Goal: Task Accomplishment & Management: Manage account settings

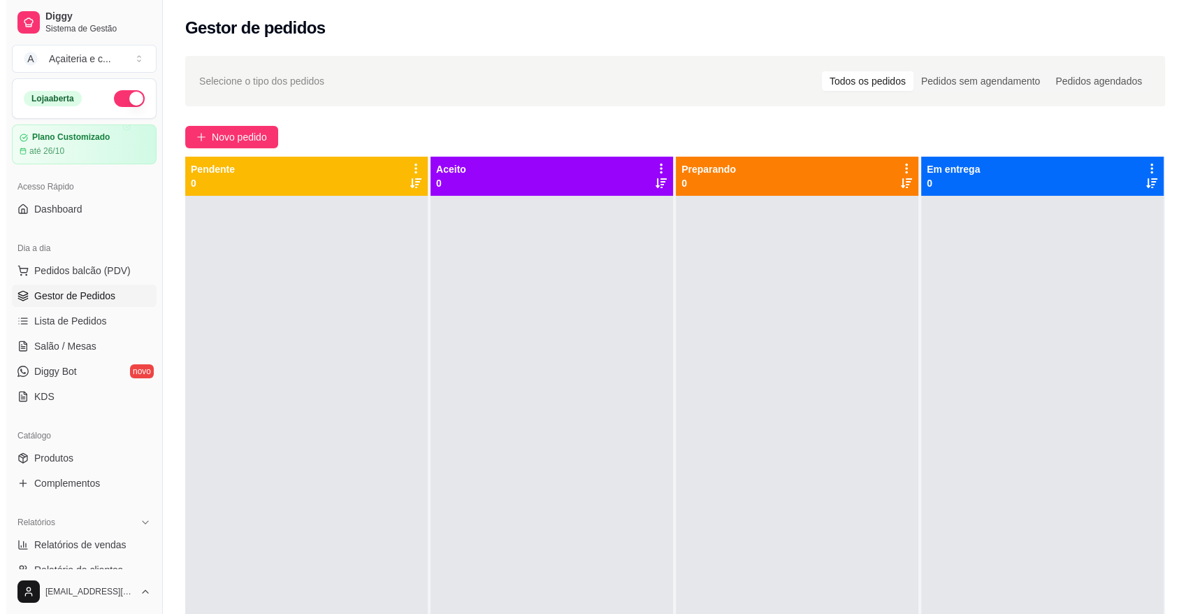
scroll to position [177, 0]
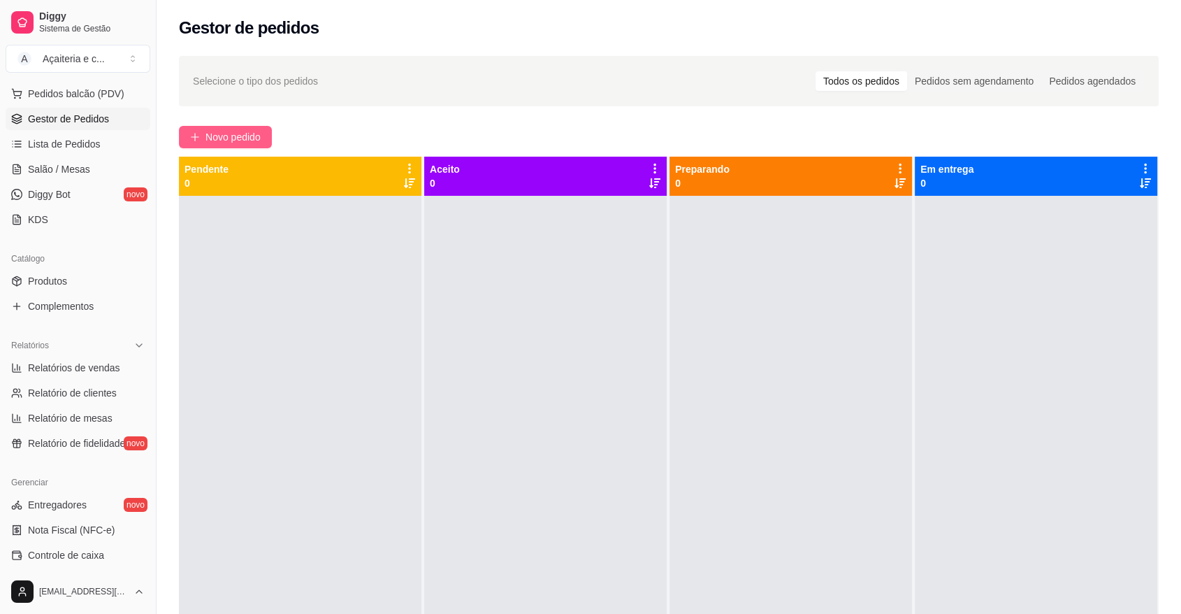
click at [231, 143] on span "Novo pedido" at bounding box center [233, 136] width 55 height 15
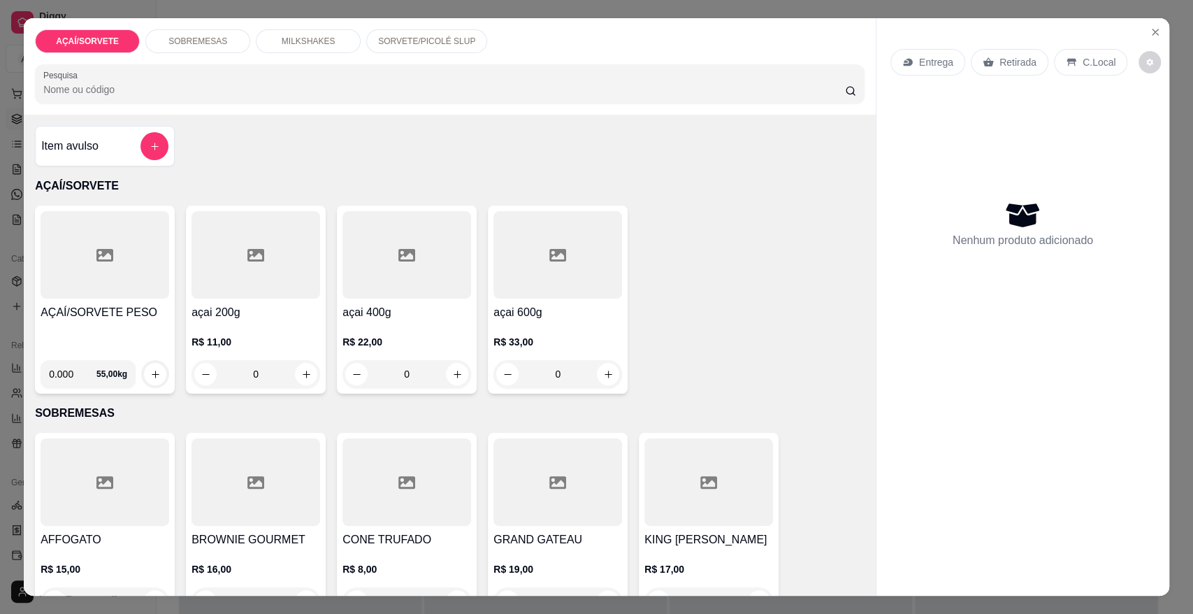
click at [50, 266] on div at bounding box center [105, 254] width 129 height 87
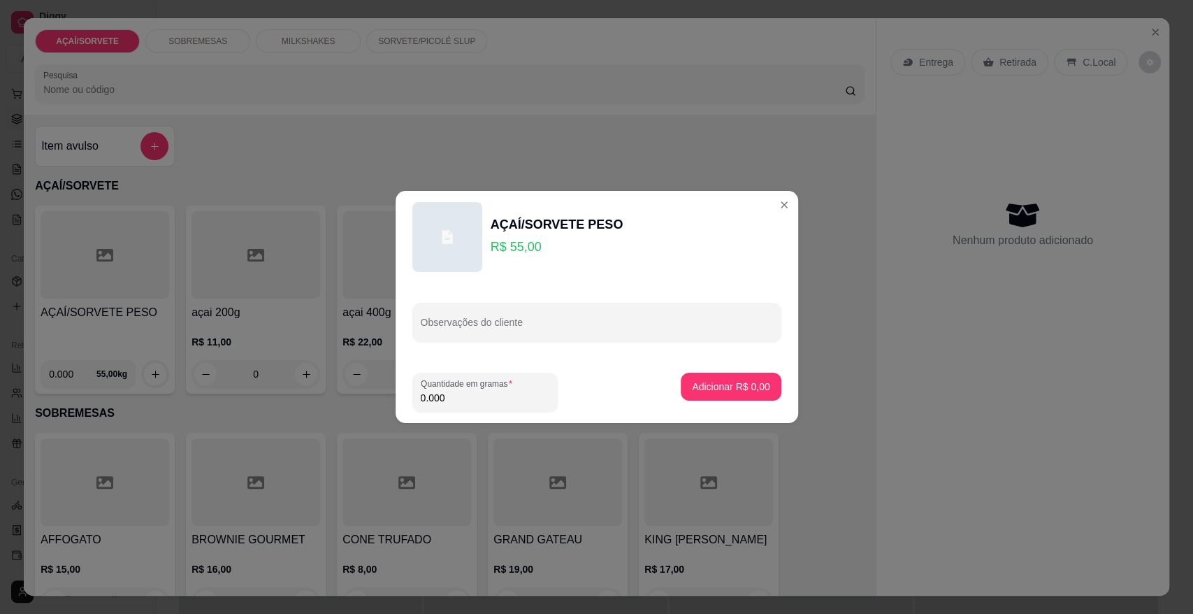
click at [453, 400] on input "0.000" at bounding box center [485, 398] width 129 height 14
type input "0.126"
click at [713, 382] on p "Adicionar R$ 6,93" at bounding box center [731, 386] width 76 height 13
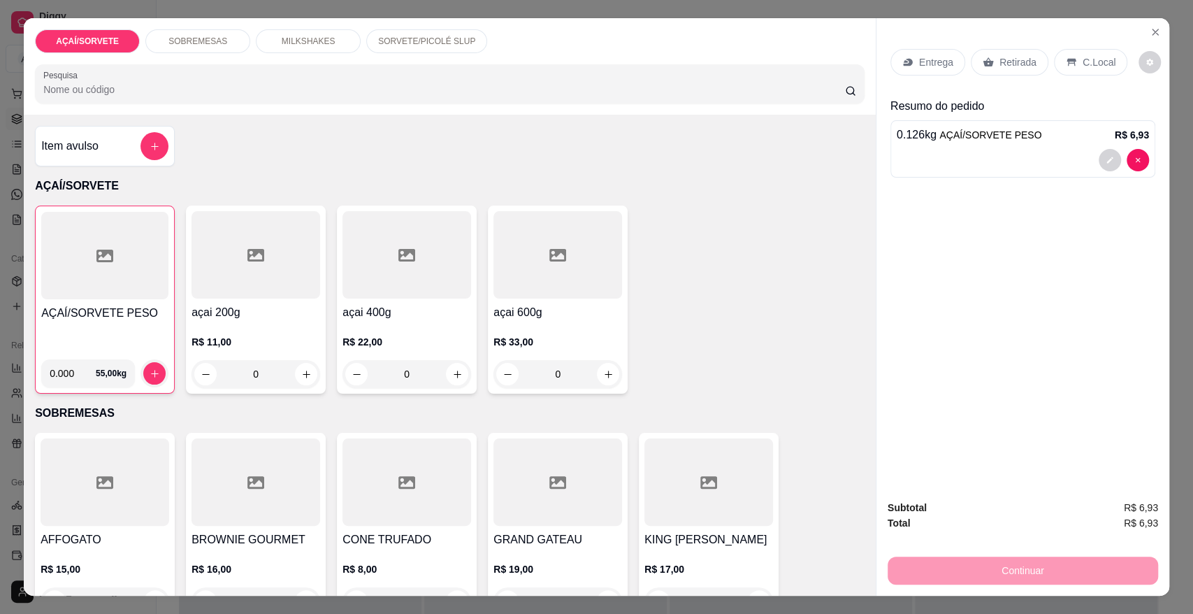
click at [1016, 62] on p "Retirada" at bounding box center [1018, 62] width 37 height 14
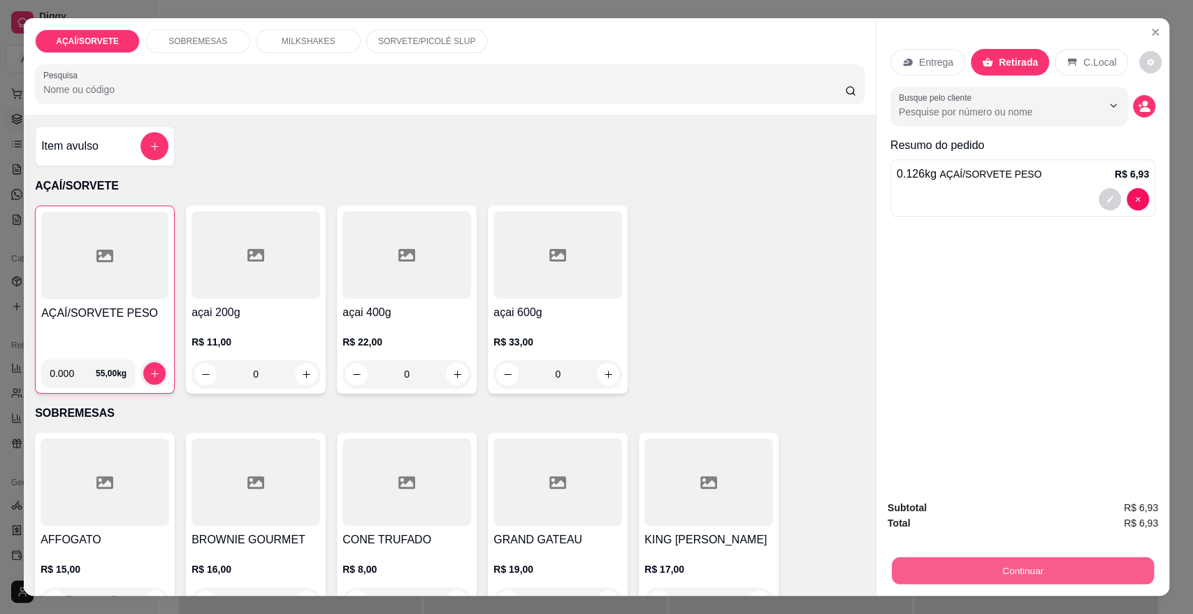
click at [990, 566] on button "Continuar" at bounding box center [1023, 569] width 262 height 27
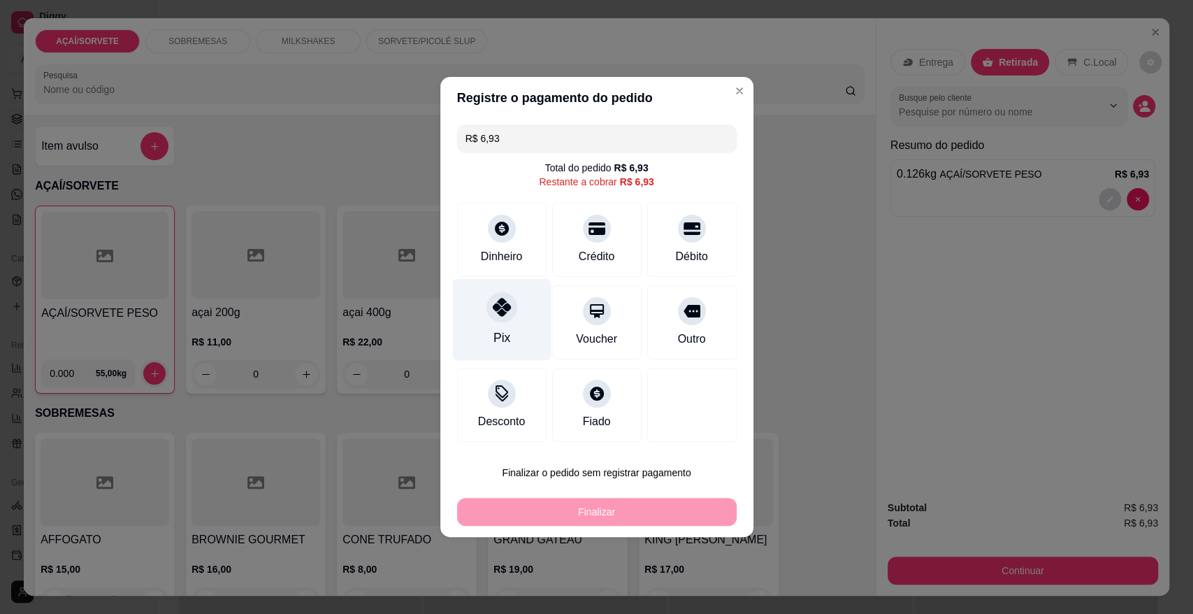
click at [496, 311] on icon at bounding box center [501, 307] width 18 height 18
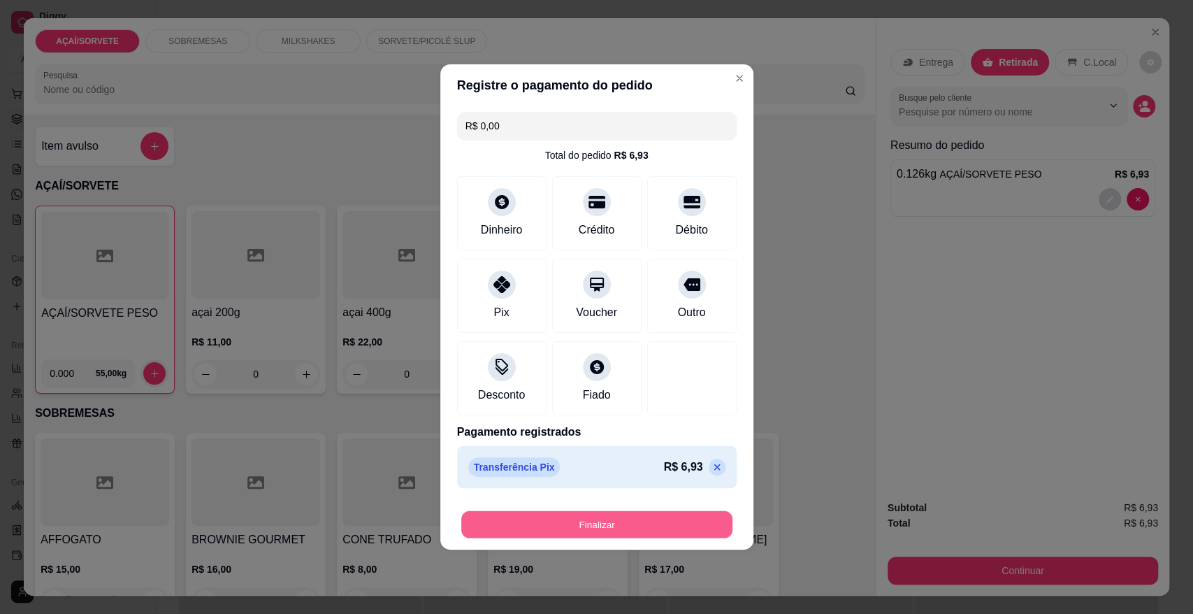
click at [554, 522] on button "Finalizar" at bounding box center [596, 524] width 271 height 27
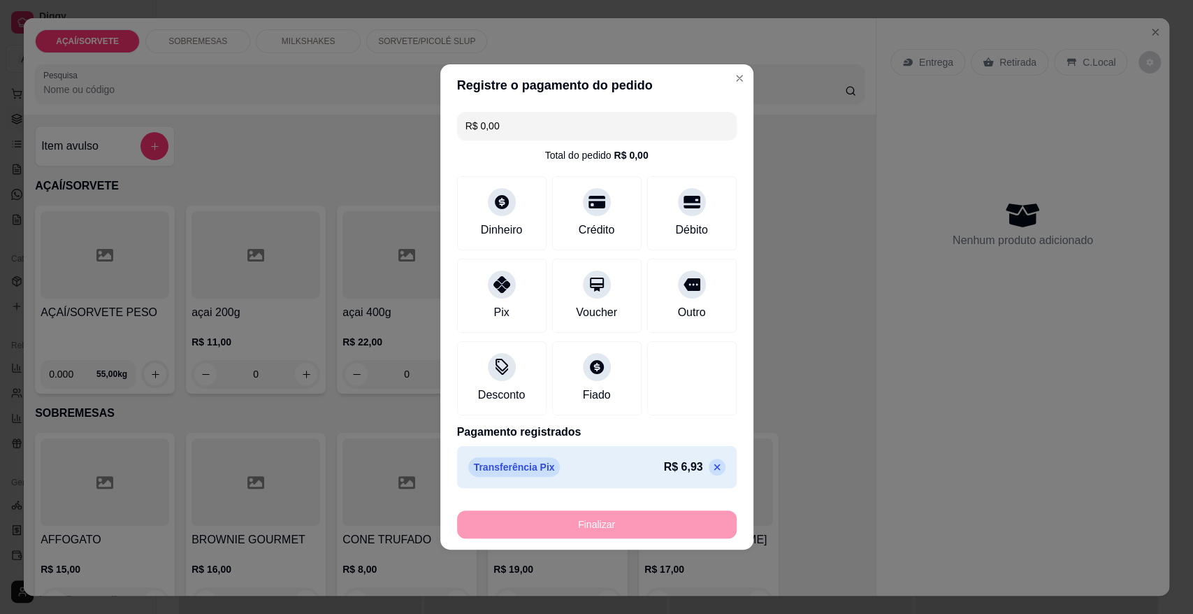
type input "-R$ 6,93"
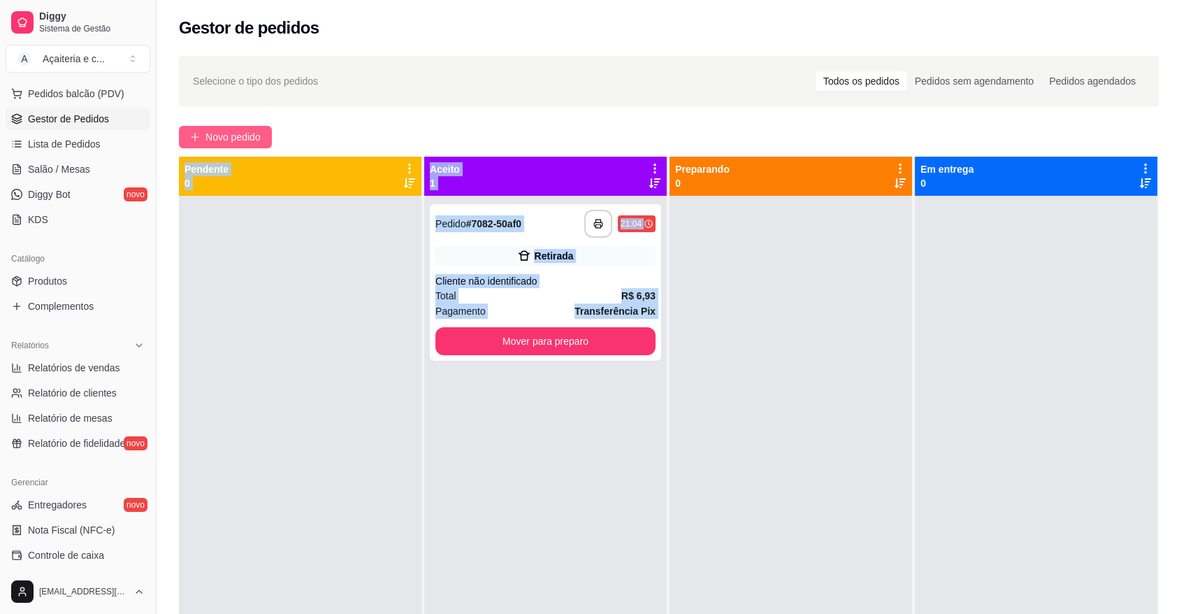
drag, startPoint x: 554, startPoint y: 522, endPoint x: 240, endPoint y: 132, distance: 500.1
click at [240, 132] on div "**********" at bounding box center [669, 418] width 1025 height 740
click at [240, 132] on span "Novo pedido" at bounding box center [233, 136] width 55 height 15
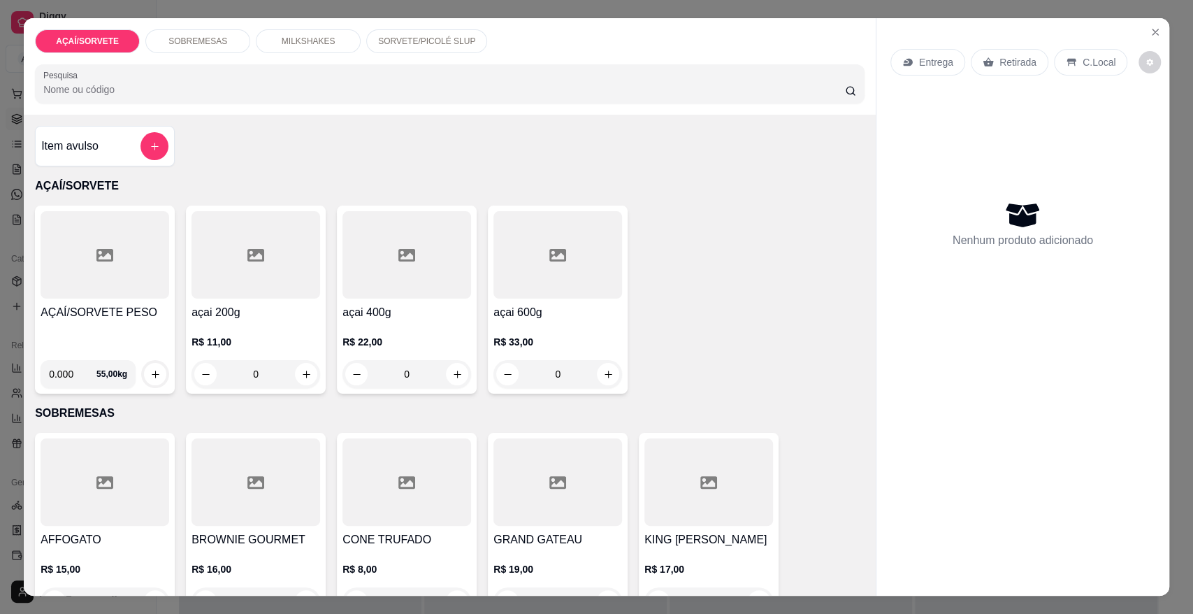
click at [115, 307] on h4 "AÇAÍ/SORVETE PESO" at bounding box center [105, 312] width 129 height 17
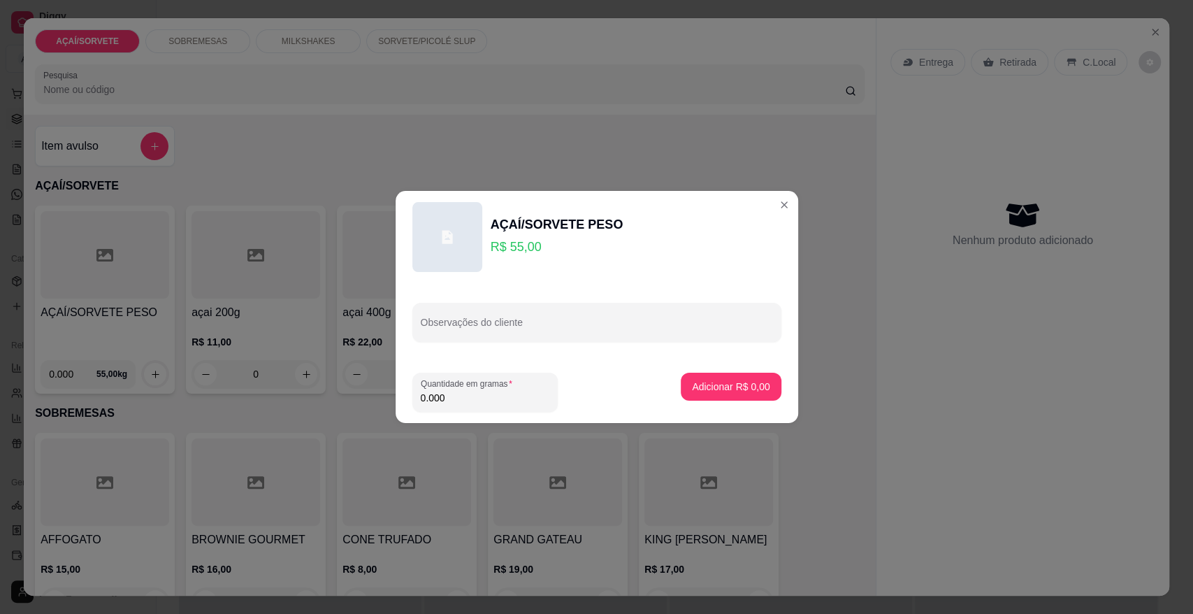
click at [464, 399] on input "0.000" at bounding box center [485, 398] width 129 height 14
type input "0.220"
click at [688, 389] on p "Adicionar R$ 12,10" at bounding box center [728, 386] width 81 height 13
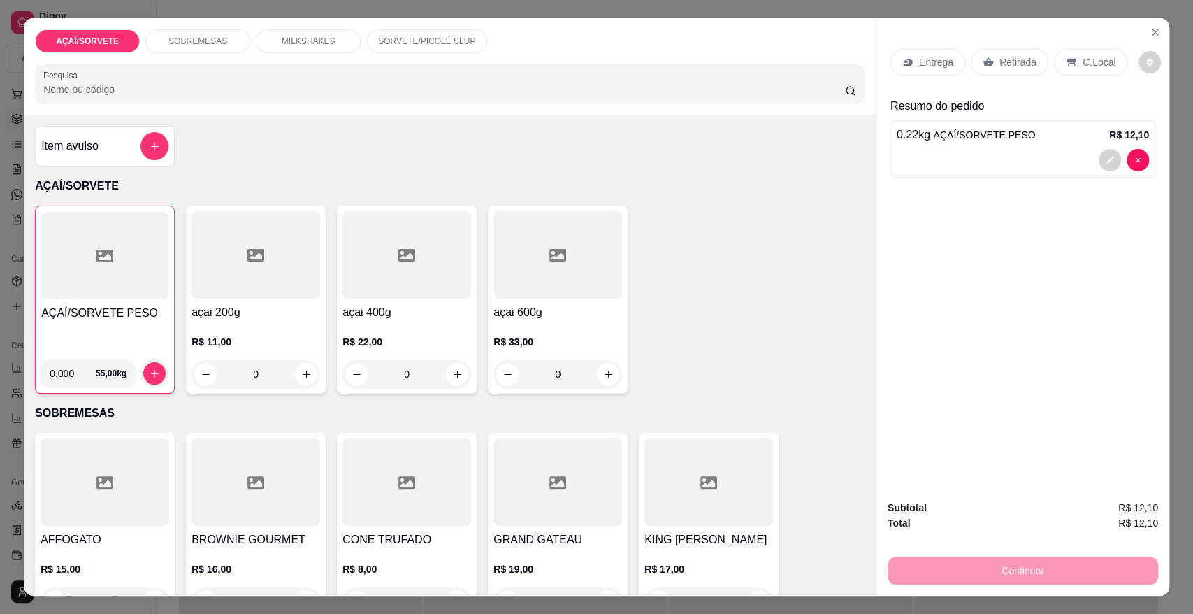
click at [1101, 56] on p "C.Local" at bounding box center [1099, 62] width 33 height 14
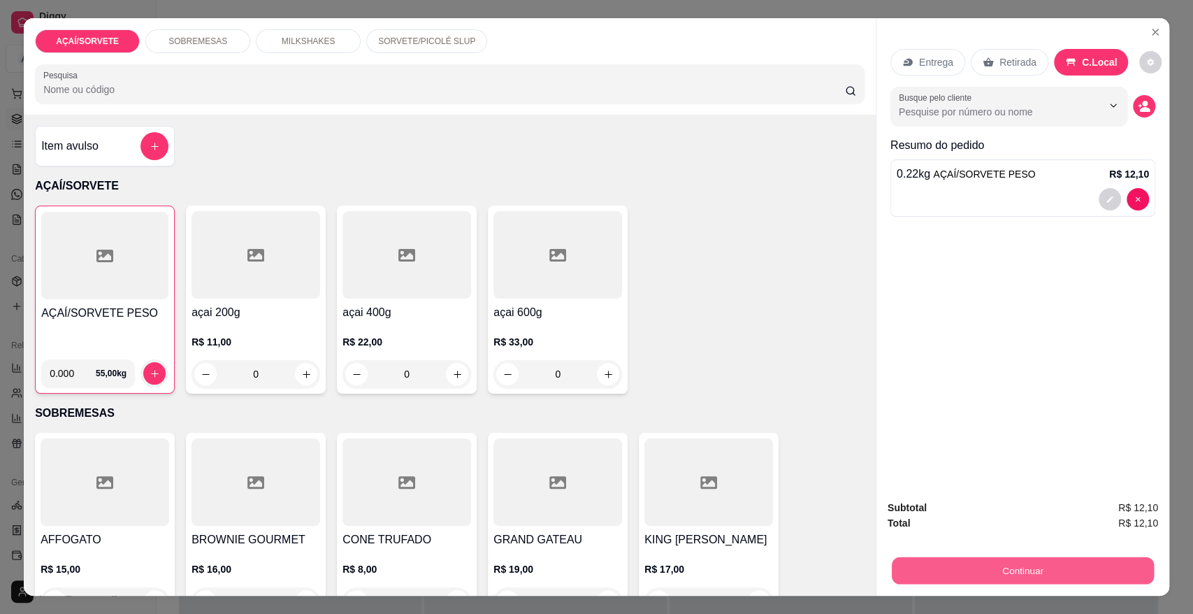
click at [1022, 562] on button "Continuar" at bounding box center [1023, 569] width 262 height 27
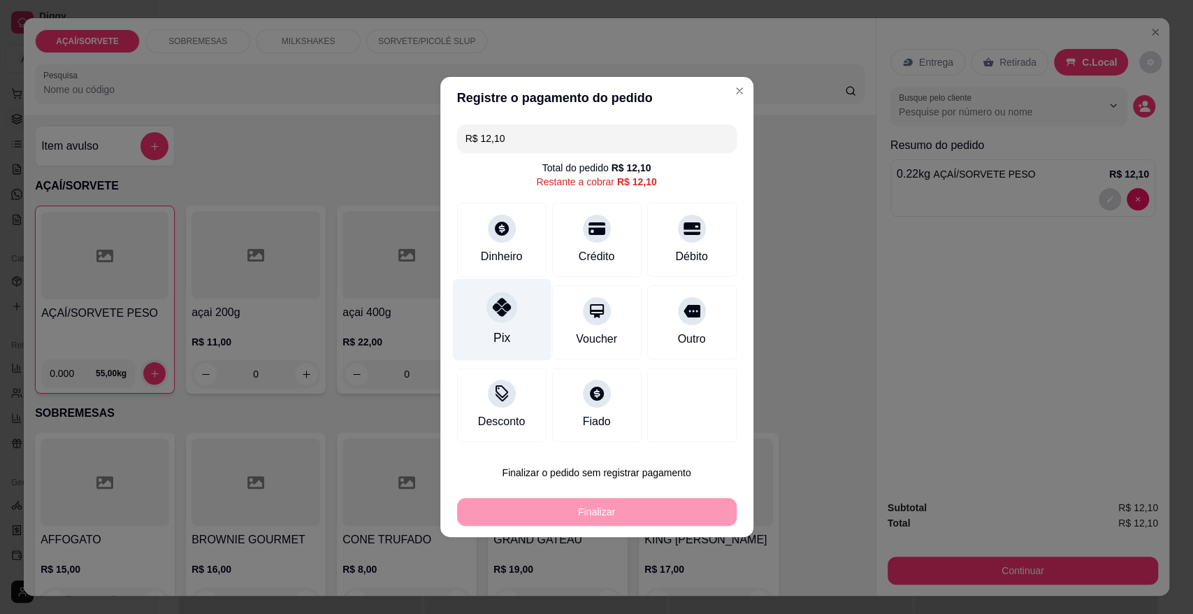
click at [517, 321] on div "Pix" at bounding box center [501, 320] width 99 height 82
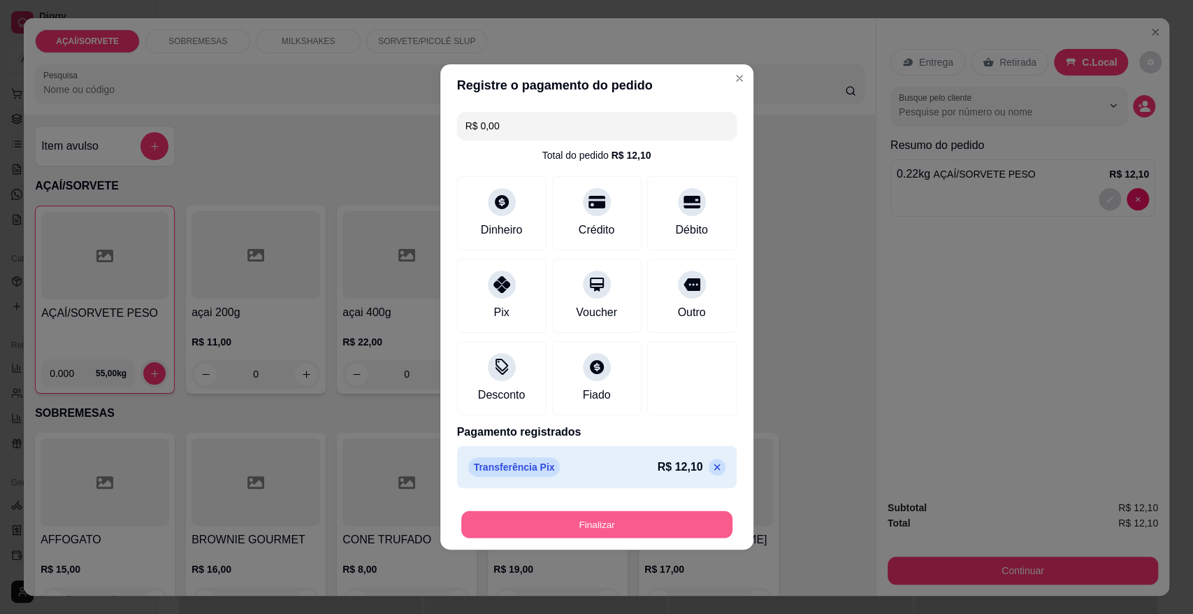
click at [568, 521] on button "Finalizar" at bounding box center [596, 524] width 271 height 27
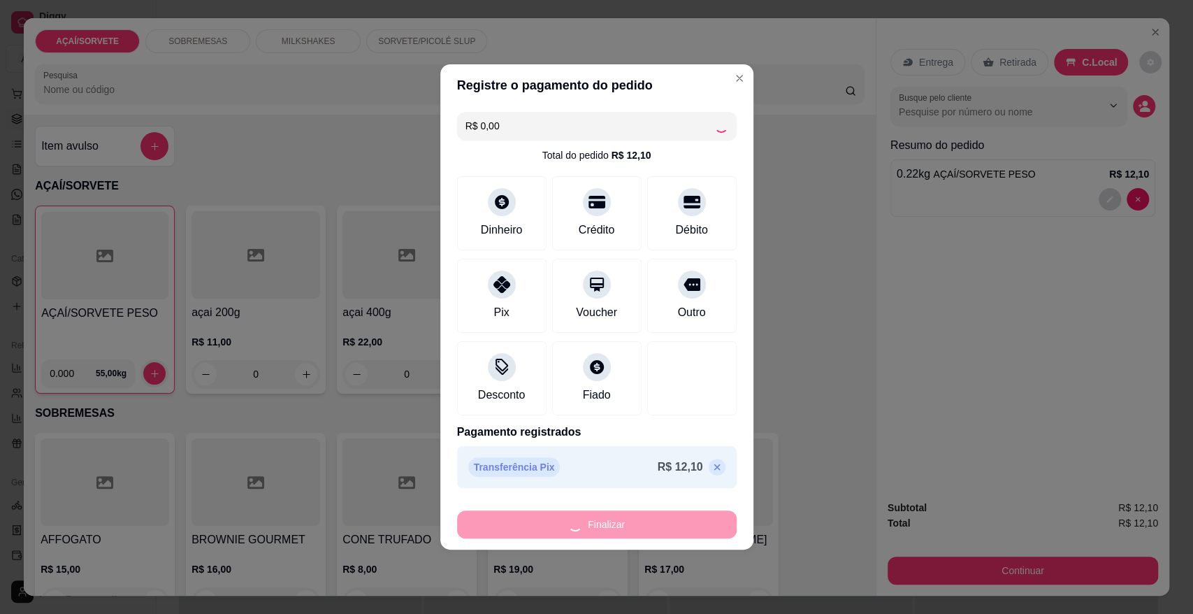
type input "-R$ 12,10"
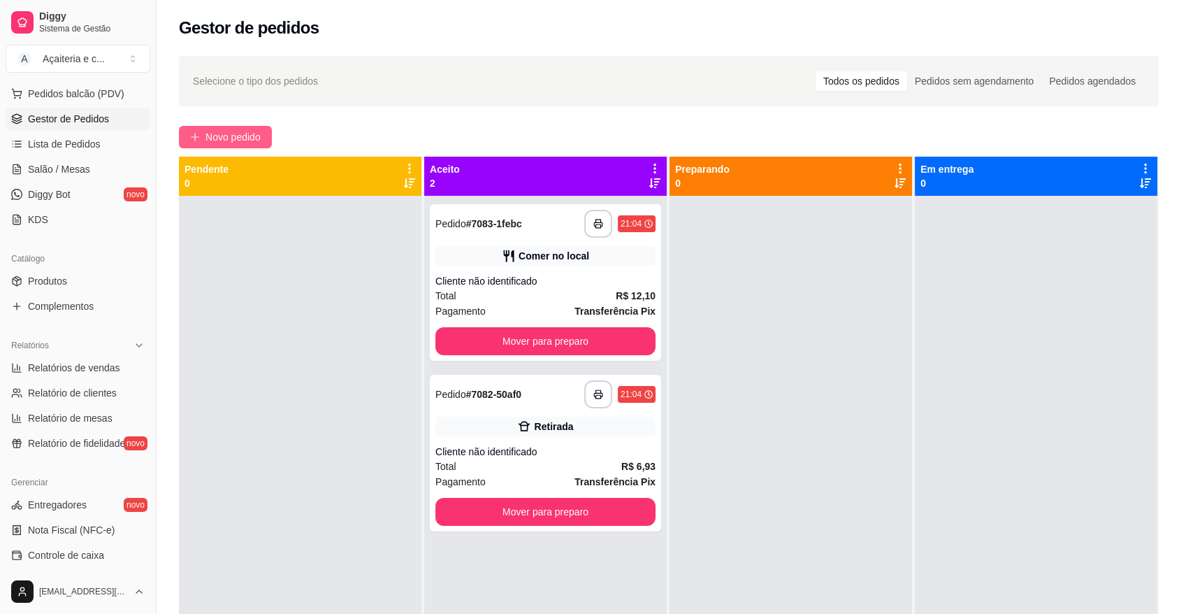
click at [211, 146] on button "Novo pedido" at bounding box center [225, 137] width 93 height 22
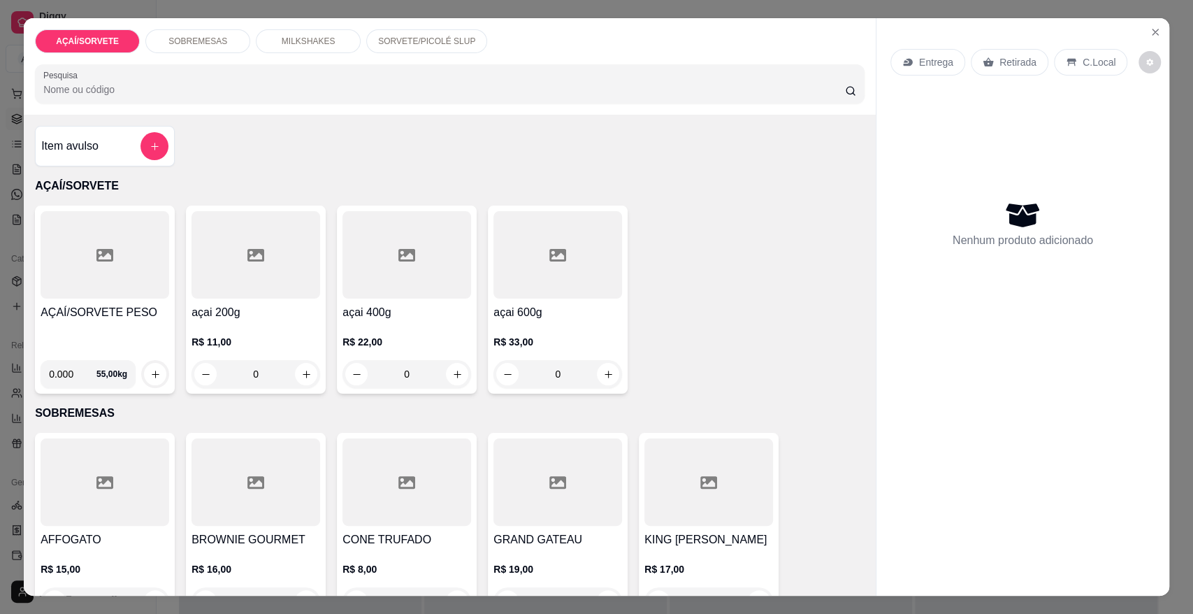
click at [124, 267] on div at bounding box center [105, 254] width 129 height 87
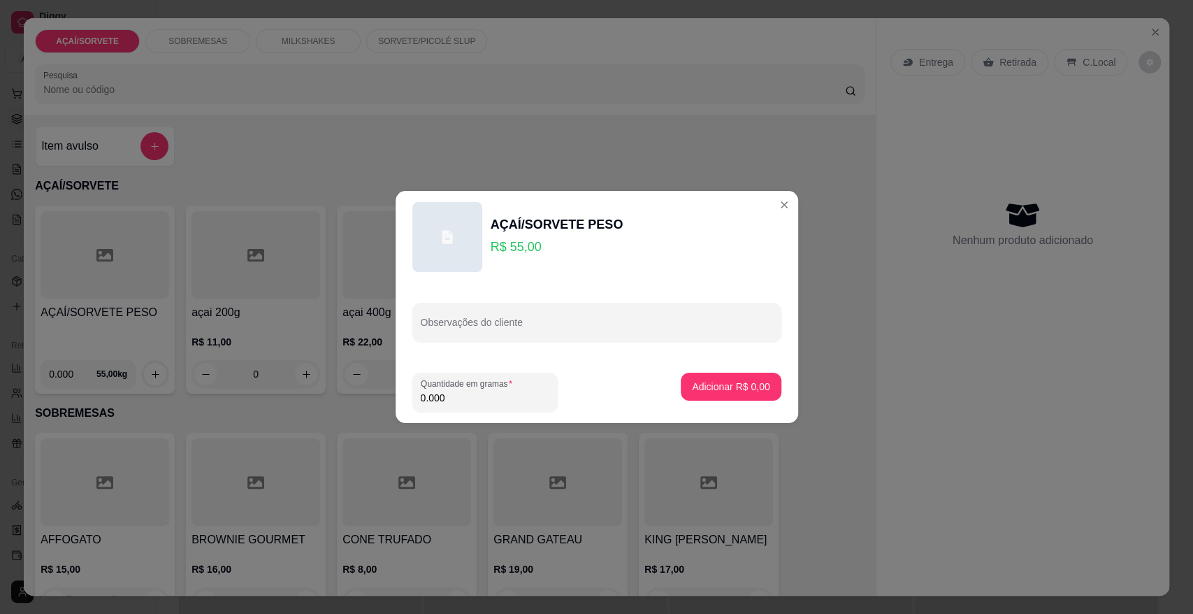
click at [474, 400] on input "0.000" at bounding box center [485, 398] width 129 height 14
click at [540, 398] on input "0.000" at bounding box center [485, 398] width 129 height 14
type input "0.090"
click at [732, 384] on p "Adicionar R$ 4,95" at bounding box center [731, 386] width 76 height 13
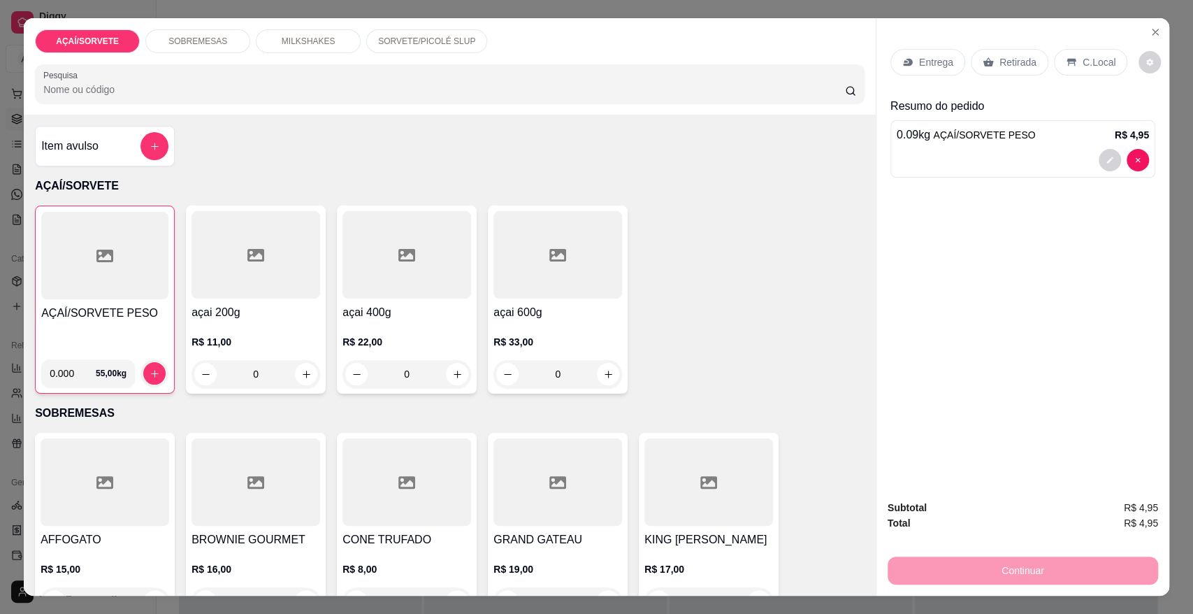
click at [106, 329] on div "AÇAÍ/SORVETE PESO" at bounding box center [104, 326] width 127 height 43
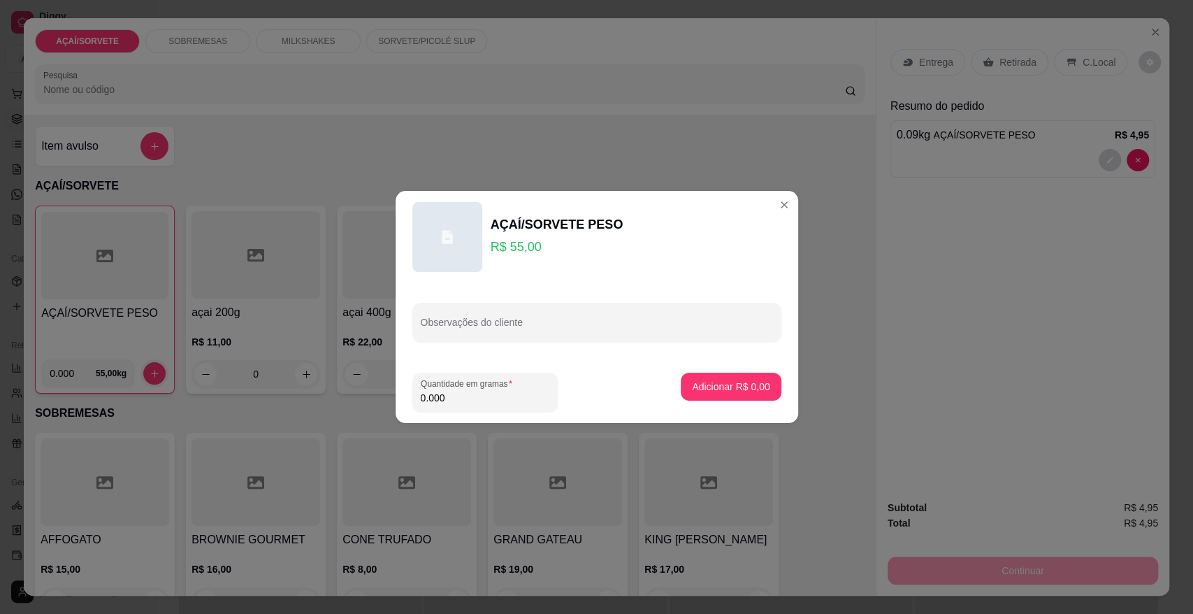
click at [458, 393] on input "0.000" at bounding box center [485, 398] width 129 height 14
type input "0.124"
click at [744, 381] on p "Adicionar R$ 6,82" at bounding box center [731, 386] width 76 height 13
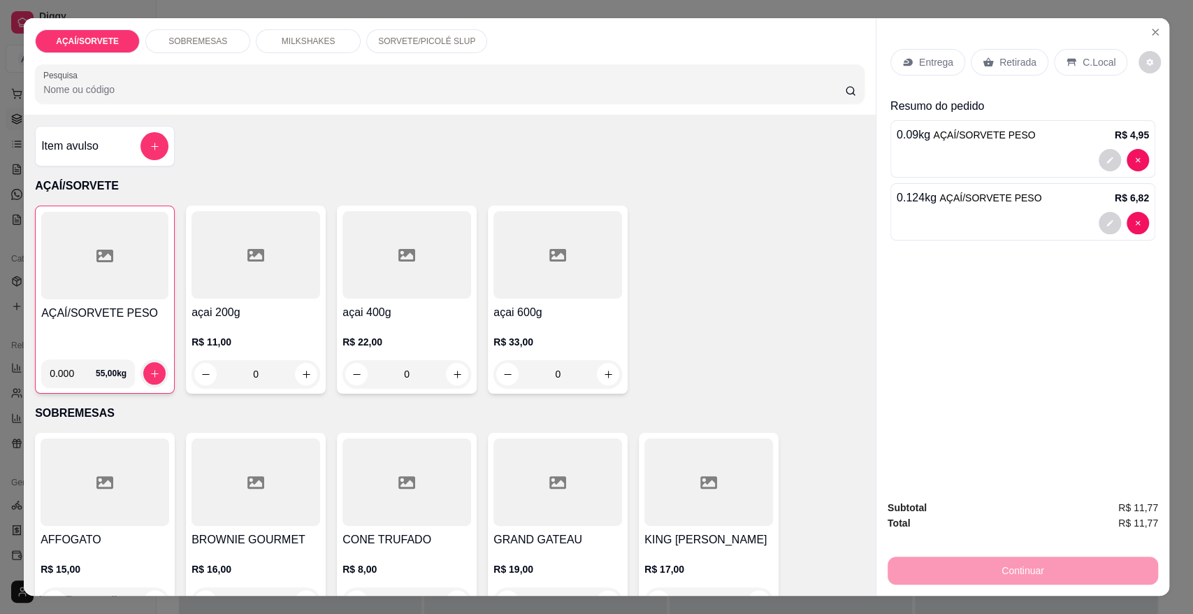
click at [109, 302] on div "AÇAÍ/SORVETE PESO 0.000 55,00 kg" at bounding box center [105, 300] width 140 height 188
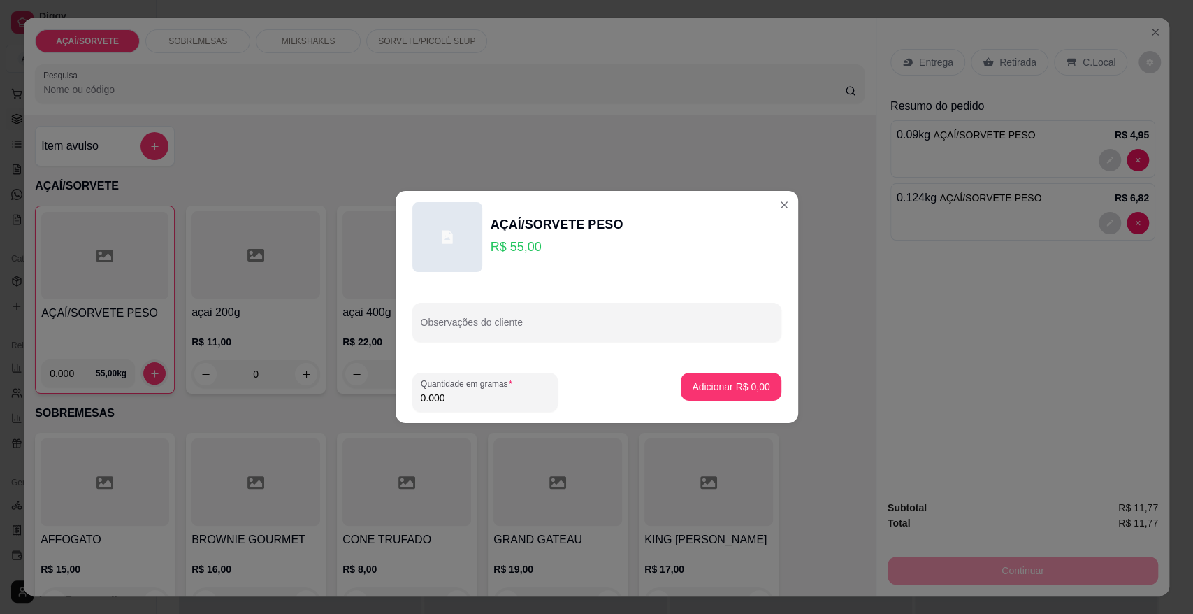
click at [443, 393] on input "0.000" at bounding box center [485, 398] width 129 height 14
type input "0.234"
click at [696, 378] on button "Adicionar R$ 12,87" at bounding box center [728, 386] width 103 height 27
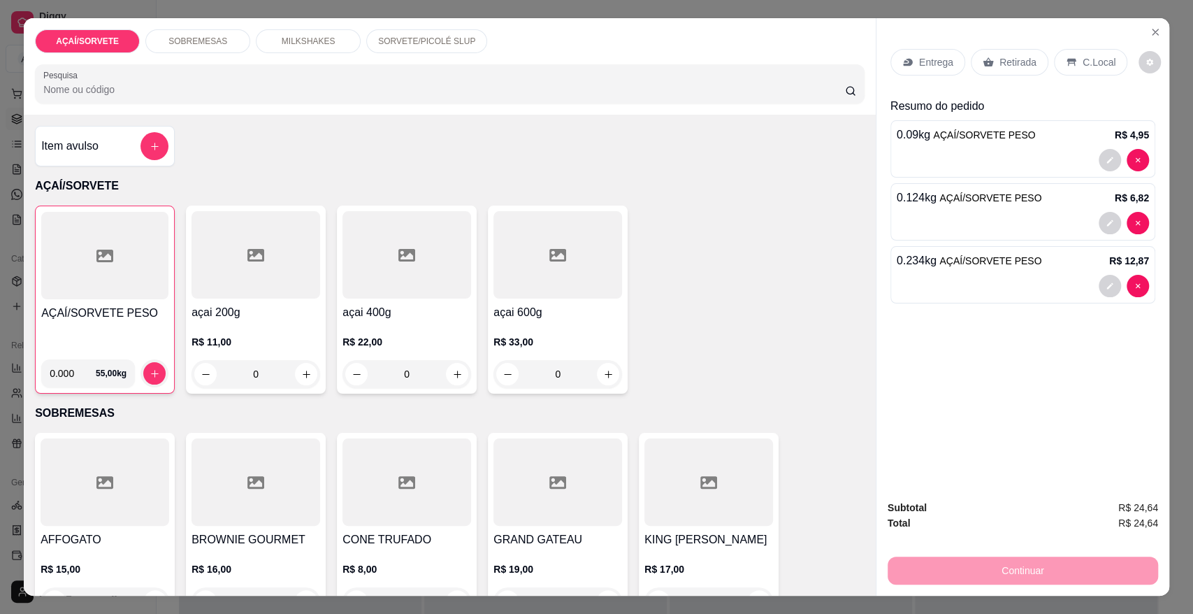
click at [61, 271] on div at bounding box center [104, 255] width 127 height 87
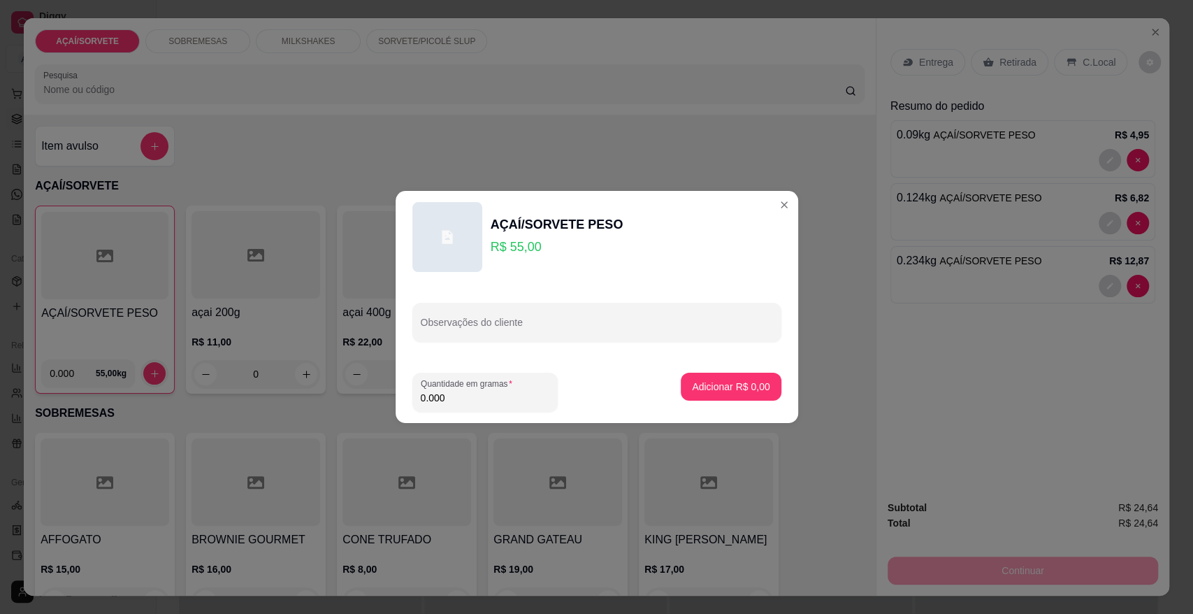
click at [459, 399] on input "0.000" at bounding box center [485, 398] width 129 height 14
type input "0.084"
click at [741, 378] on button "Adicionar R$ 4,62" at bounding box center [730, 386] width 97 height 27
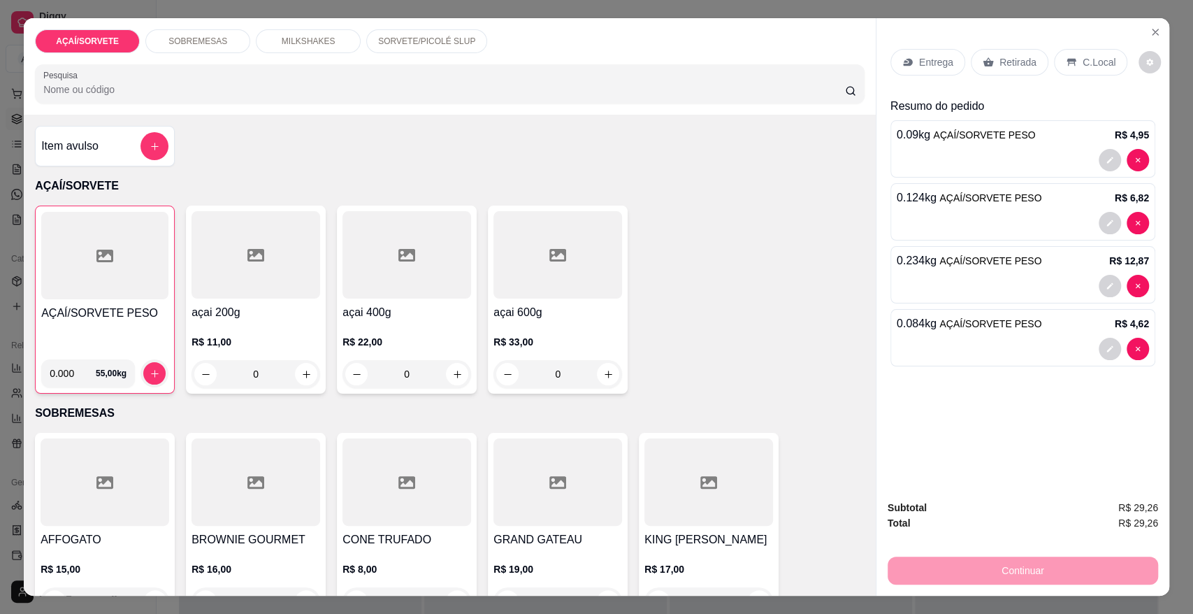
click at [1063, 53] on div "C.Local" at bounding box center [1090, 62] width 73 height 27
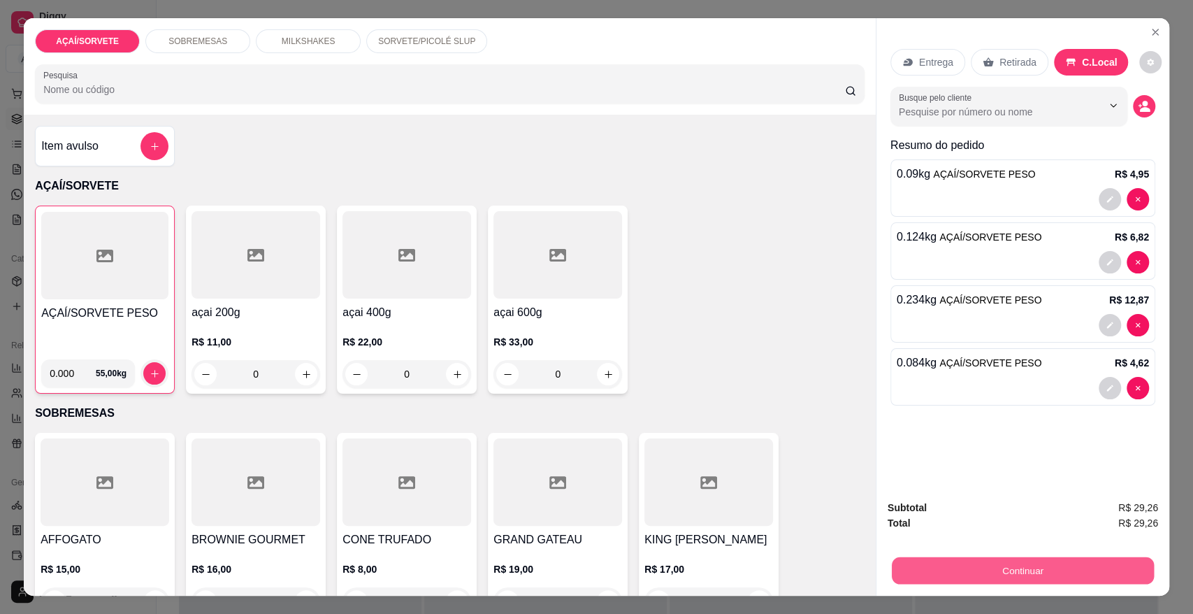
click at [1025, 566] on button "Continuar" at bounding box center [1023, 569] width 262 height 27
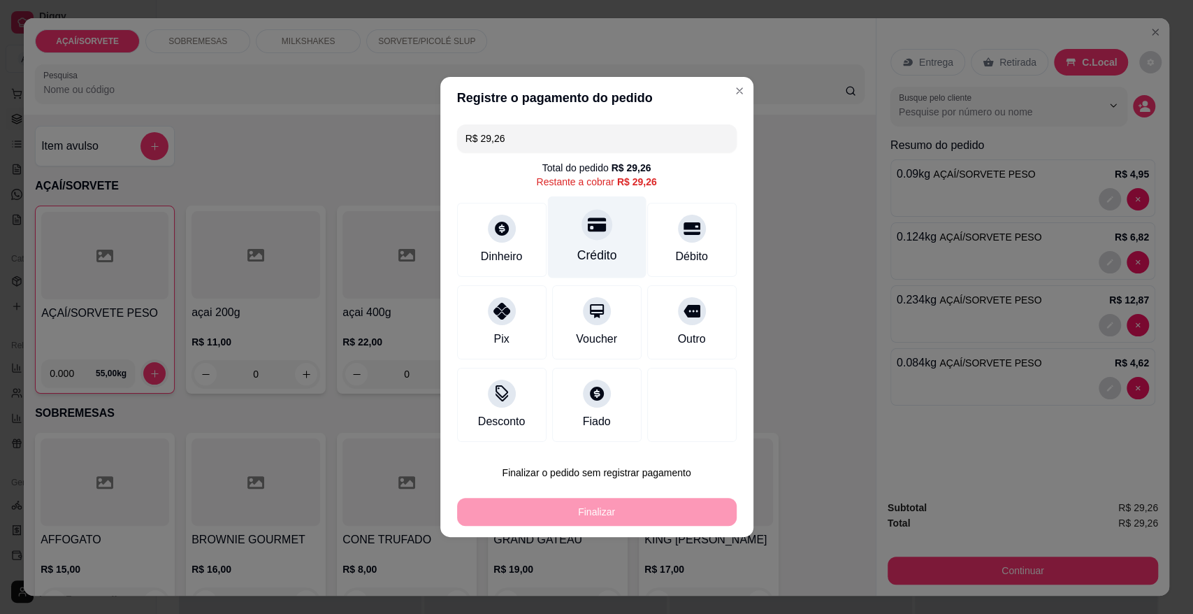
click at [577, 264] on div "Crédito" at bounding box center [597, 255] width 40 height 18
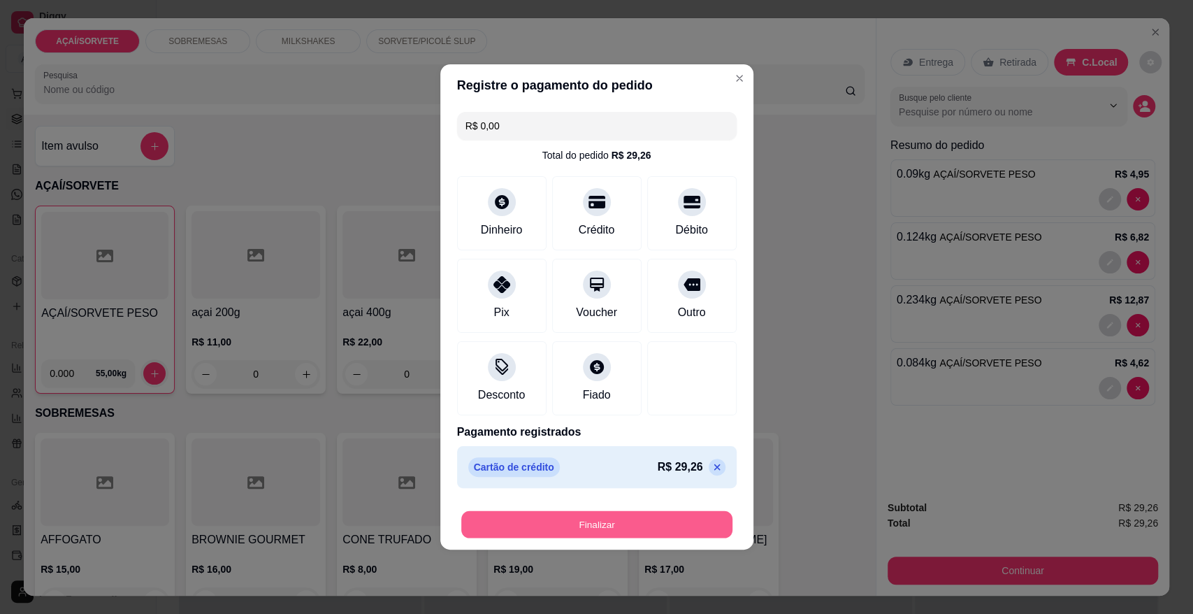
click at [600, 522] on button "Finalizar" at bounding box center [596, 524] width 271 height 27
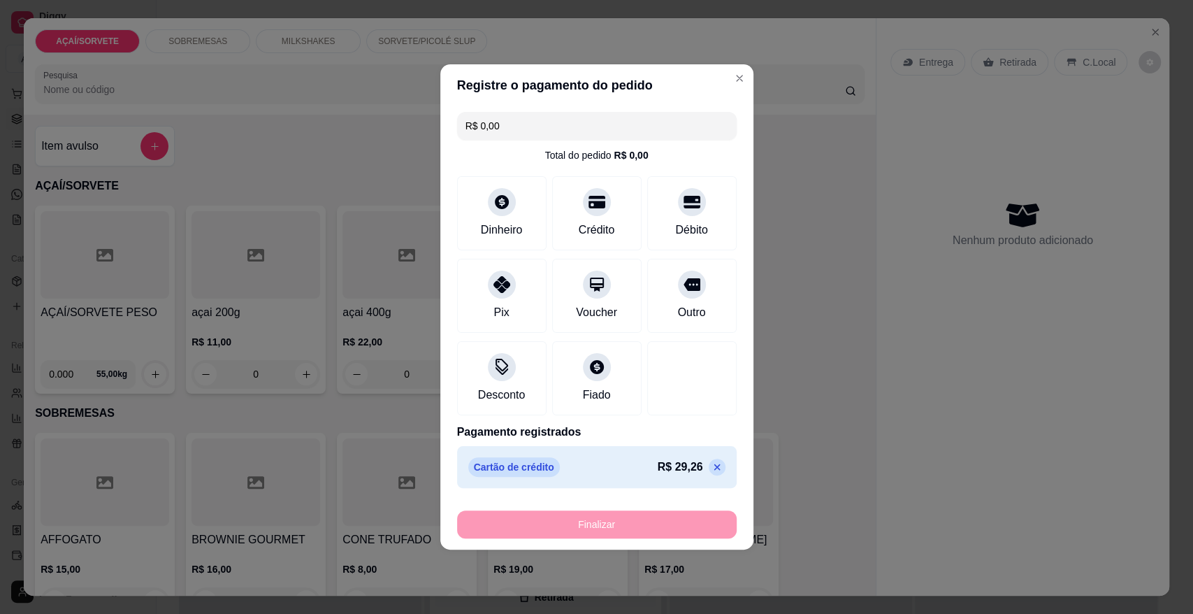
type input "-R$ 29,26"
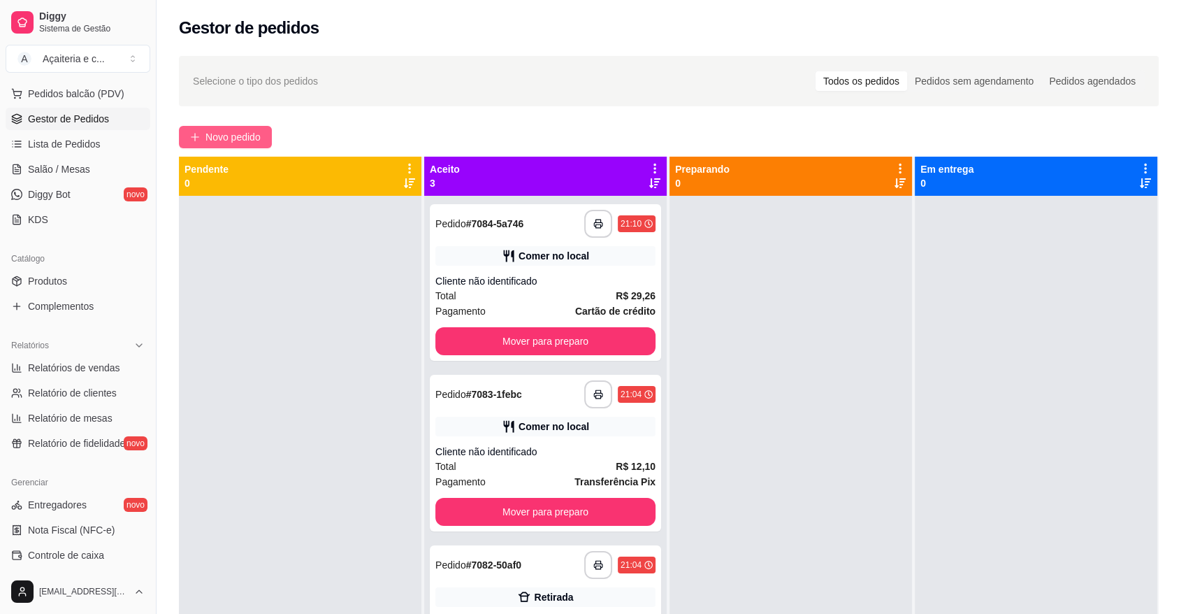
click at [238, 137] on span "Novo pedido" at bounding box center [233, 136] width 55 height 15
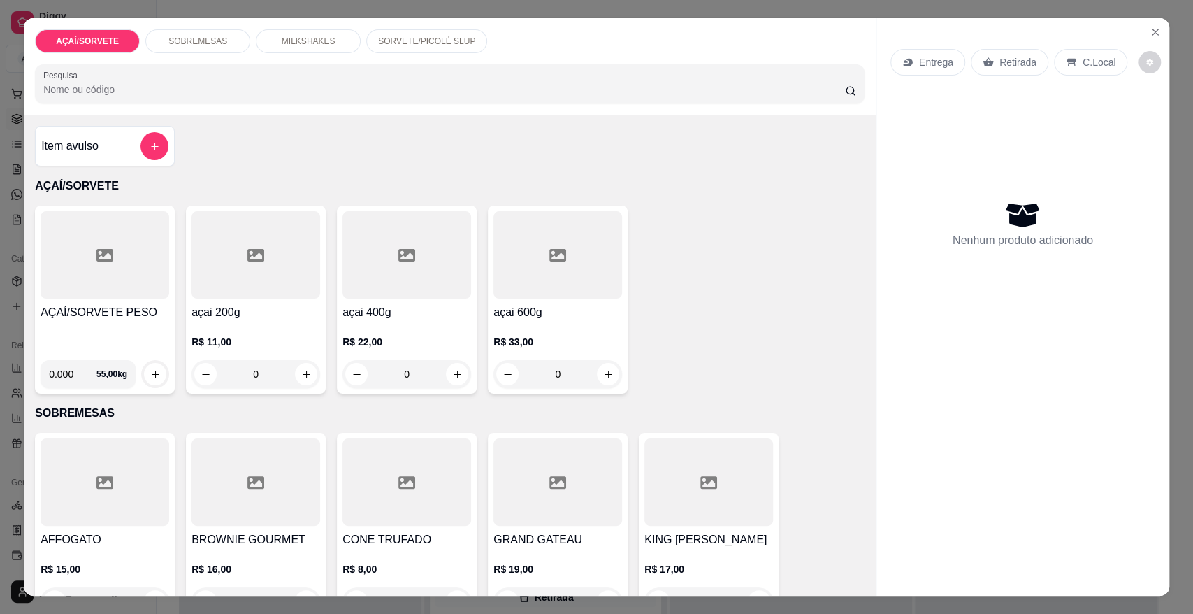
click at [108, 283] on div at bounding box center [105, 254] width 129 height 87
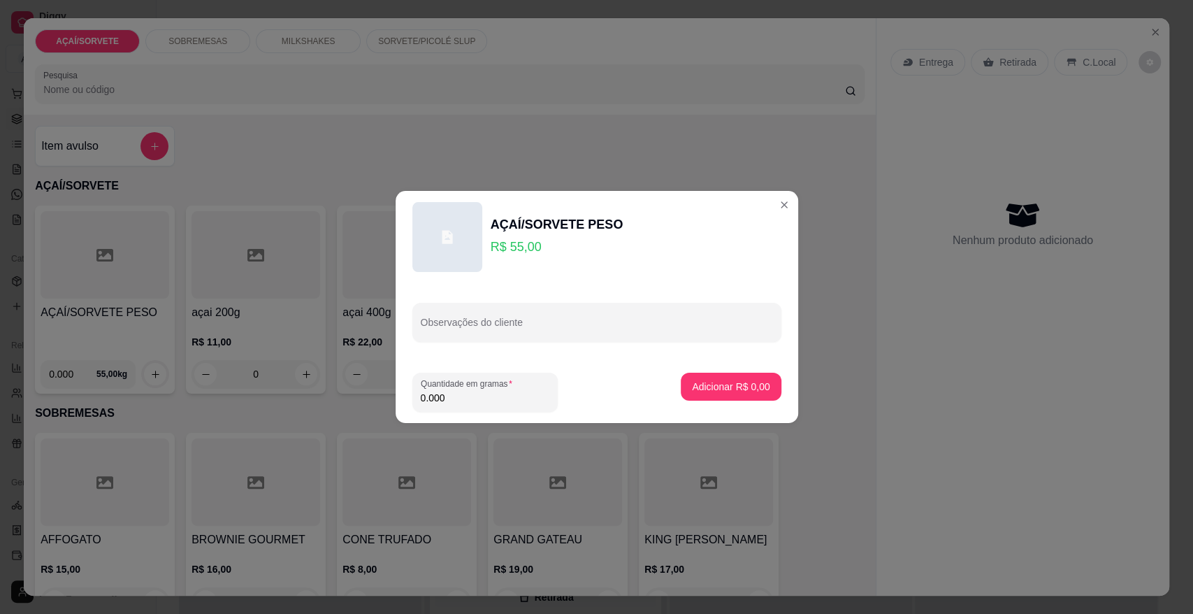
click at [454, 396] on input "0.000" at bounding box center [485, 398] width 129 height 14
type input "0.438"
click at [741, 386] on p "Adicionar R$ 24,09" at bounding box center [728, 386] width 81 height 13
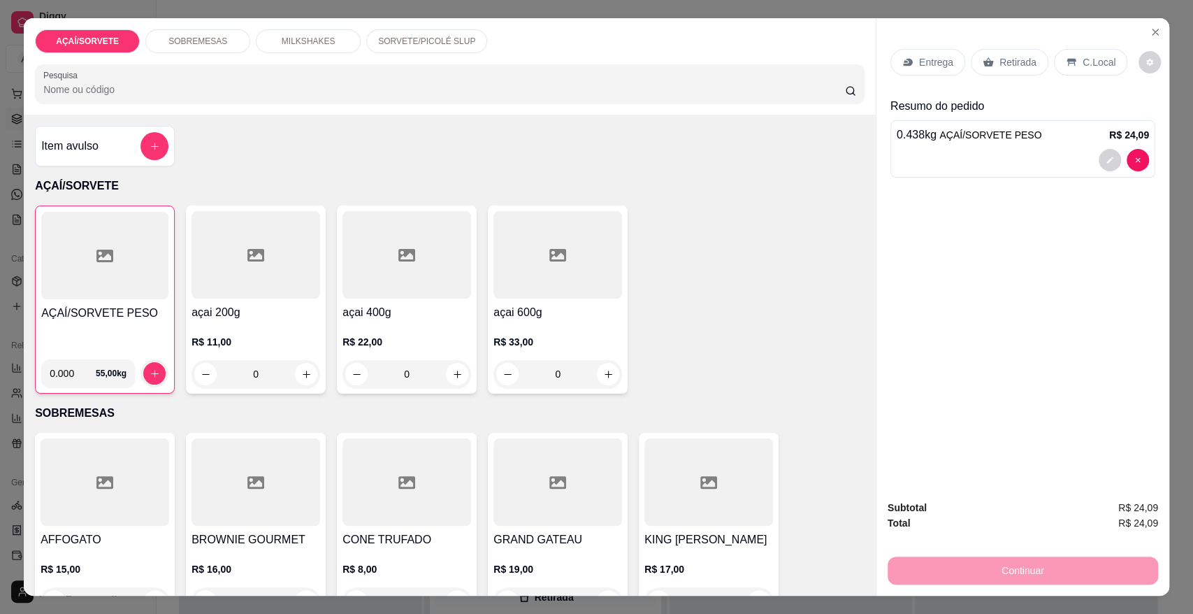
click at [1021, 58] on p "Retirada" at bounding box center [1018, 62] width 37 height 14
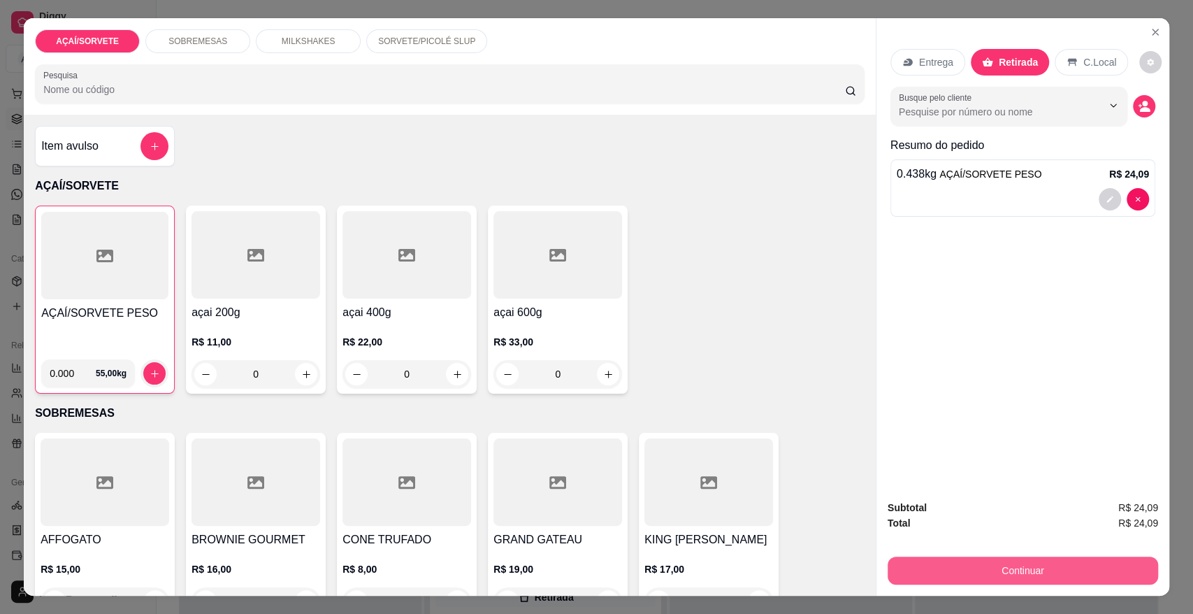
click at [1007, 573] on button "Continuar" at bounding box center [1023, 570] width 271 height 28
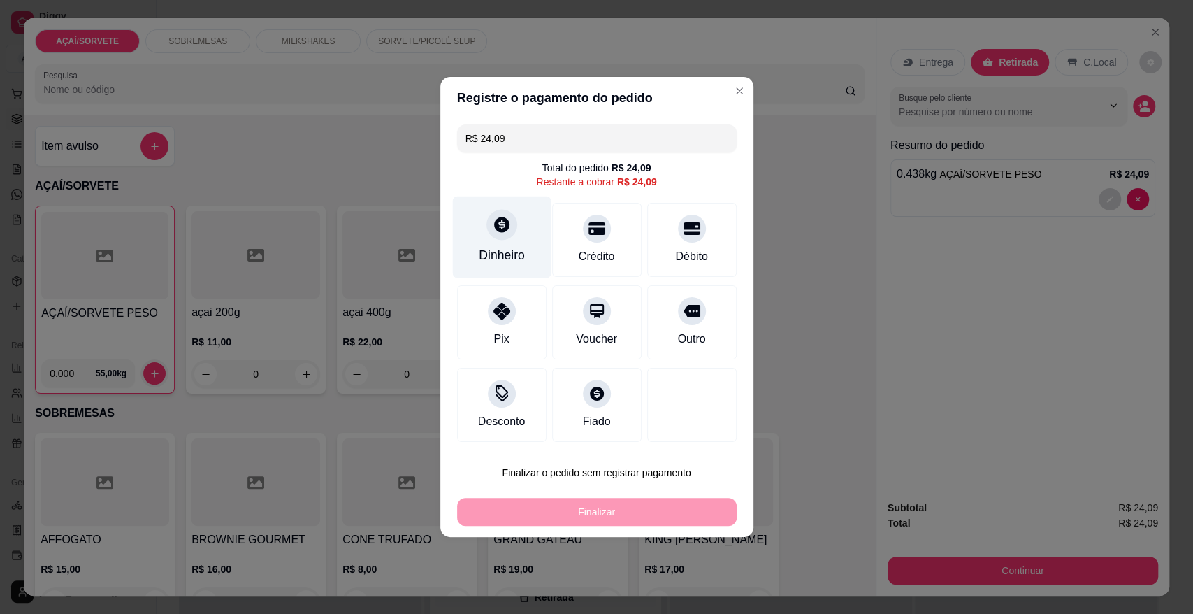
click at [487, 241] on div "Dinheiro" at bounding box center [501, 237] width 99 height 82
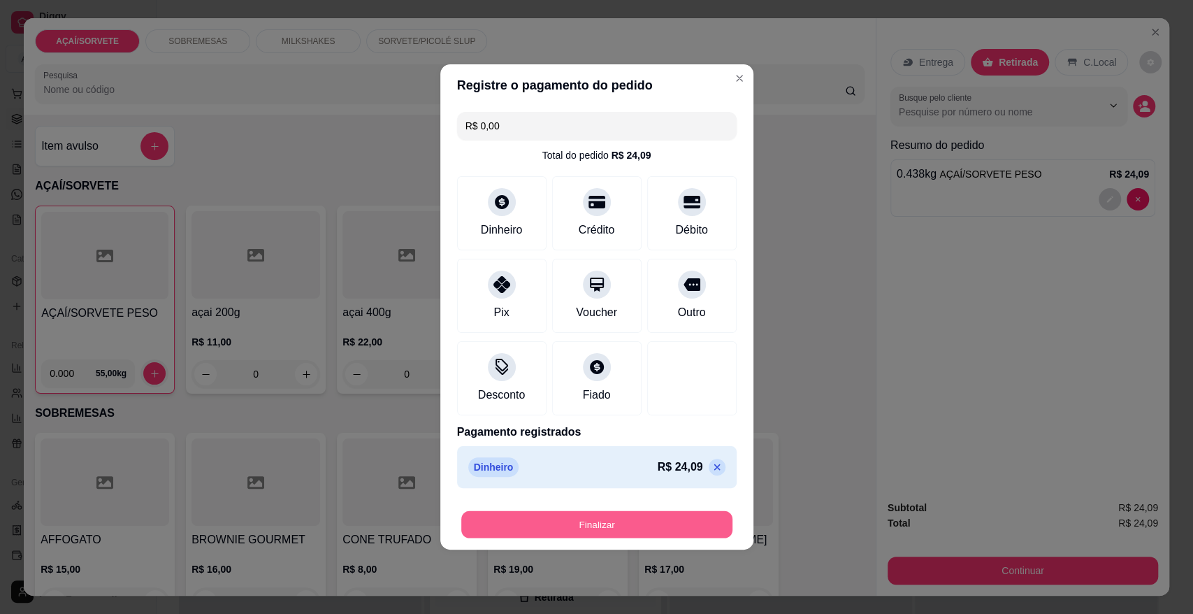
click at [624, 527] on button "Finalizar" at bounding box center [596, 524] width 271 height 27
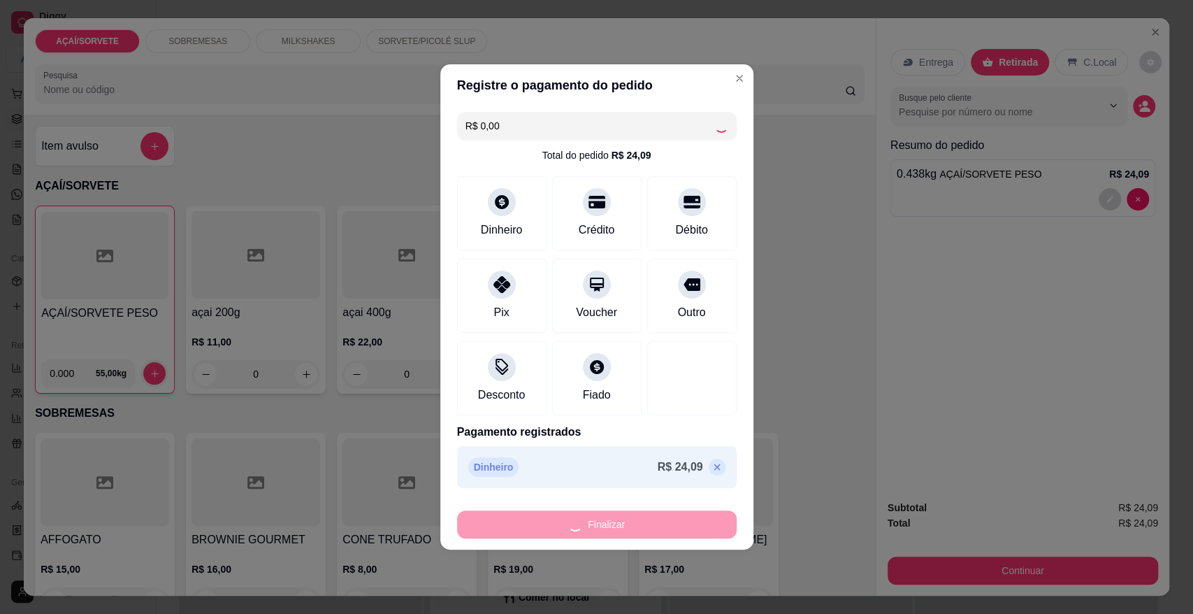
type input "-R$ 24,09"
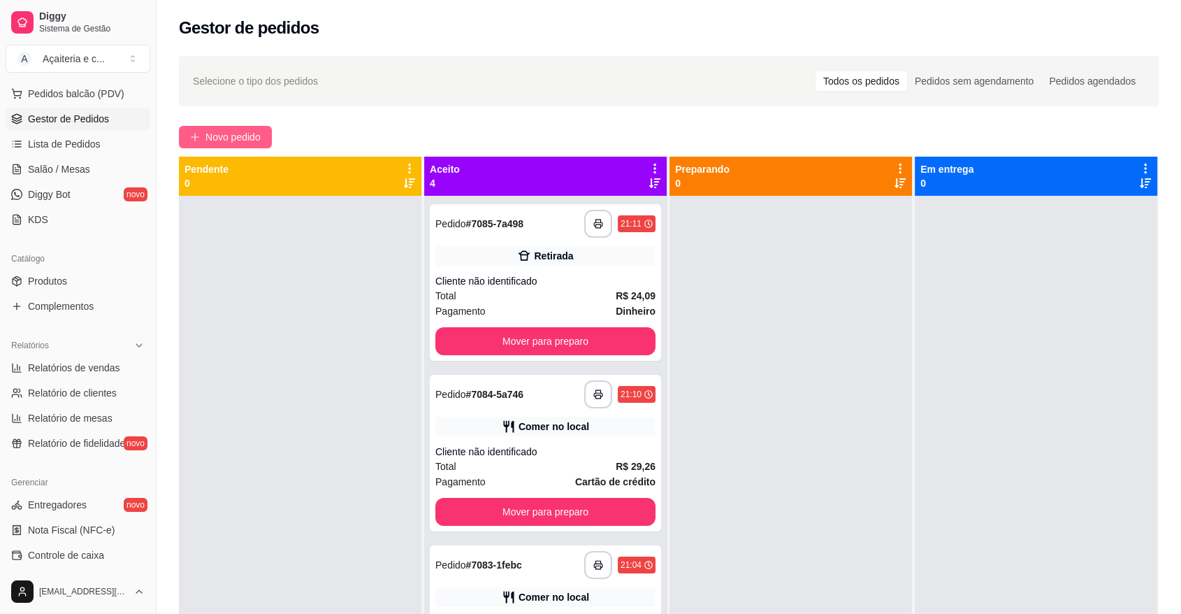
click at [255, 138] on span "Novo pedido" at bounding box center [233, 136] width 55 height 15
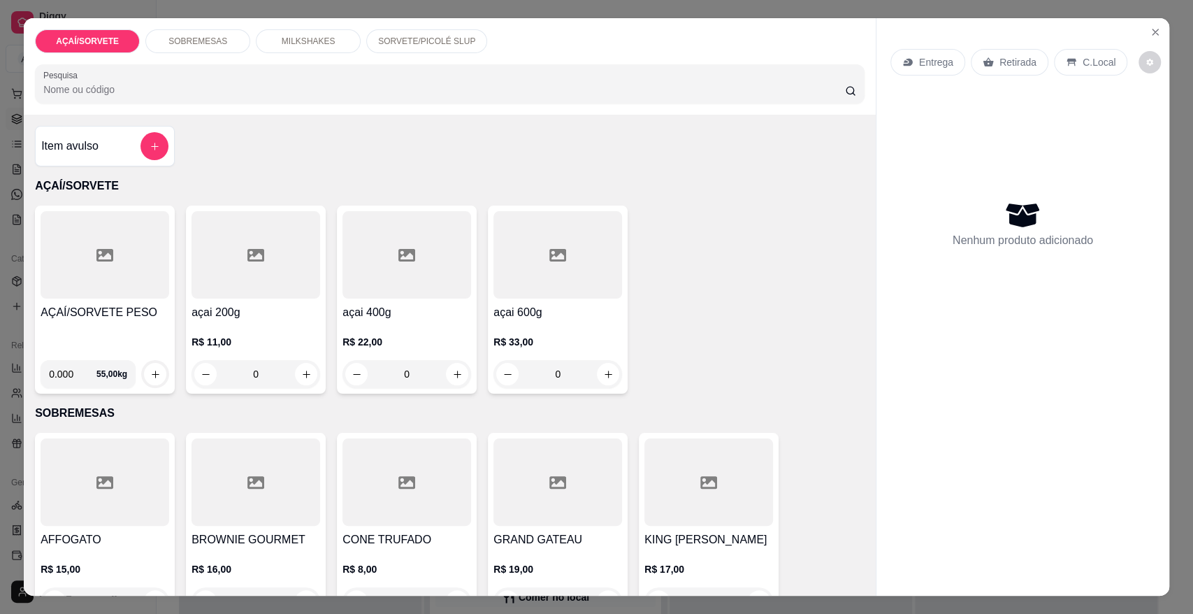
click at [136, 270] on div at bounding box center [105, 254] width 129 height 87
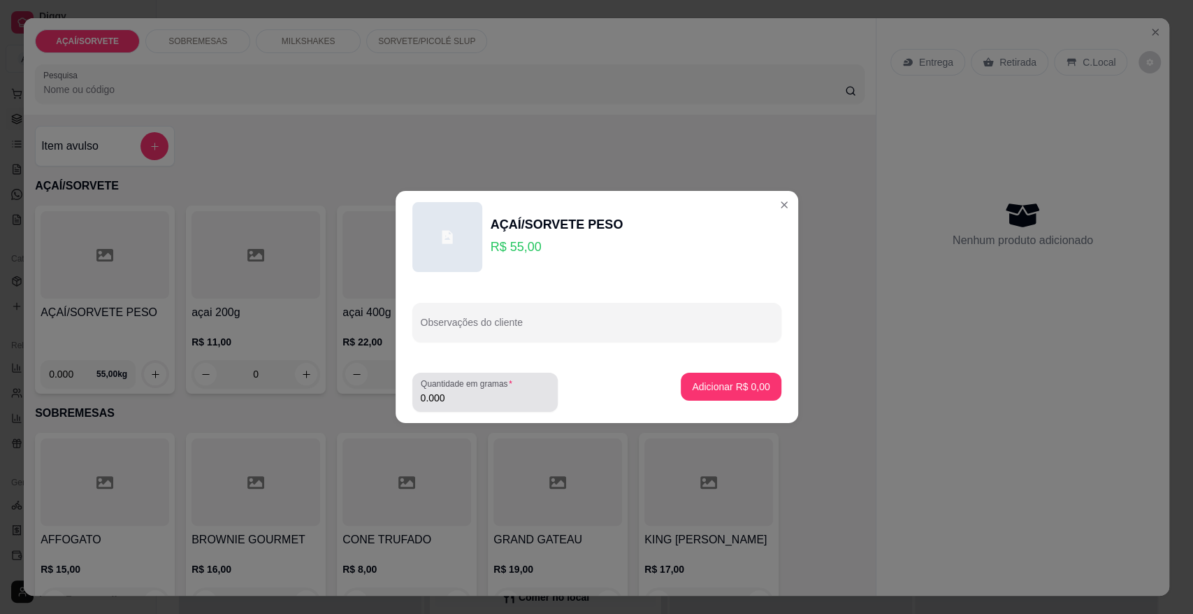
click at [482, 389] on label "Quantidade em gramas" at bounding box center [469, 384] width 96 height 12
click at [482, 391] on input "0.000" at bounding box center [485, 398] width 129 height 14
type input "0.438"
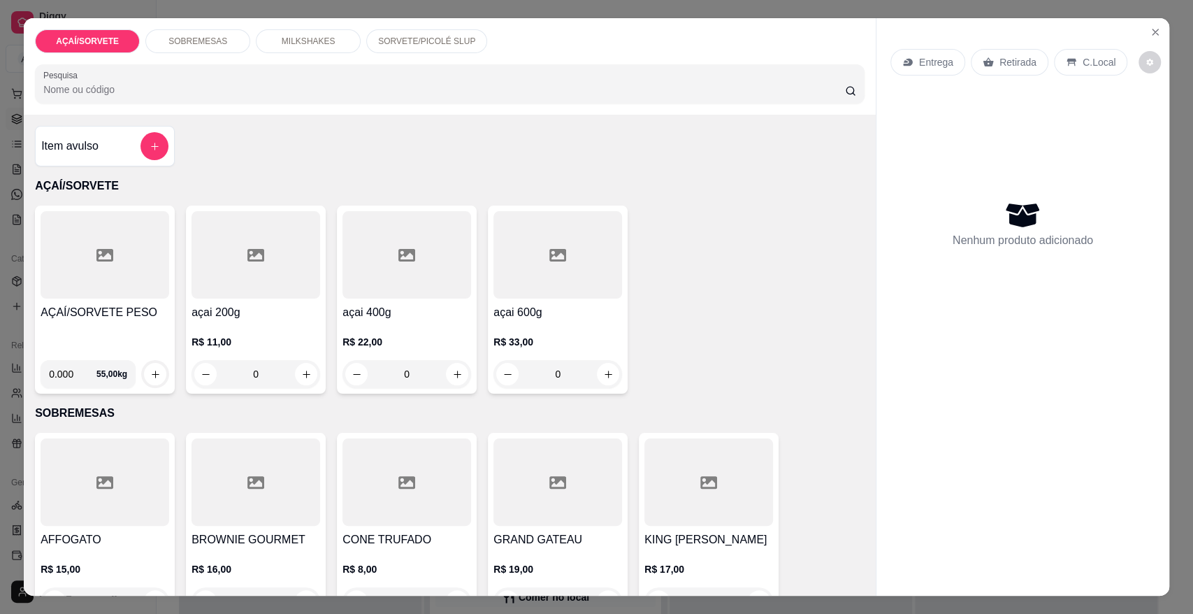
click at [145, 304] on h4 "AÇAÍ/SORVETE PESO" at bounding box center [105, 312] width 129 height 17
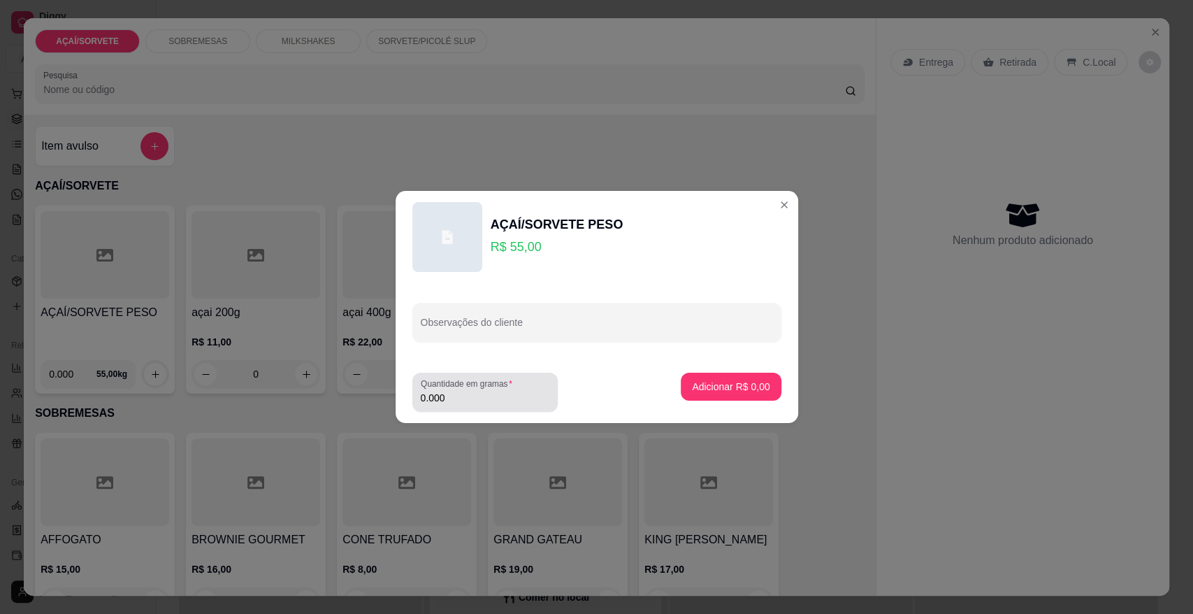
click at [470, 389] on label "Quantidade em gramas" at bounding box center [469, 384] width 96 height 12
click at [470, 391] on input "0.000" at bounding box center [485, 398] width 129 height 14
type input "0.238"
click at [677, 384] on button "Adicionar R$ 13,09" at bounding box center [728, 386] width 103 height 27
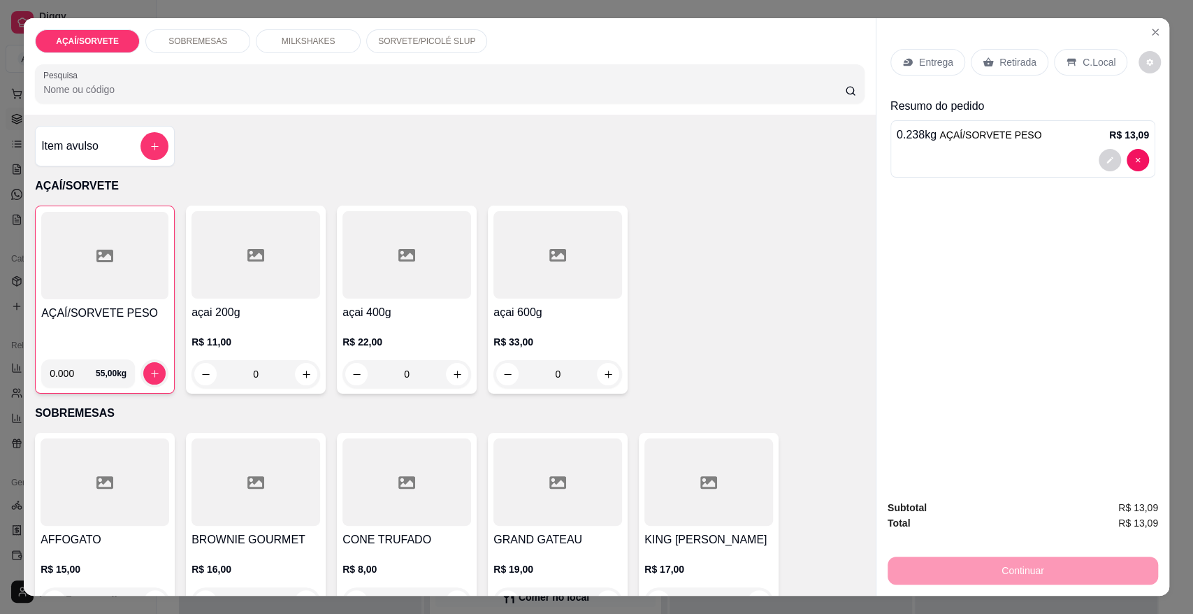
click at [1018, 65] on p "Retirada" at bounding box center [1018, 62] width 37 height 14
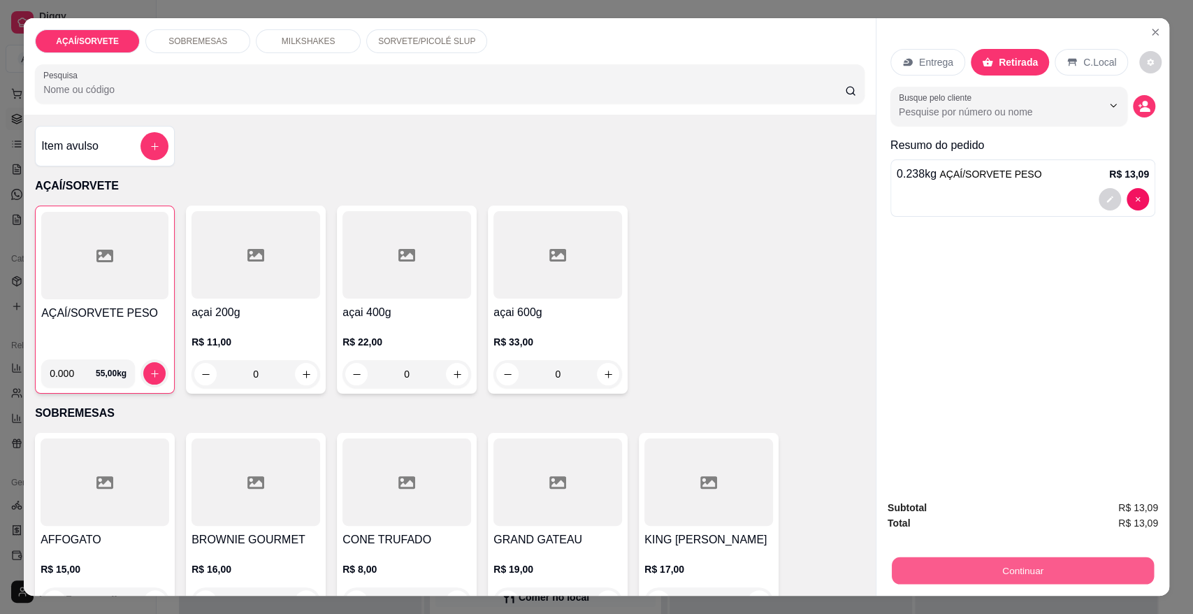
click at [973, 557] on button "Continuar" at bounding box center [1023, 569] width 262 height 27
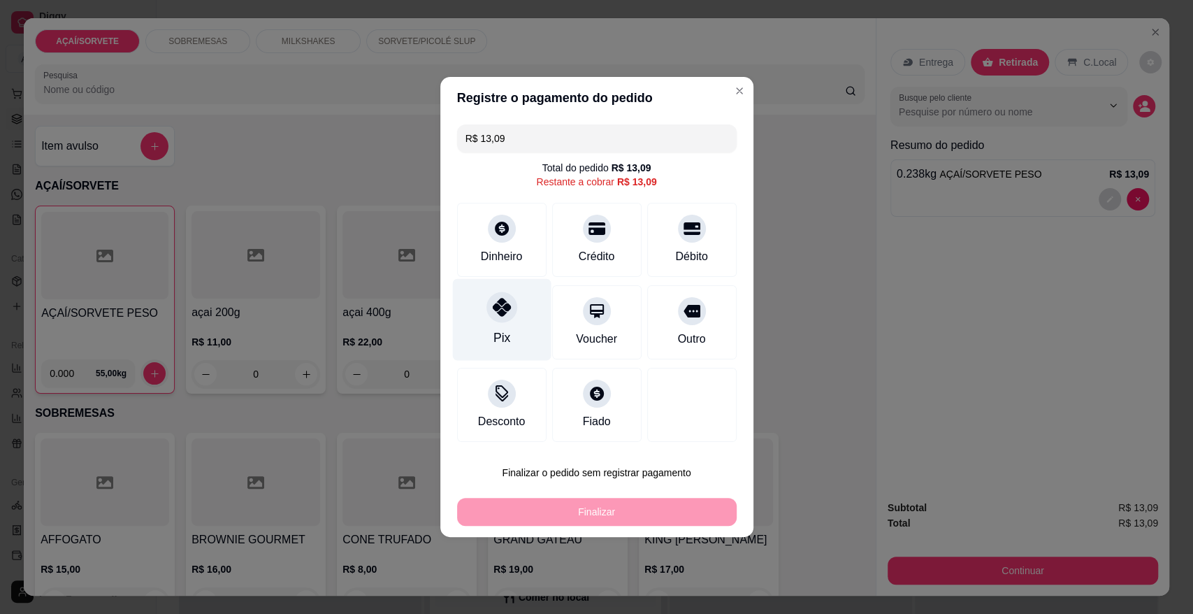
click at [530, 318] on div "Pix" at bounding box center [501, 320] width 99 height 82
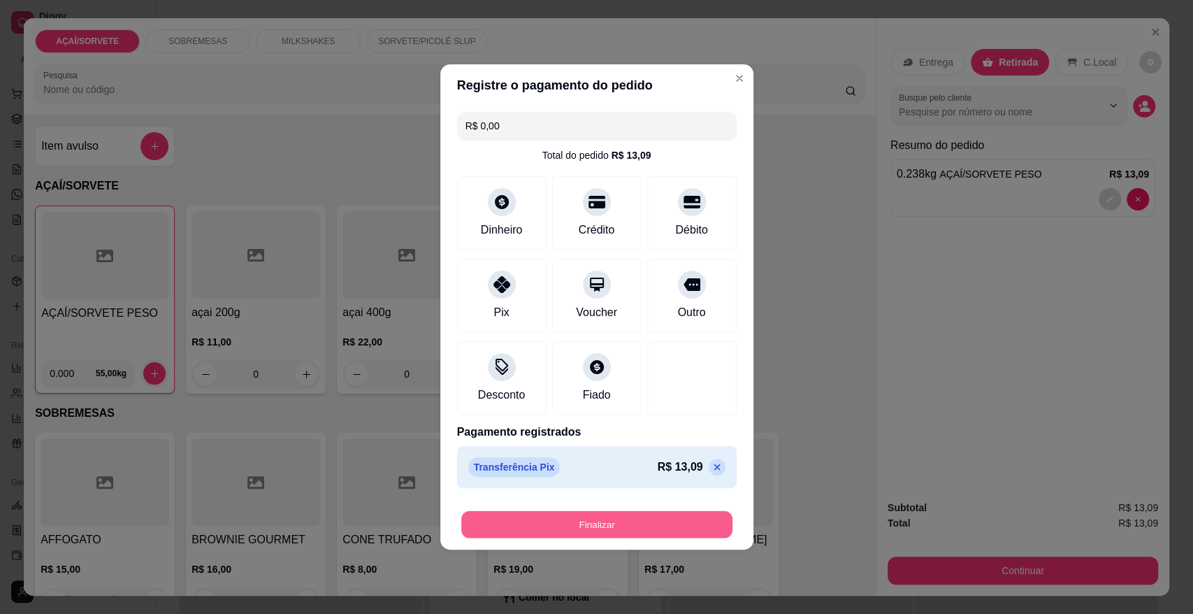
click at [556, 534] on button "Finalizar" at bounding box center [596, 524] width 271 height 27
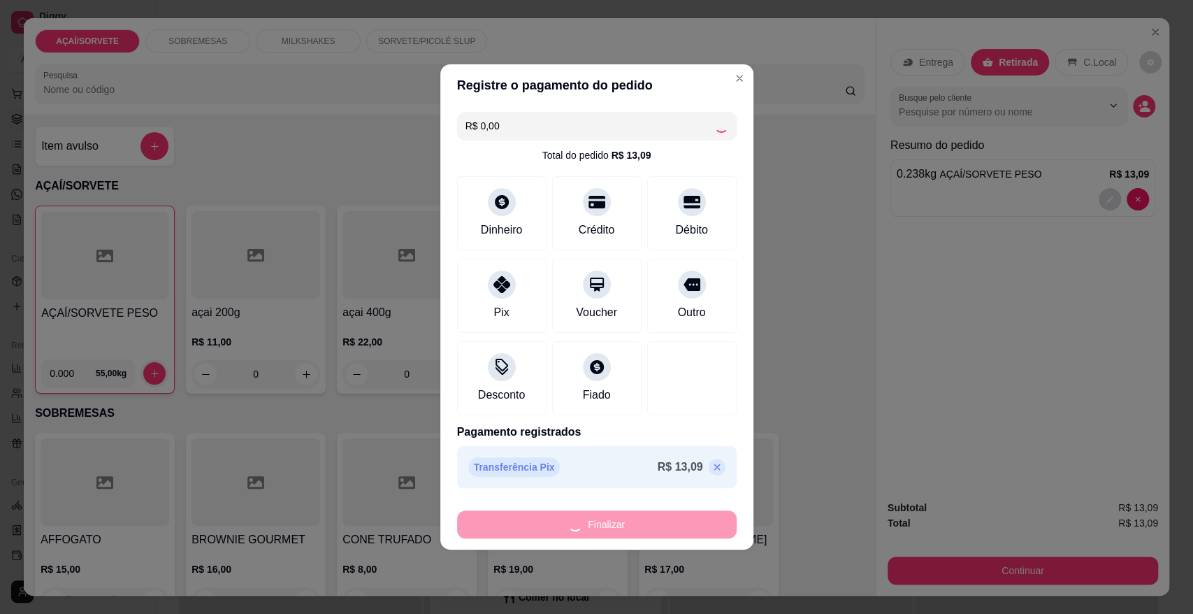
type input "-R$ 13,09"
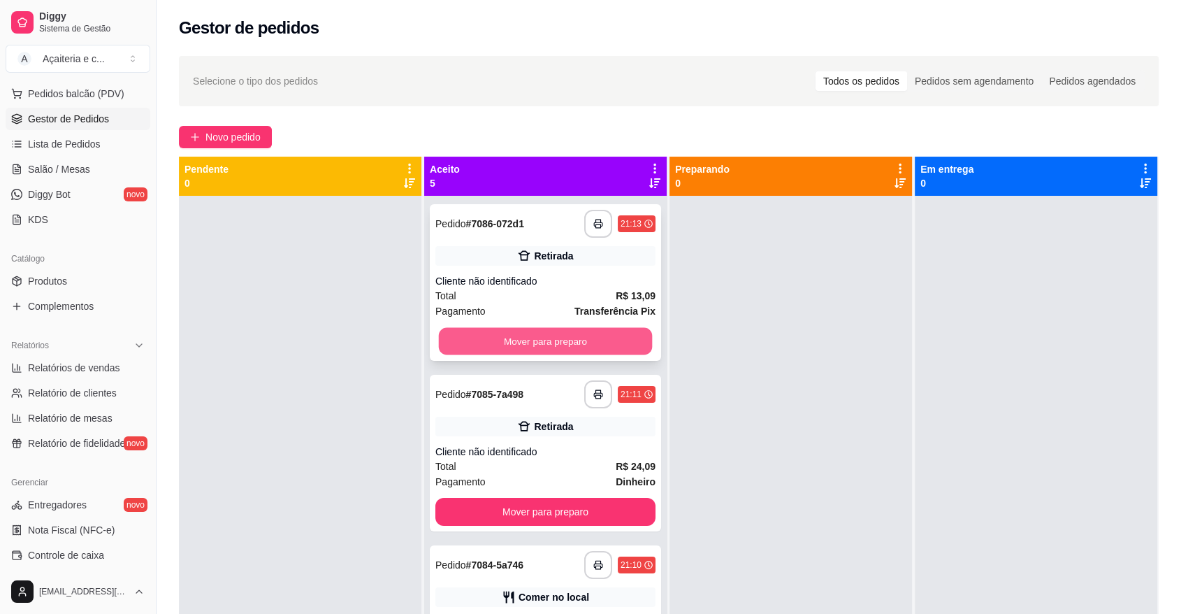
click at [513, 339] on button "Mover para preparo" at bounding box center [546, 341] width 214 height 27
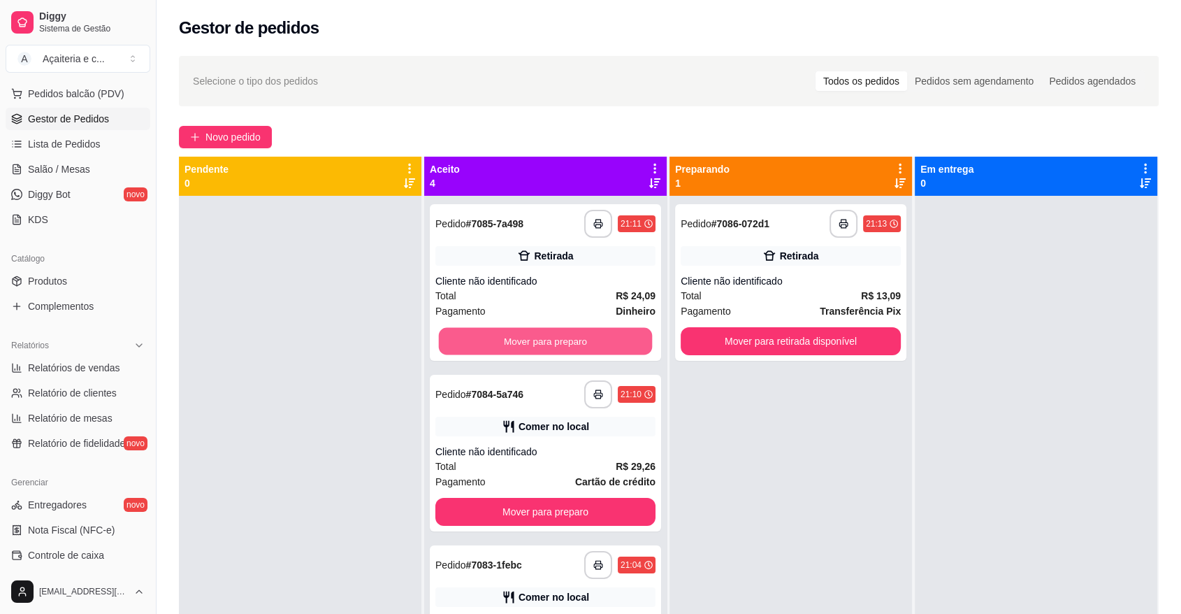
click at [513, 339] on button "Mover para preparo" at bounding box center [546, 341] width 214 height 27
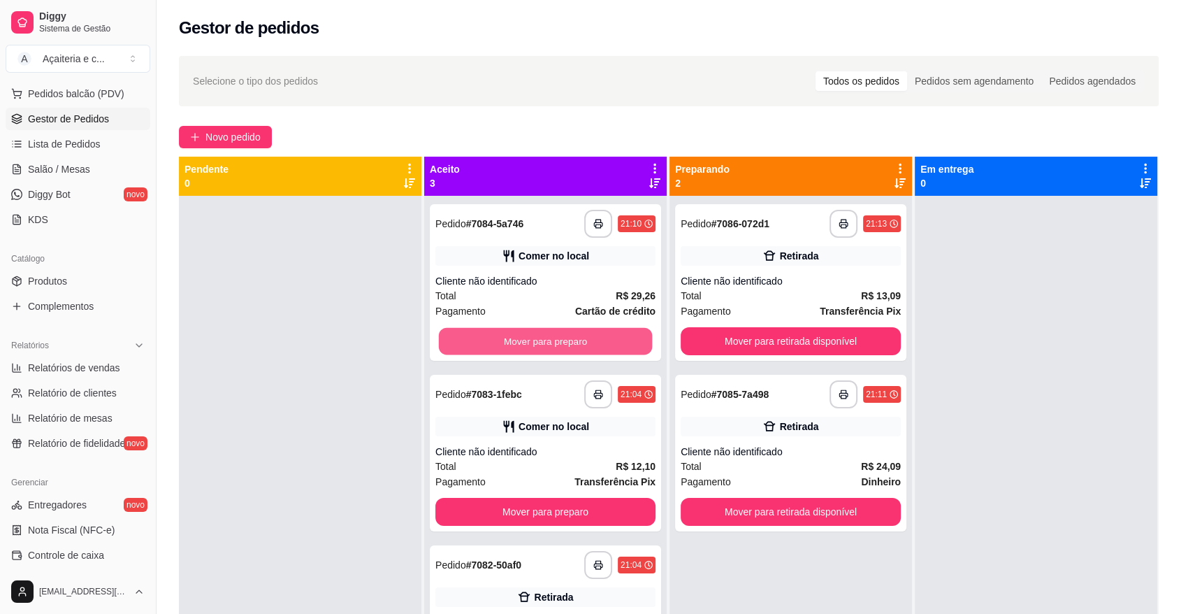
click at [513, 339] on button "Mover para preparo" at bounding box center [546, 341] width 214 height 27
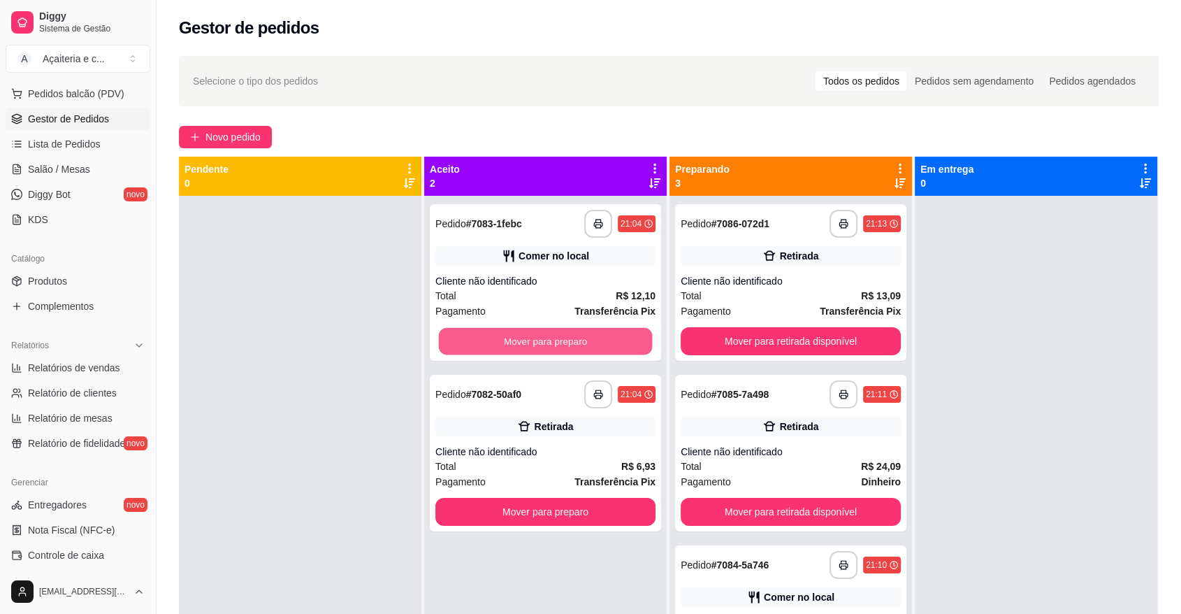
click at [513, 339] on button "Mover para preparo" at bounding box center [546, 341] width 214 height 27
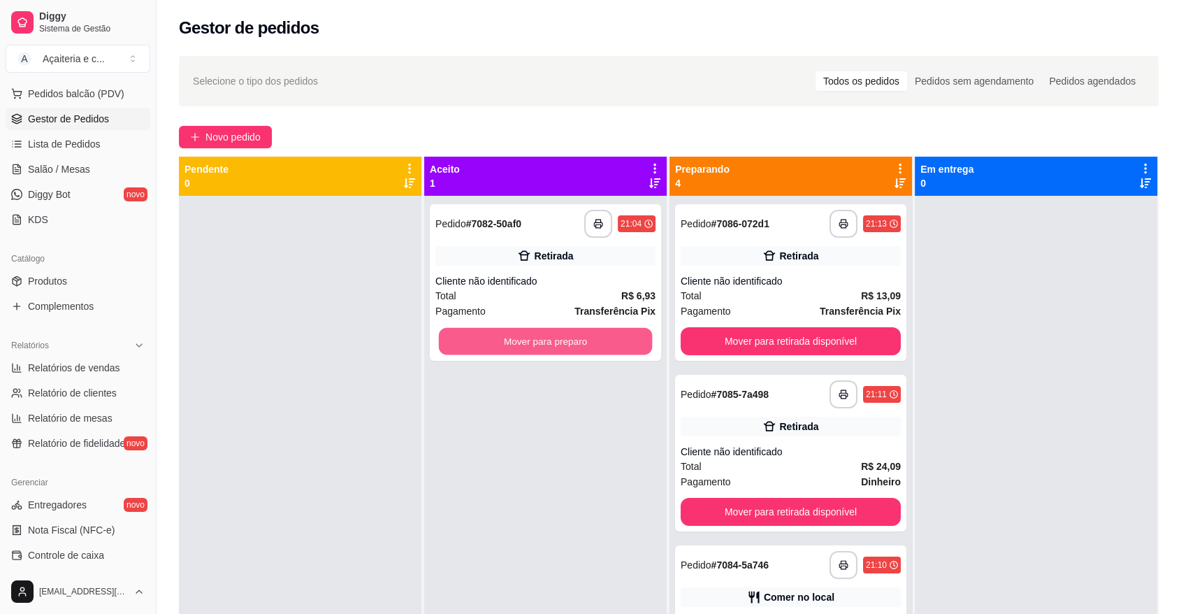
click at [513, 339] on button "Mover para preparo" at bounding box center [546, 341] width 214 height 27
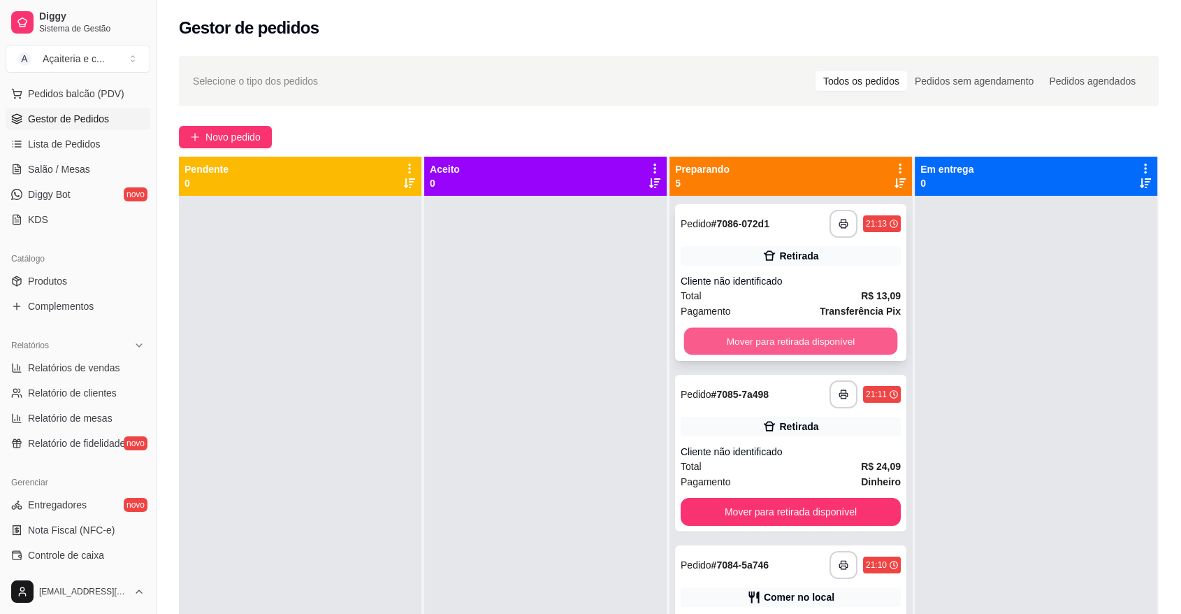
click at [691, 345] on button "Mover para retirada disponível" at bounding box center [791, 341] width 214 height 27
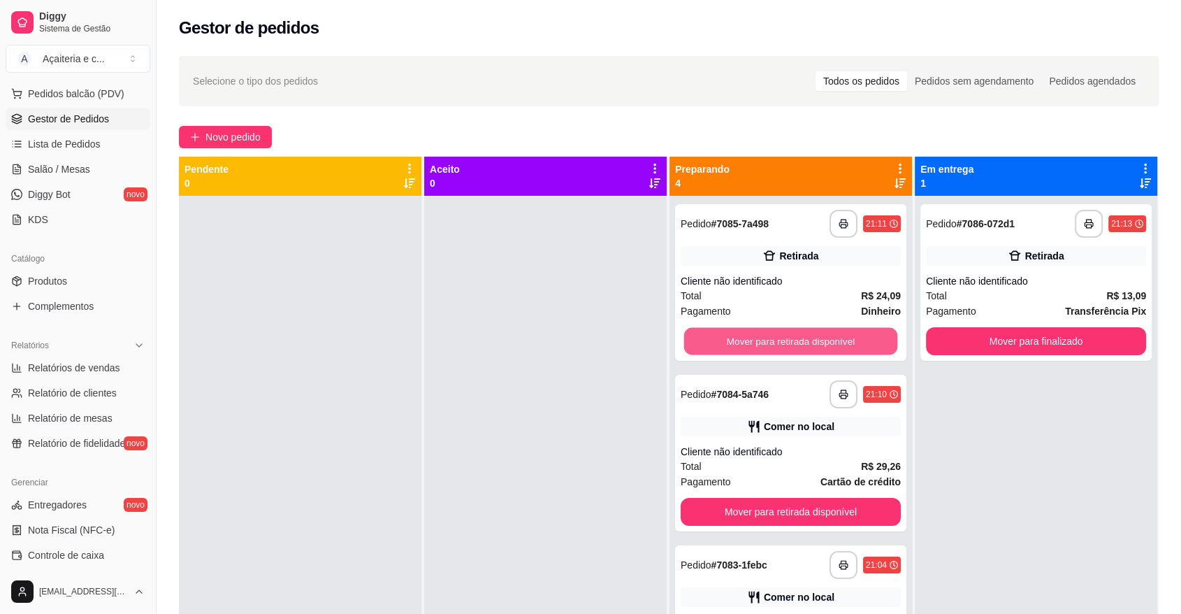
click at [691, 345] on button "Mover para retirada disponível" at bounding box center [791, 341] width 214 height 27
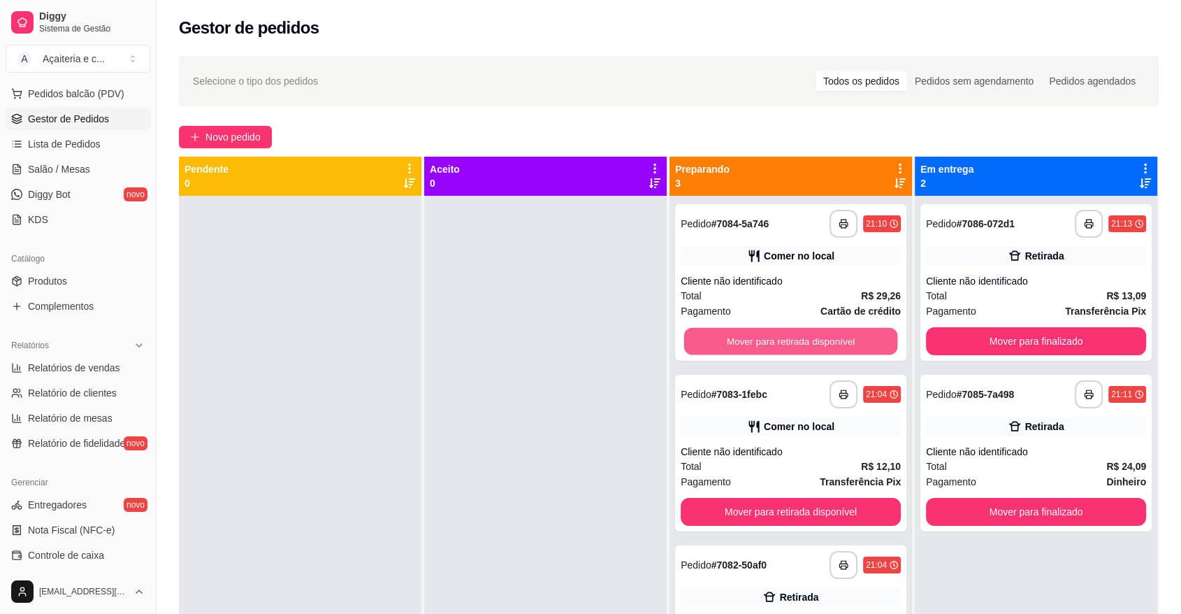
click at [691, 345] on button "Mover para retirada disponível" at bounding box center [791, 341] width 214 height 27
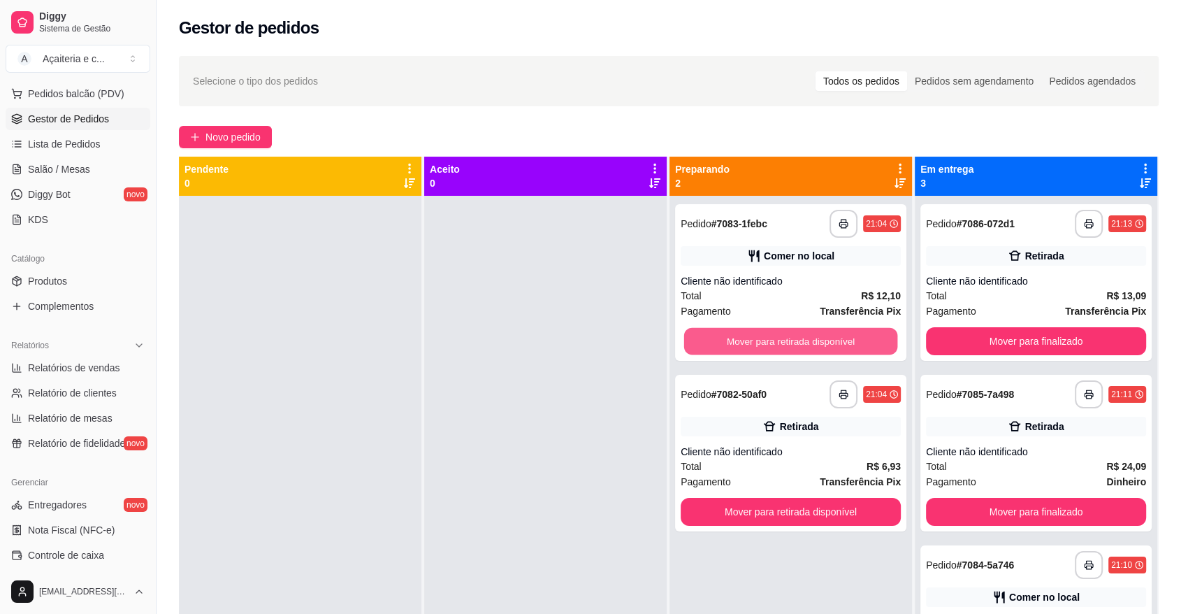
click at [691, 345] on button "Mover para retirada disponível" at bounding box center [791, 341] width 214 height 27
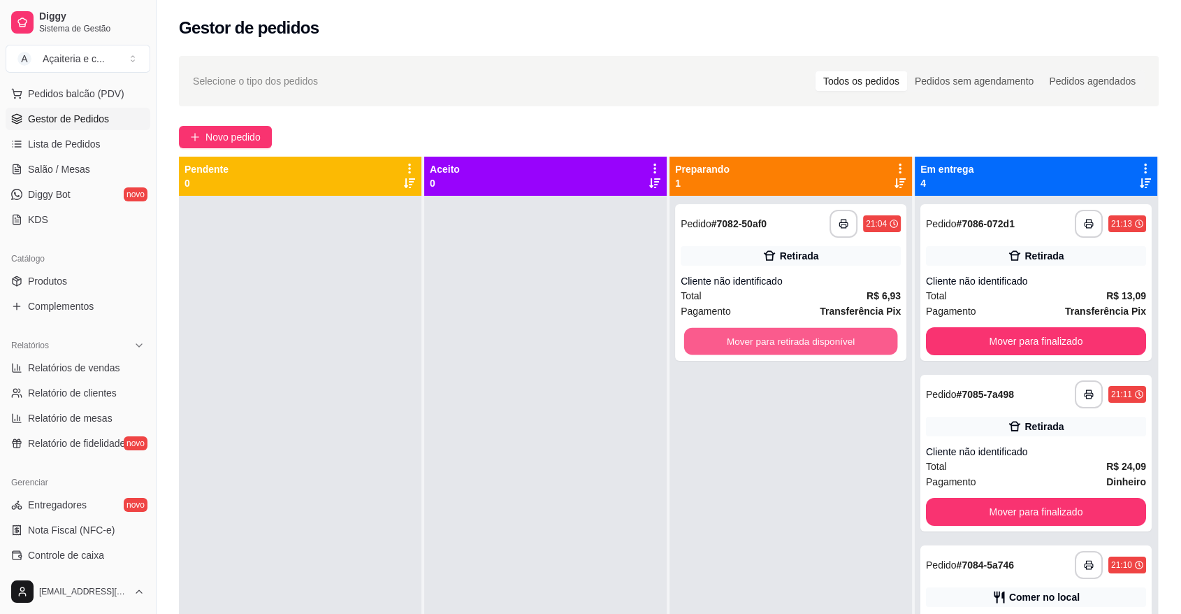
click at [691, 345] on button "Mover para retirada disponível" at bounding box center [791, 341] width 214 height 27
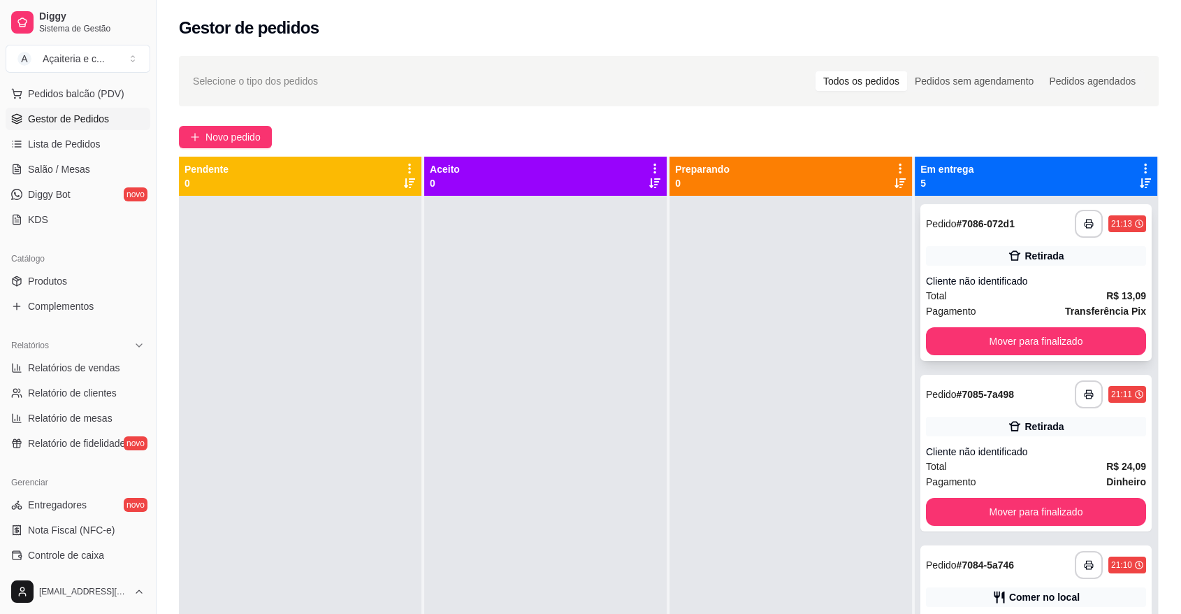
click at [968, 319] on div "**********" at bounding box center [1036, 282] width 231 height 157
click at [971, 338] on button "Mover para finalizado" at bounding box center [1037, 341] width 214 height 27
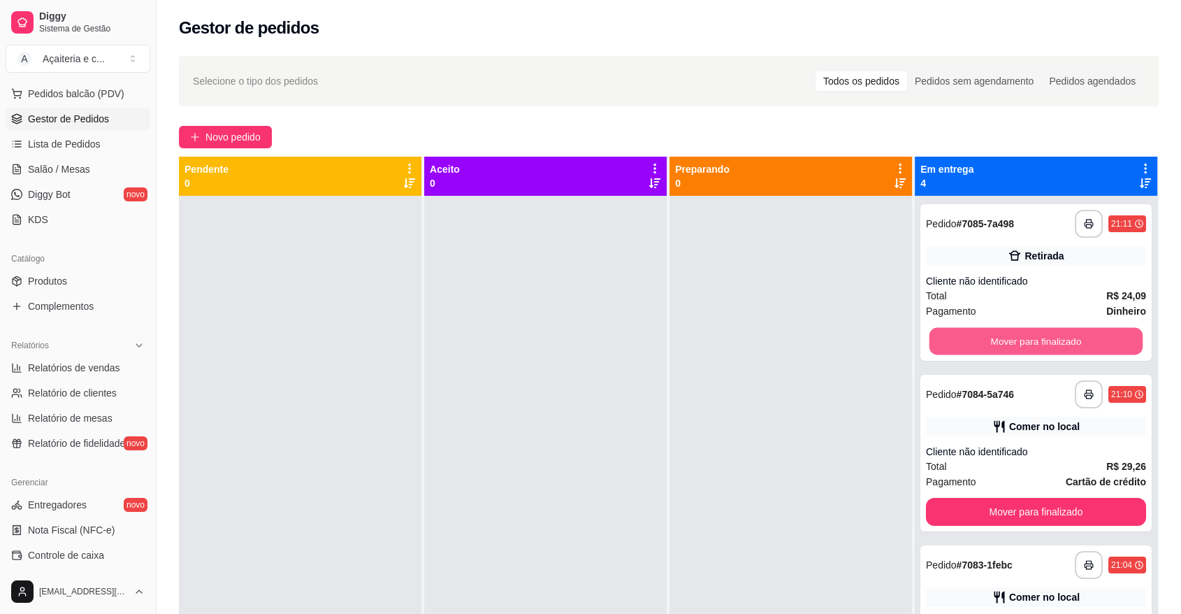
click at [971, 338] on button "Mover para finalizado" at bounding box center [1037, 341] width 214 height 27
click at [971, 338] on button "Mover para finalizado" at bounding box center [1036, 341] width 220 height 28
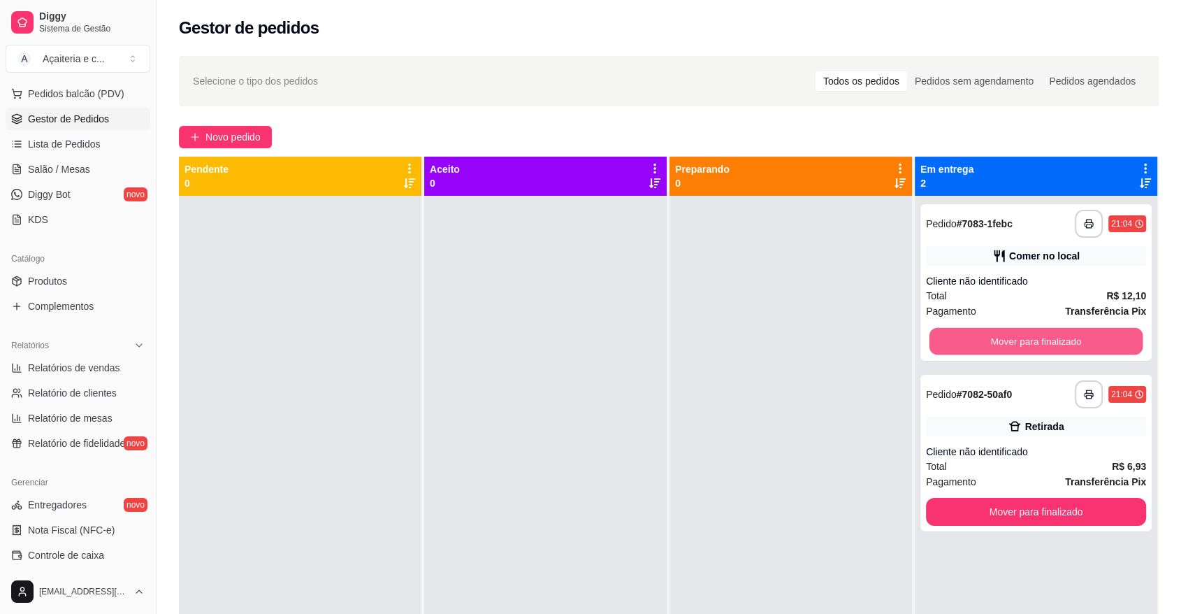
click at [971, 338] on button "Mover para finalizado" at bounding box center [1037, 341] width 214 height 27
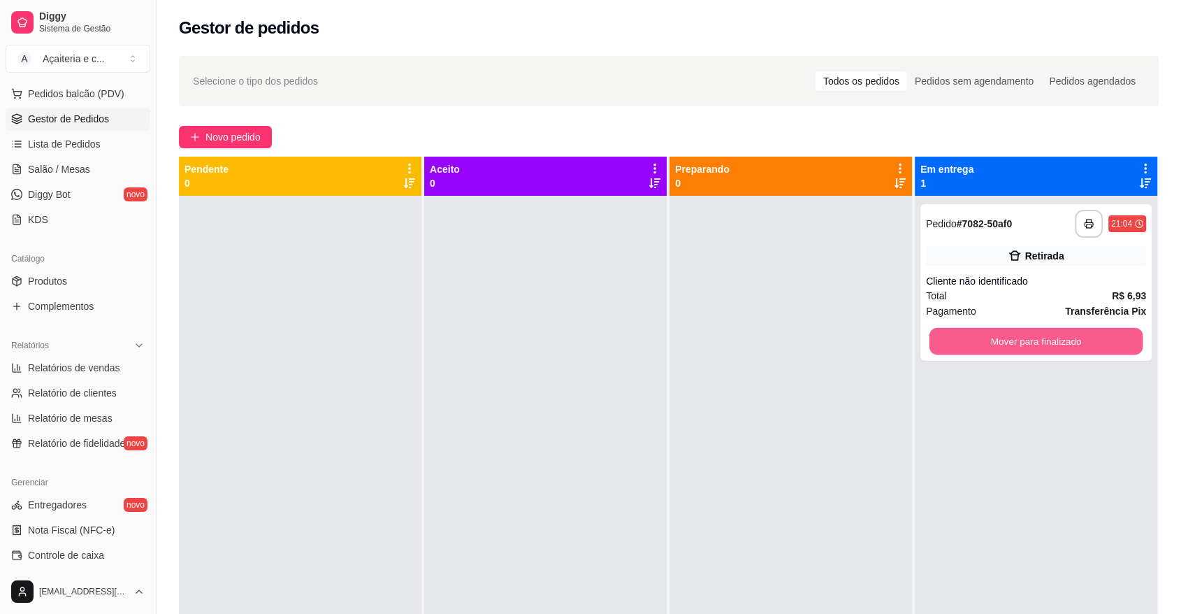
click at [971, 338] on button "Mover para finalizado" at bounding box center [1037, 341] width 214 height 27
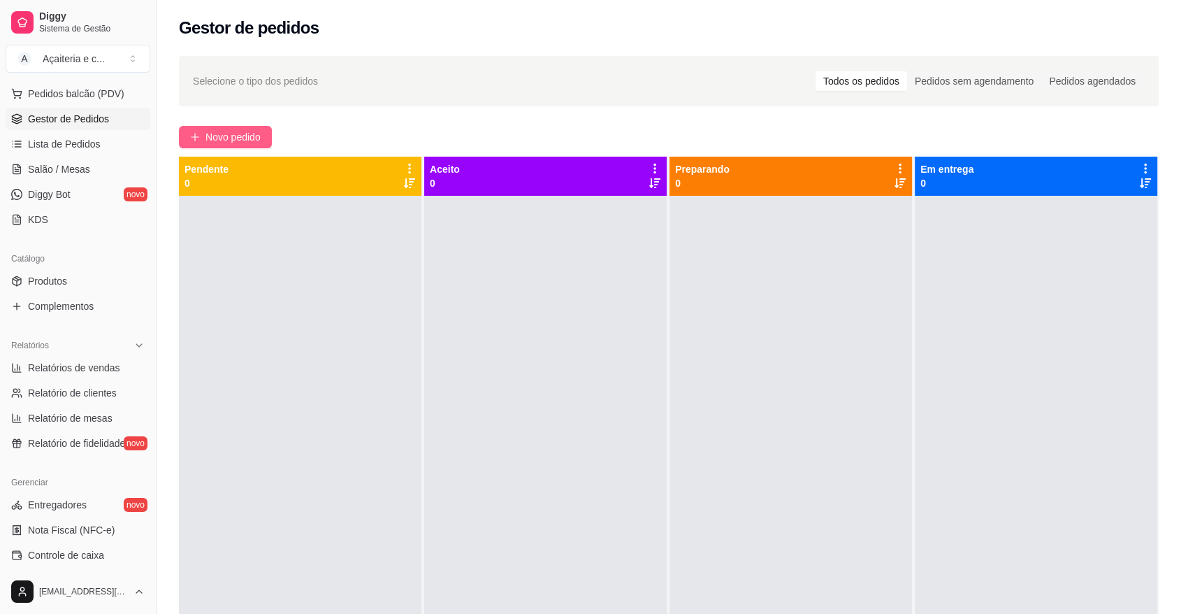
click at [240, 141] on span "Novo pedido" at bounding box center [233, 136] width 55 height 15
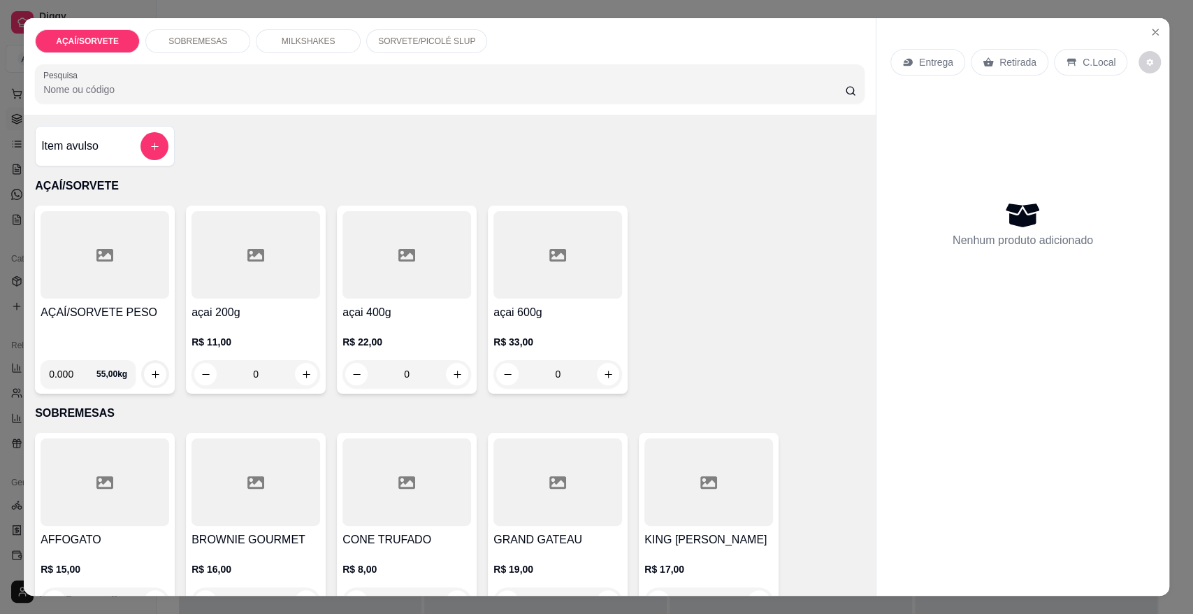
click at [224, 49] on div "SOBREMESAS" at bounding box center [197, 41] width 105 height 24
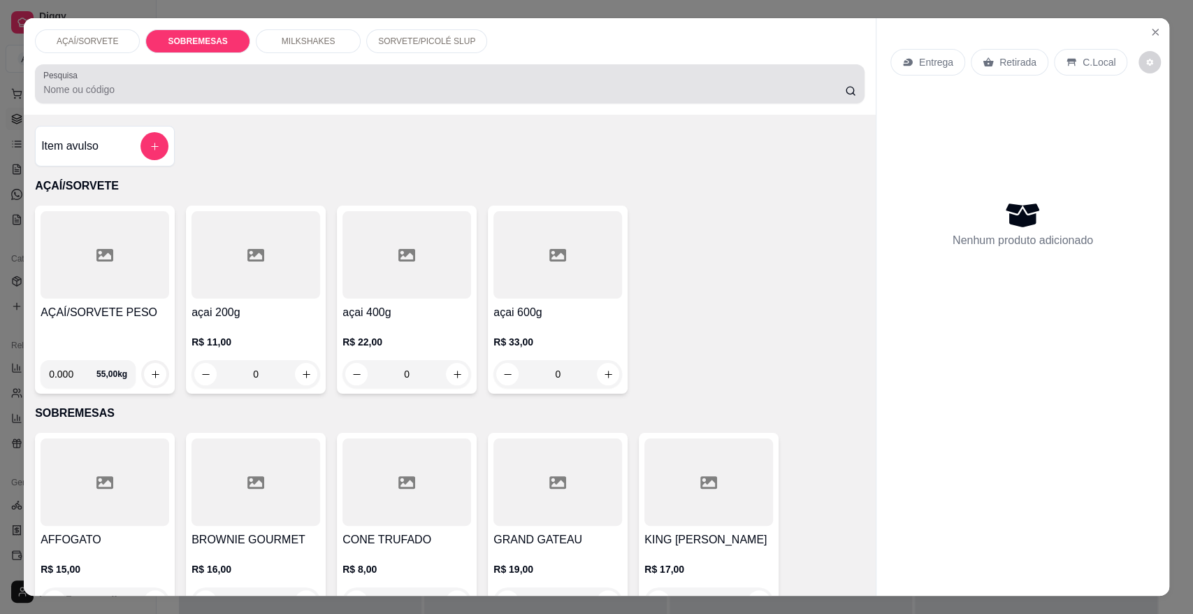
scroll to position [26, 0]
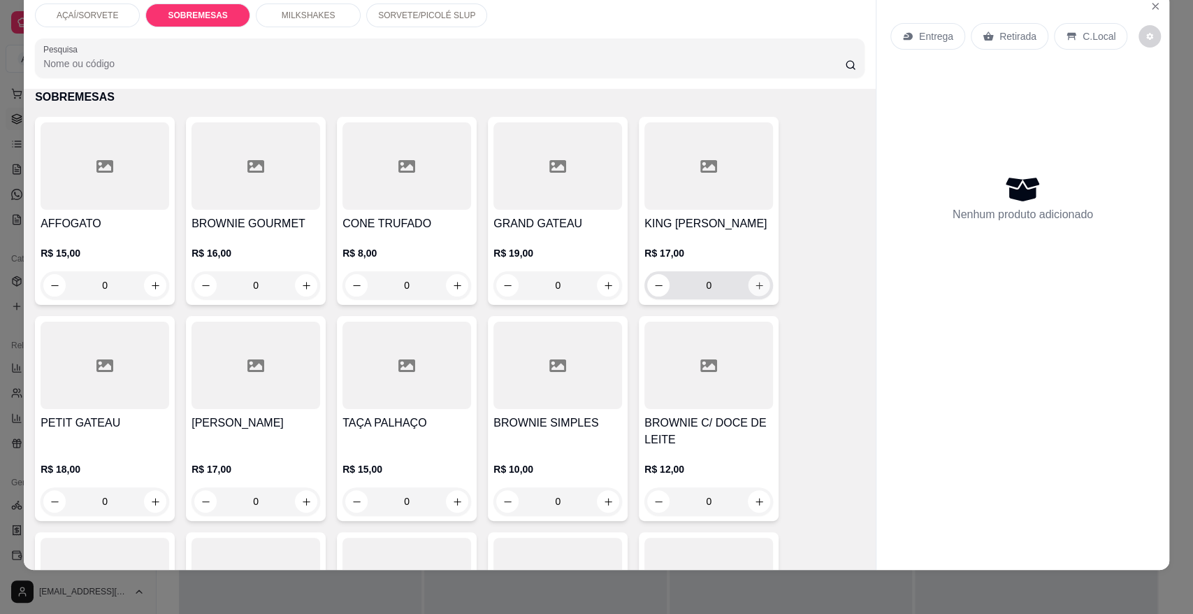
click at [754, 288] on icon "increase-product-quantity" at bounding box center [759, 285] width 10 height 10
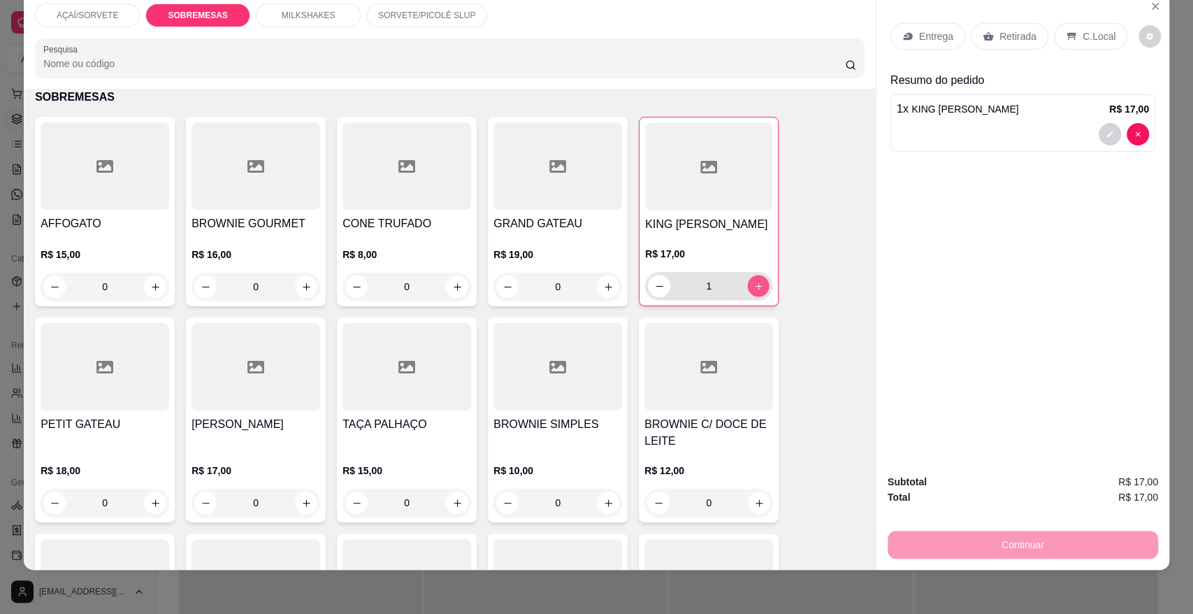
click at [754, 288] on icon "increase-product-quantity" at bounding box center [759, 286] width 10 height 10
type input "2"
click at [1083, 42] on p "C.Local" at bounding box center [1099, 36] width 33 height 14
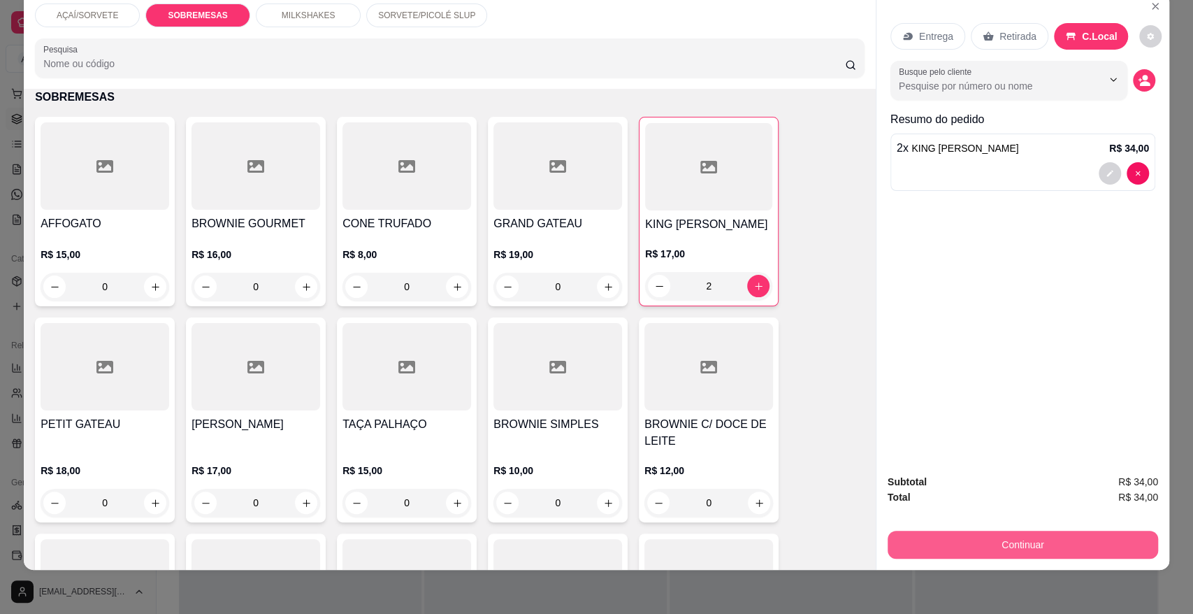
click at [995, 548] on button "Continuar" at bounding box center [1023, 545] width 271 height 28
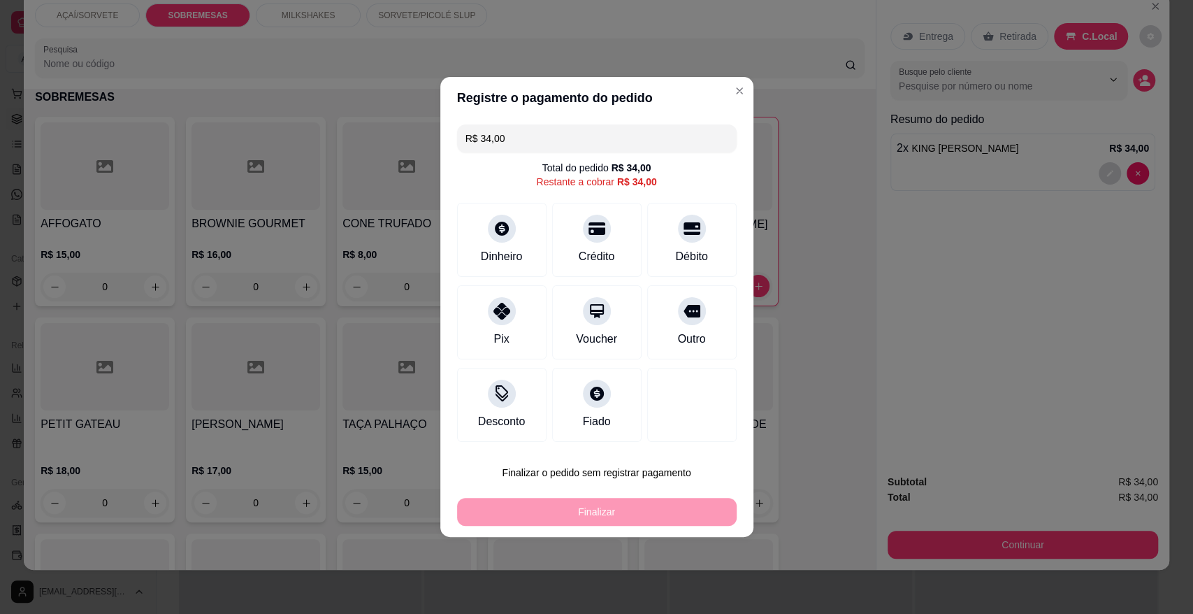
click at [547, 148] on input "R$ 34,00" at bounding box center [597, 138] width 263 height 28
click at [478, 319] on div "Pix" at bounding box center [501, 320] width 99 height 82
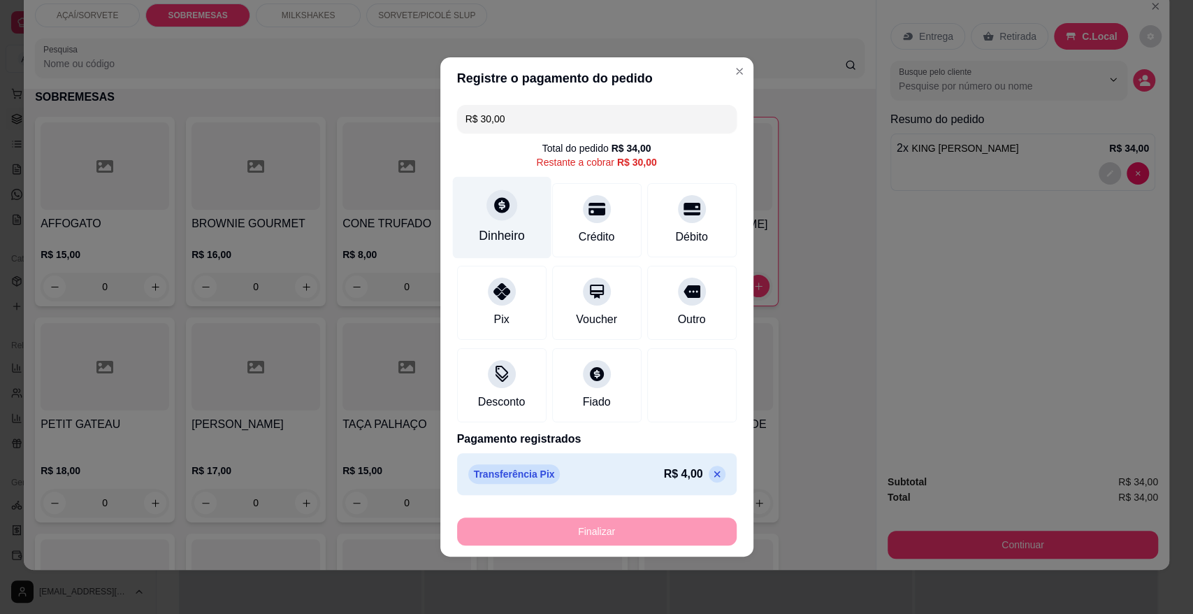
click at [499, 242] on div "Dinheiro" at bounding box center [502, 236] width 46 height 18
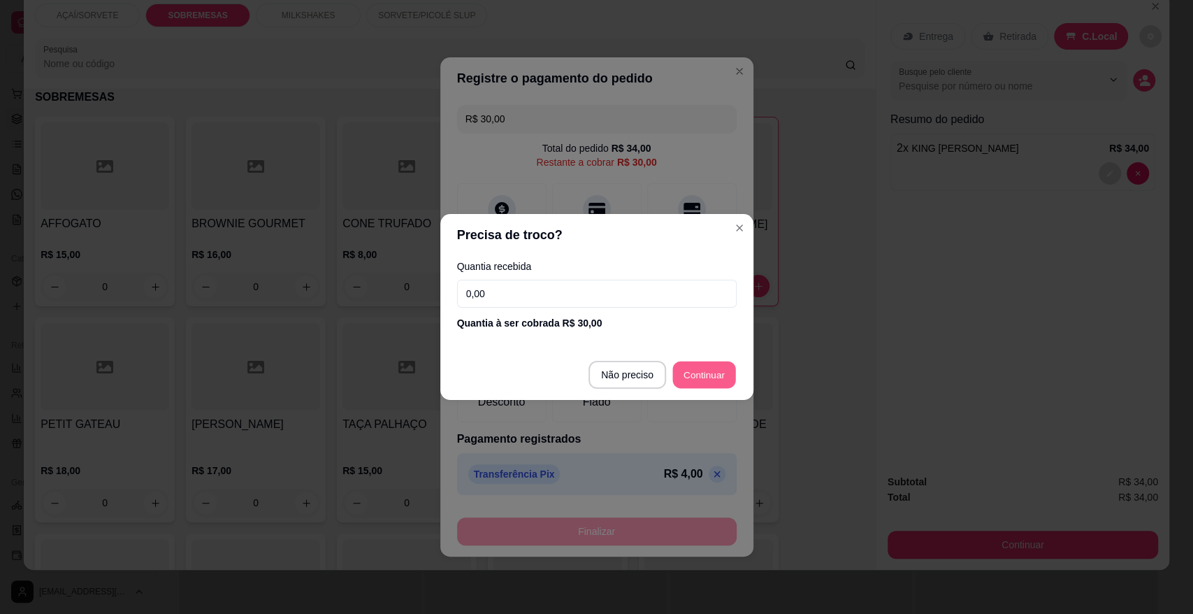
type input "R$ 0,00"
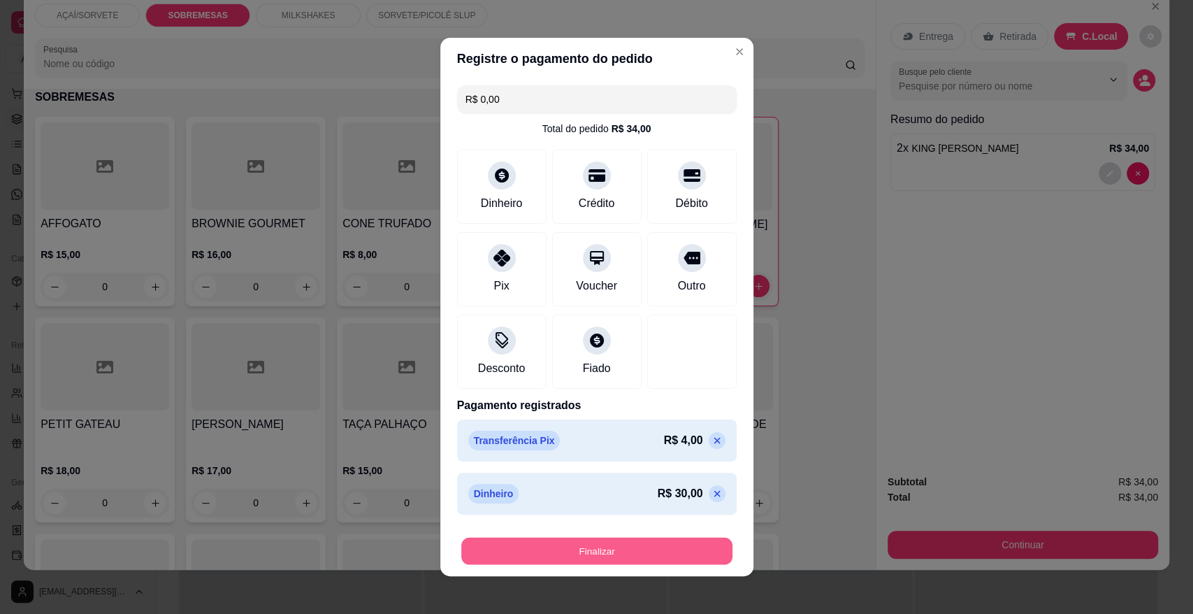
click at [658, 542] on button "Finalizar" at bounding box center [596, 551] width 271 height 27
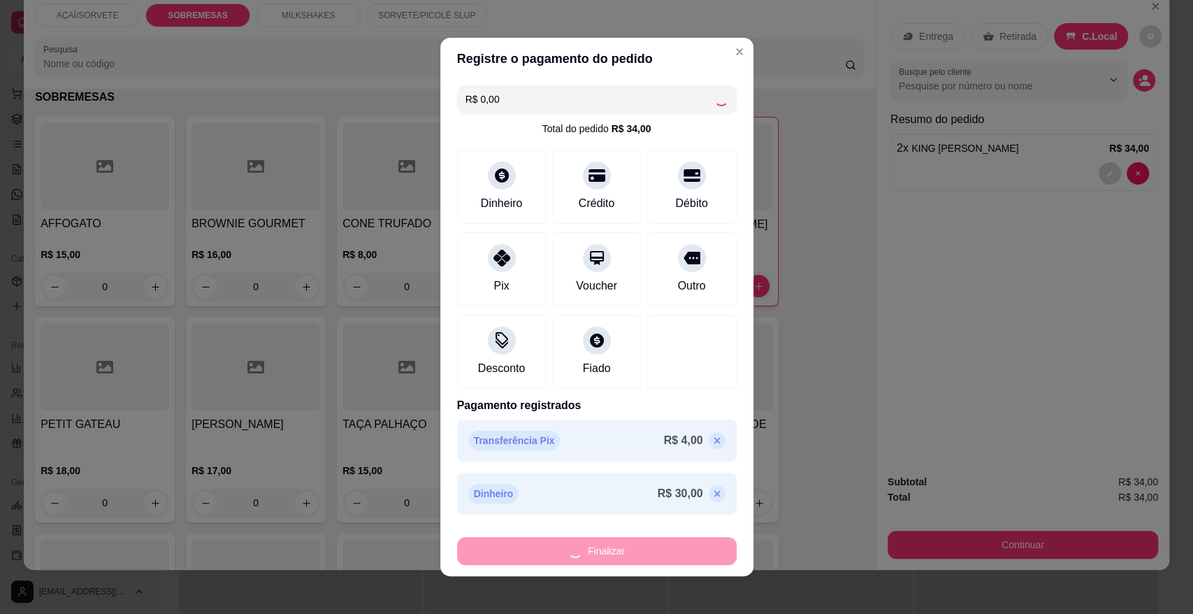
type input "0"
type input "-R$ 34,00"
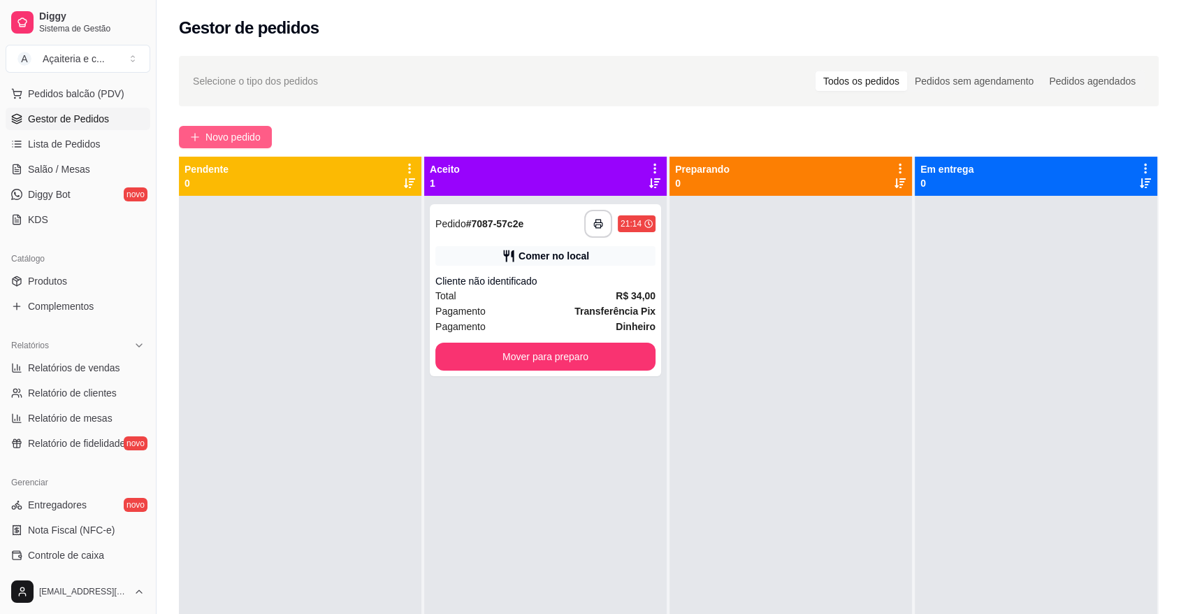
click at [200, 137] on button "Novo pedido" at bounding box center [225, 137] width 93 height 22
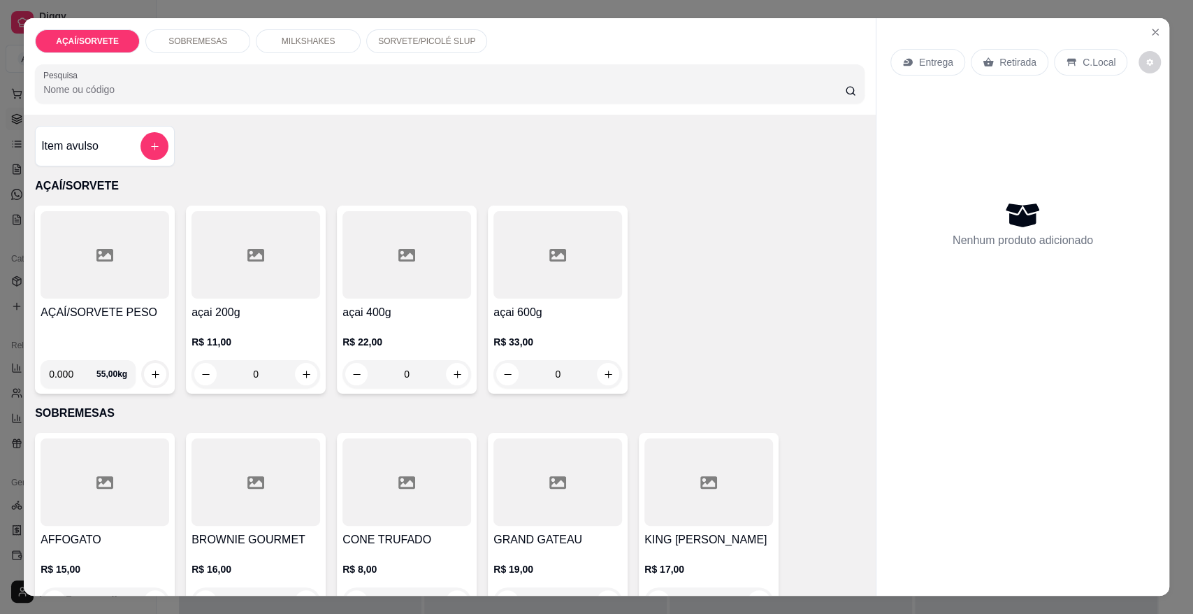
click at [116, 271] on div at bounding box center [105, 254] width 129 height 87
click at [228, 38] on div "SOBREMESAS" at bounding box center [197, 41] width 105 height 24
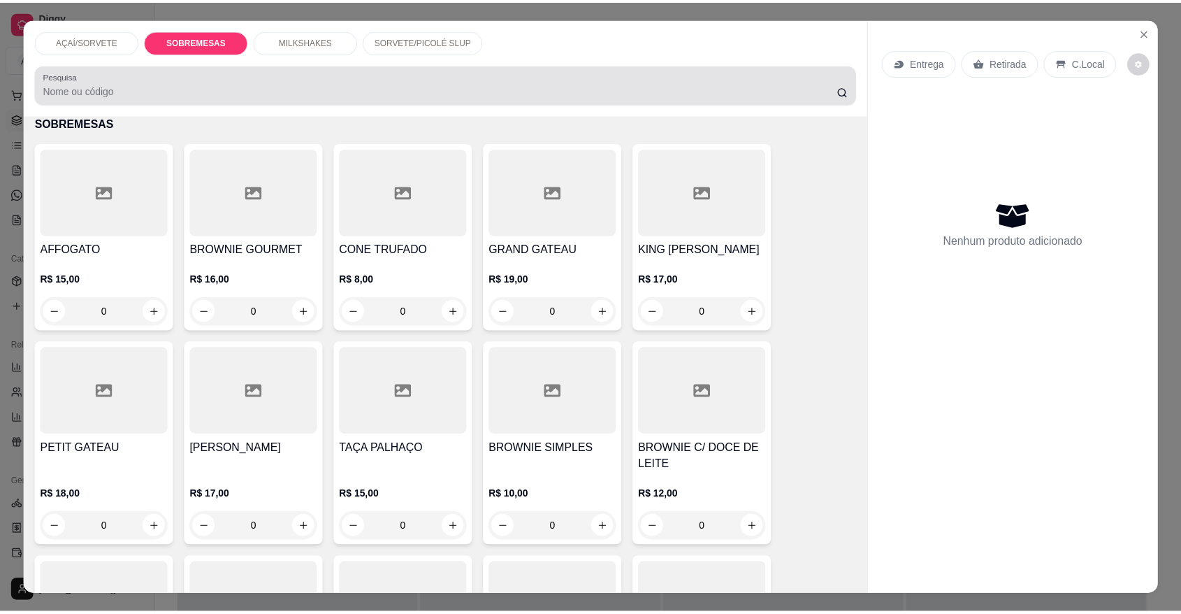
scroll to position [26, 0]
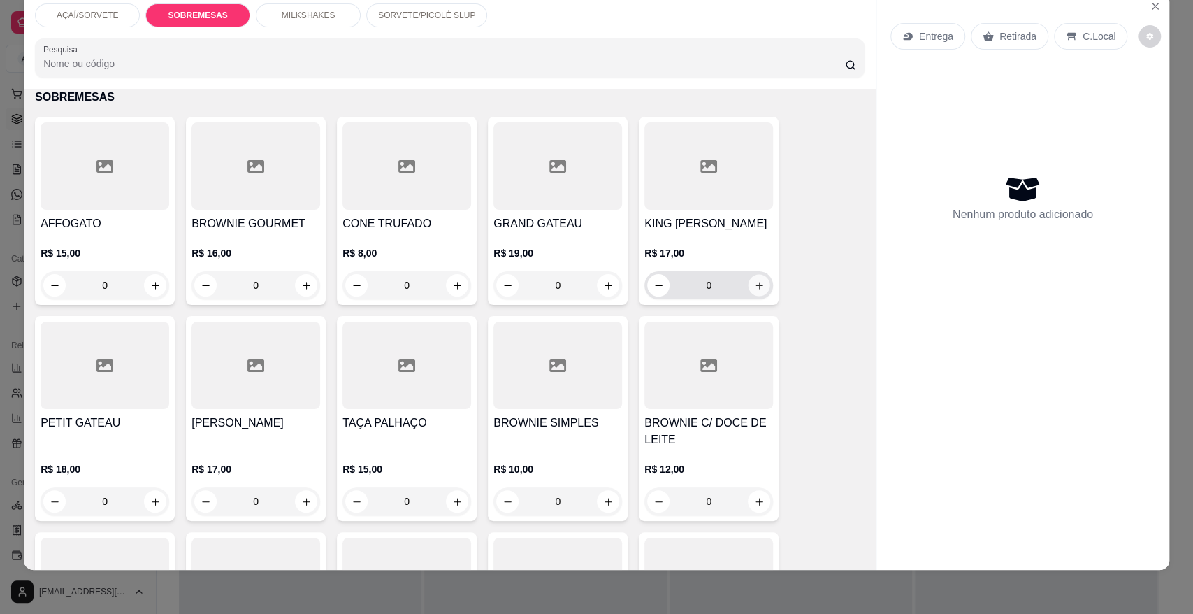
click at [753, 275] on button "increase-product-quantity" at bounding box center [760, 286] width 22 height 22
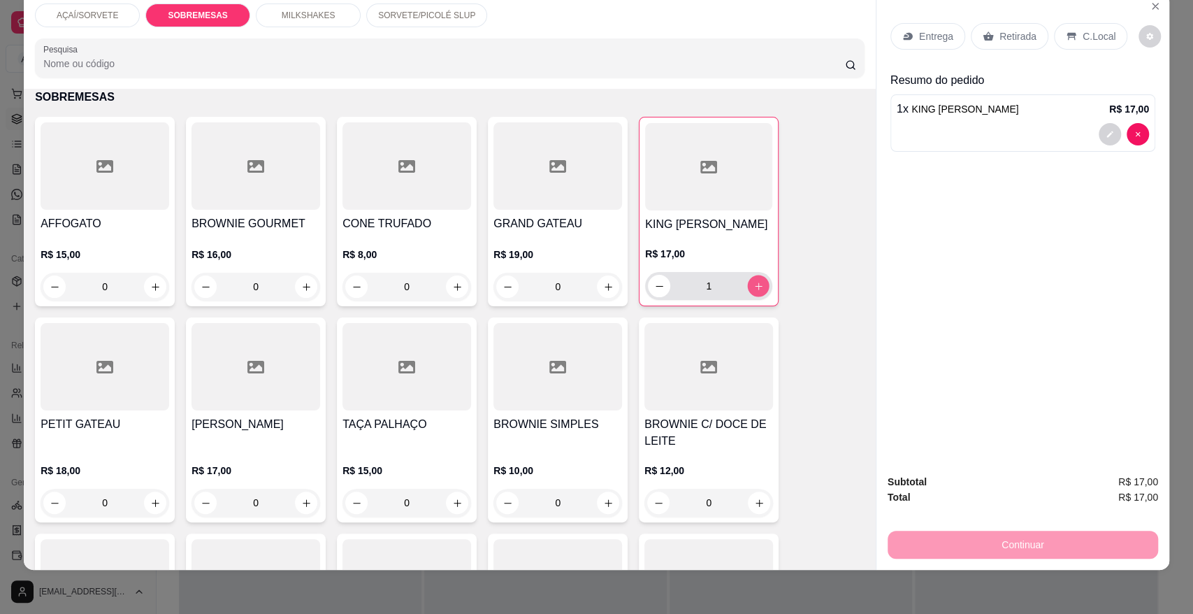
click at [753, 273] on div "1" at bounding box center [709, 286] width 122 height 28
click at [755, 285] on icon "increase-product-quantity" at bounding box center [758, 285] width 7 height 7
type input "2"
click at [452, 499] on icon "increase-product-quantity" at bounding box center [457, 503] width 10 height 10
type input "1"
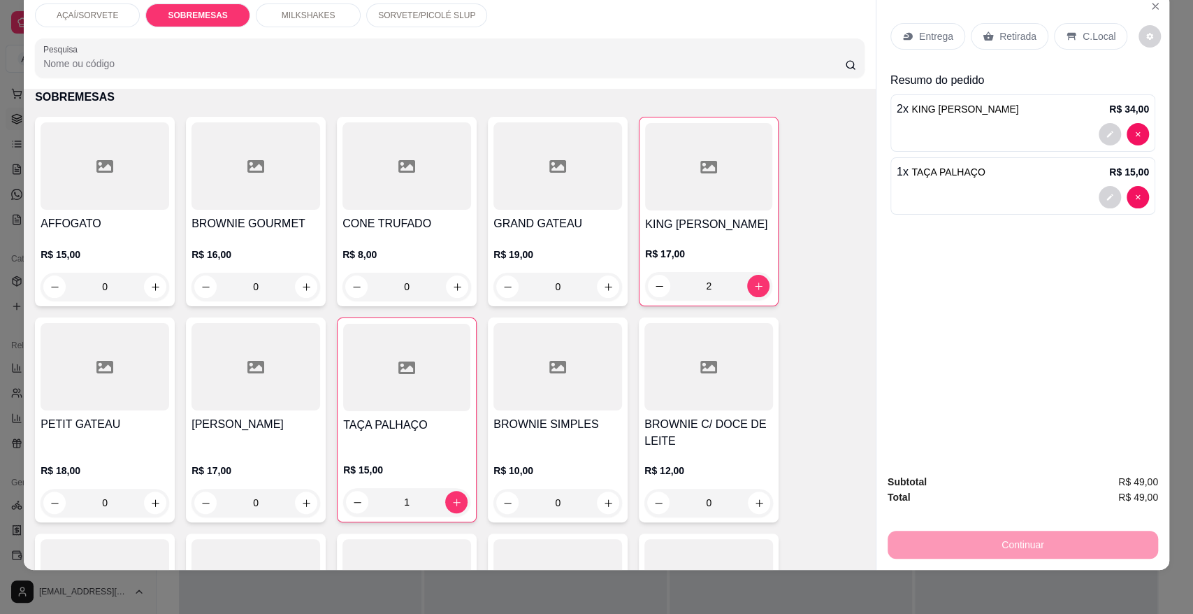
click at [1067, 34] on icon at bounding box center [1071, 37] width 9 height 8
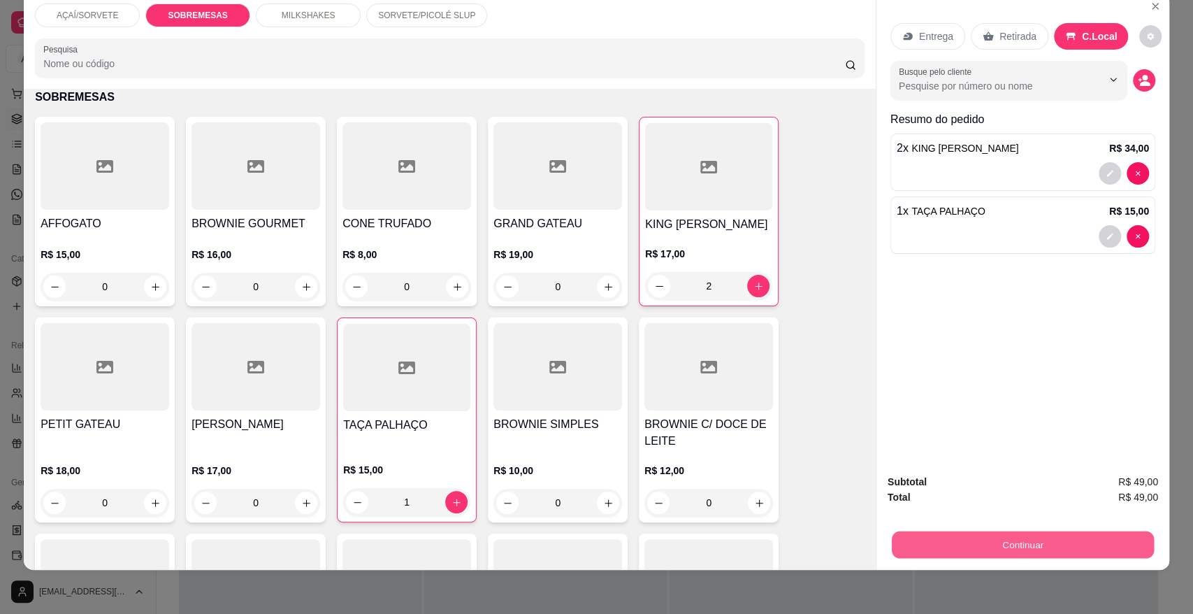
click at [1003, 545] on button "Continuar" at bounding box center [1023, 544] width 262 height 27
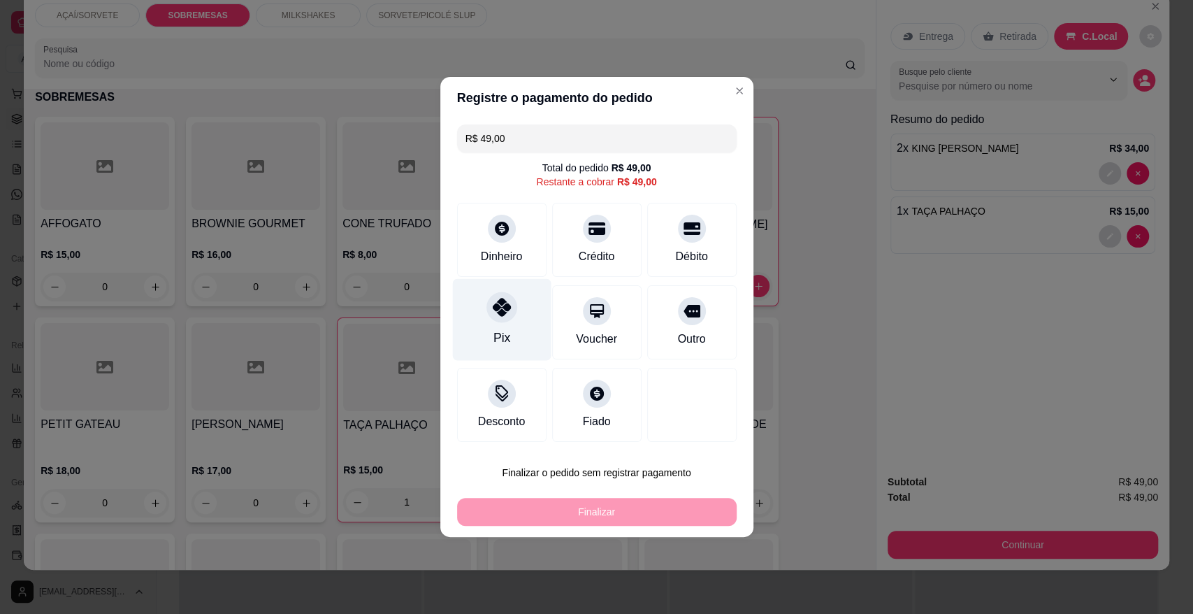
click at [507, 329] on div "Pix" at bounding box center [501, 338] width 17 height 18
type input "R$ 0,00"
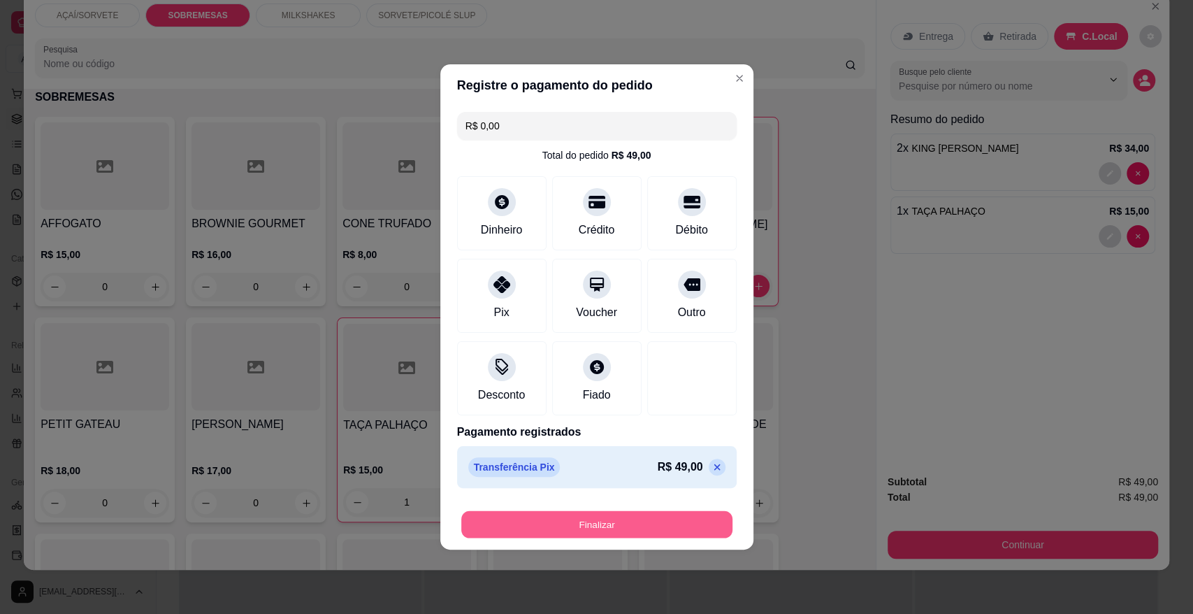
click at [551, 529] on button "Finalizar" at bounding box center [596, 524] width 271 height 27
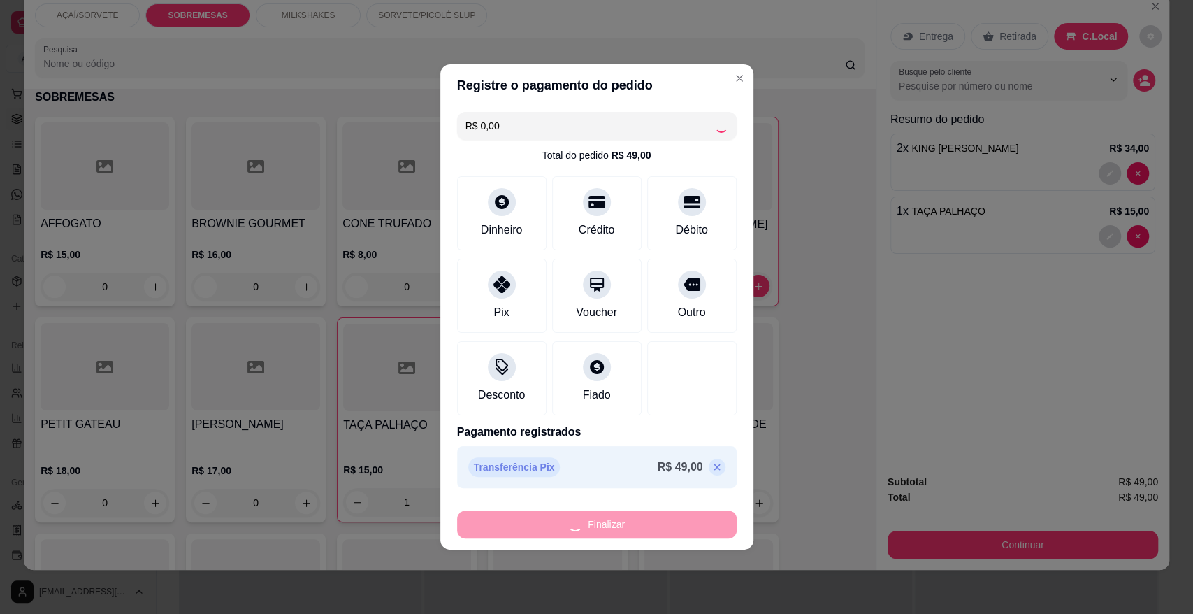
type input "0"
type input "-R$ 49,00"
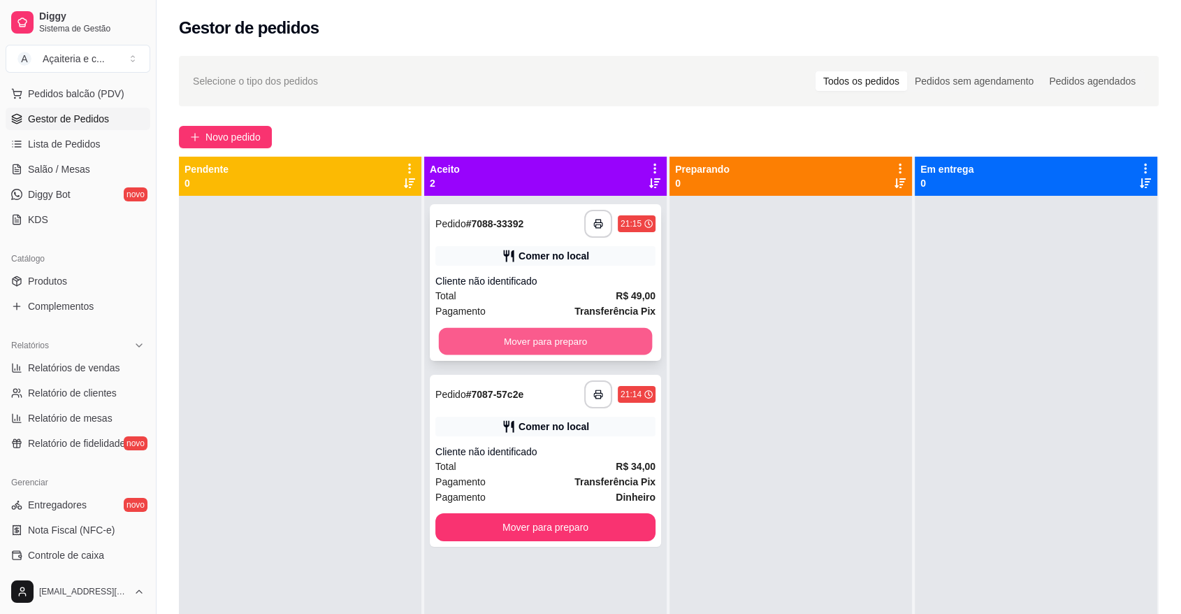
click at [526, 346] on button "Mover para preparo" at bounding box center [546, 341] width 214 height 27
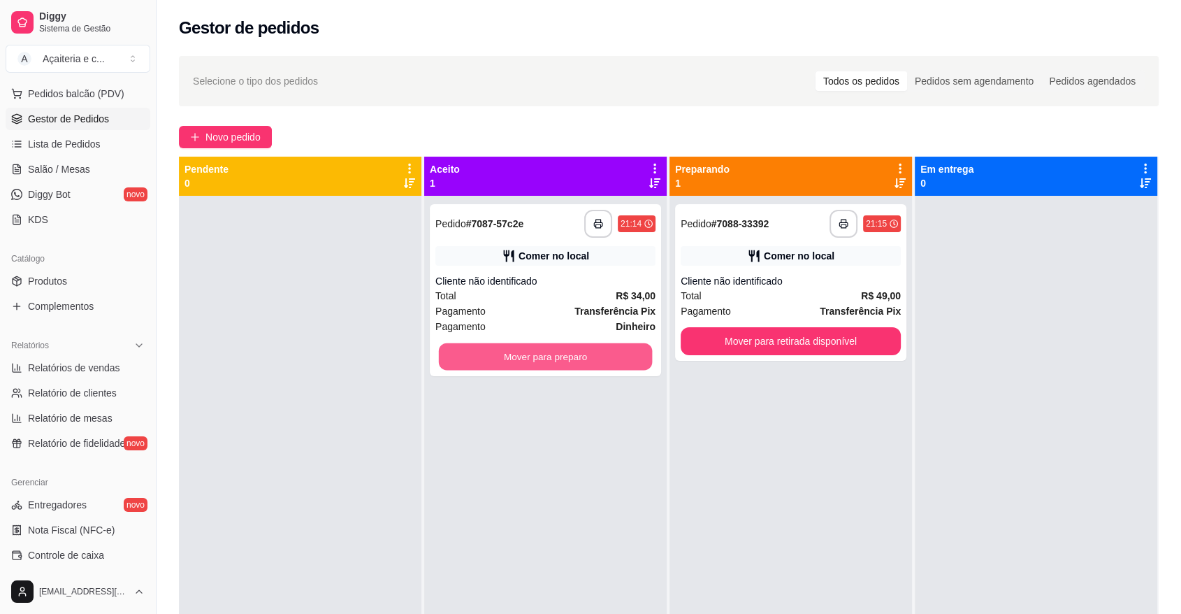
click at [526, 346] on button "Mover para preparo" at bounding box center [546, 356] width 214 height 27
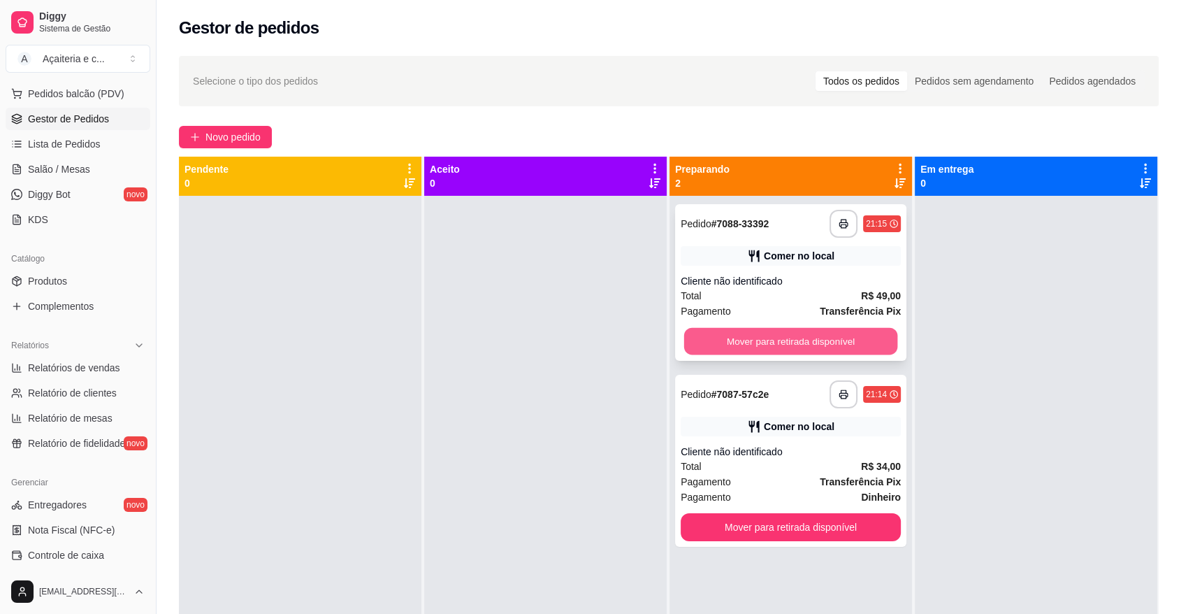
click at [731, 343] on button "Mover para retirada disponível" at bounding box center [791, 341] width 214 height 27
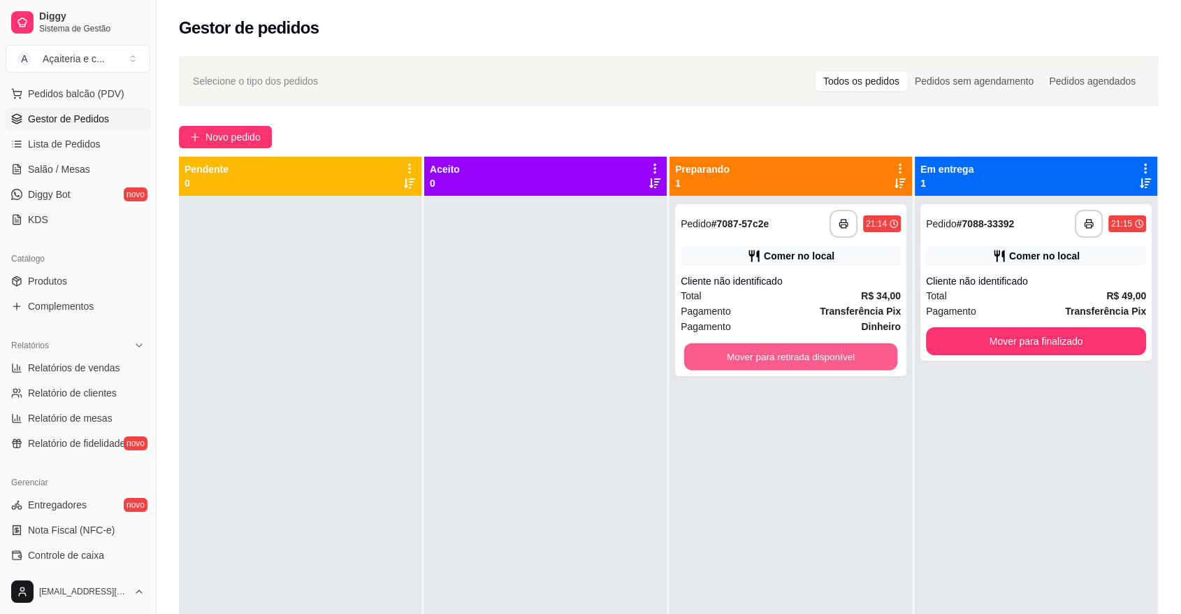
click at [731, 343] on button "Mover para retirada disponível" at bounding box center [791, 356] width 214 height 27
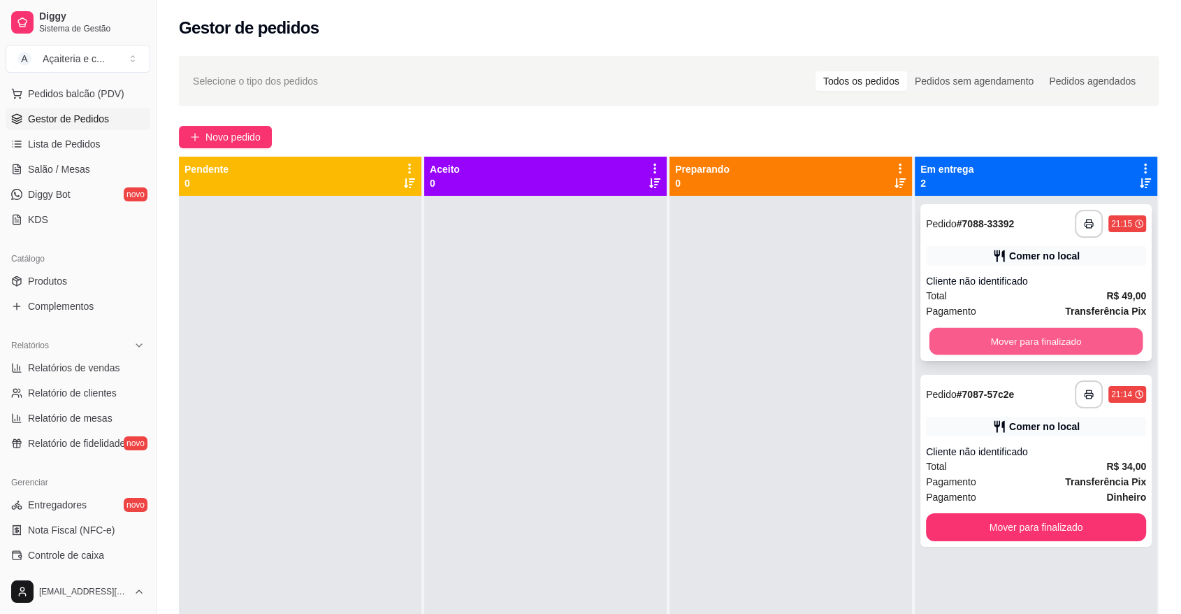
click at [930, 336] on button "Mover para finalizado" at bounding box center [1037, 341] width 214 height 27
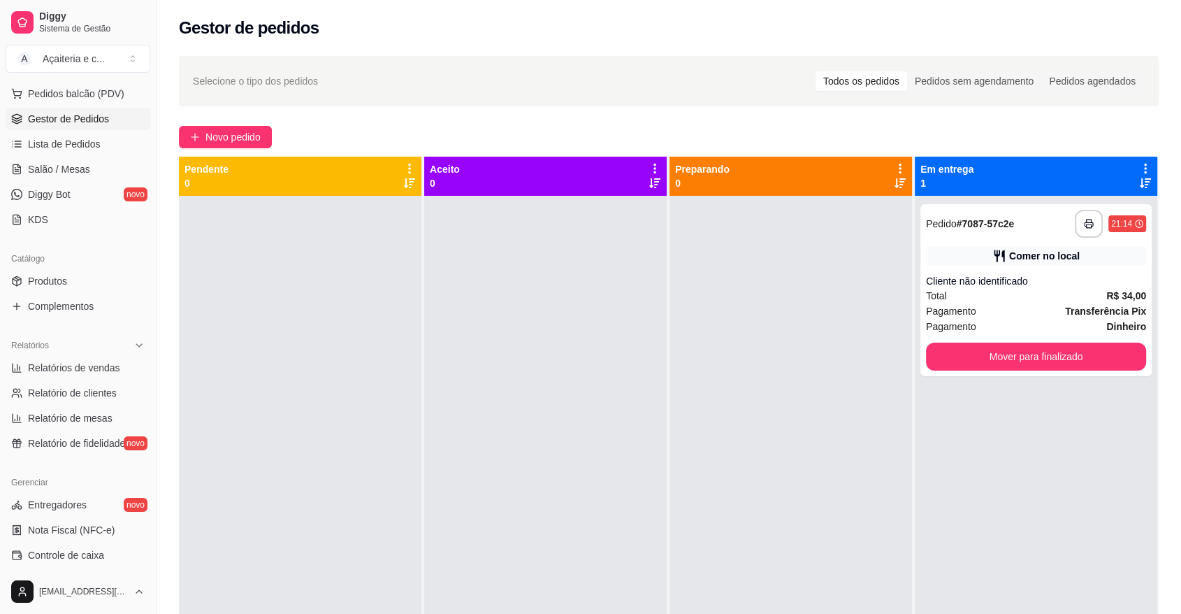
click at [923, 336] on div "**********" at bounding box center [1036, 290] width 231 height 172
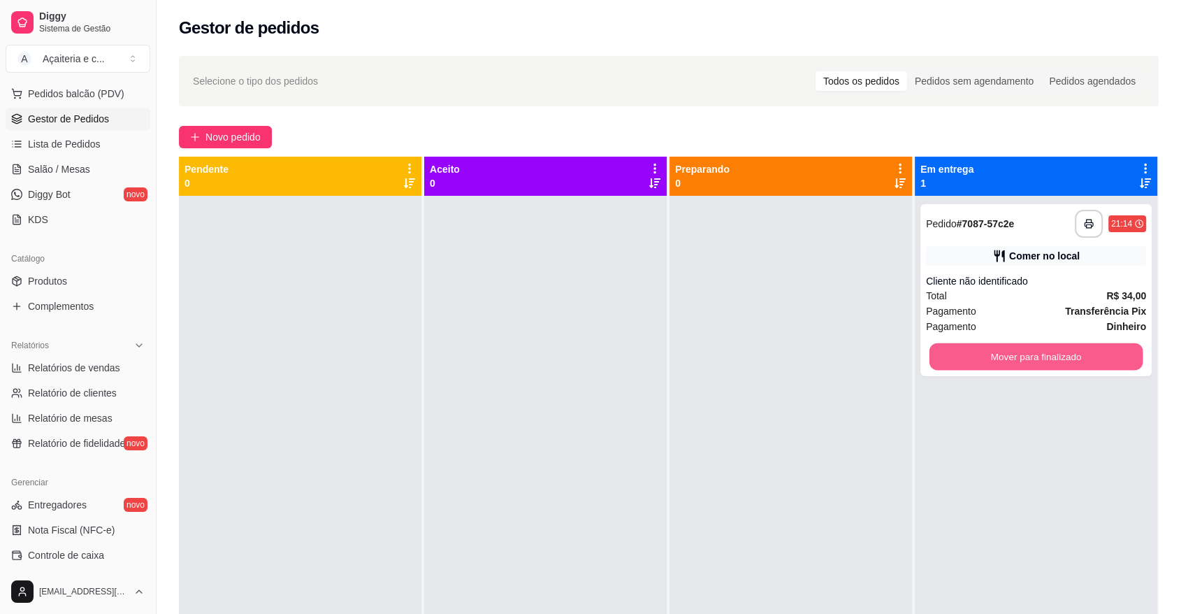
click at [938, 350] on button "Mover para finalizado" at bounding box center [1037, 356] width 214 height 27
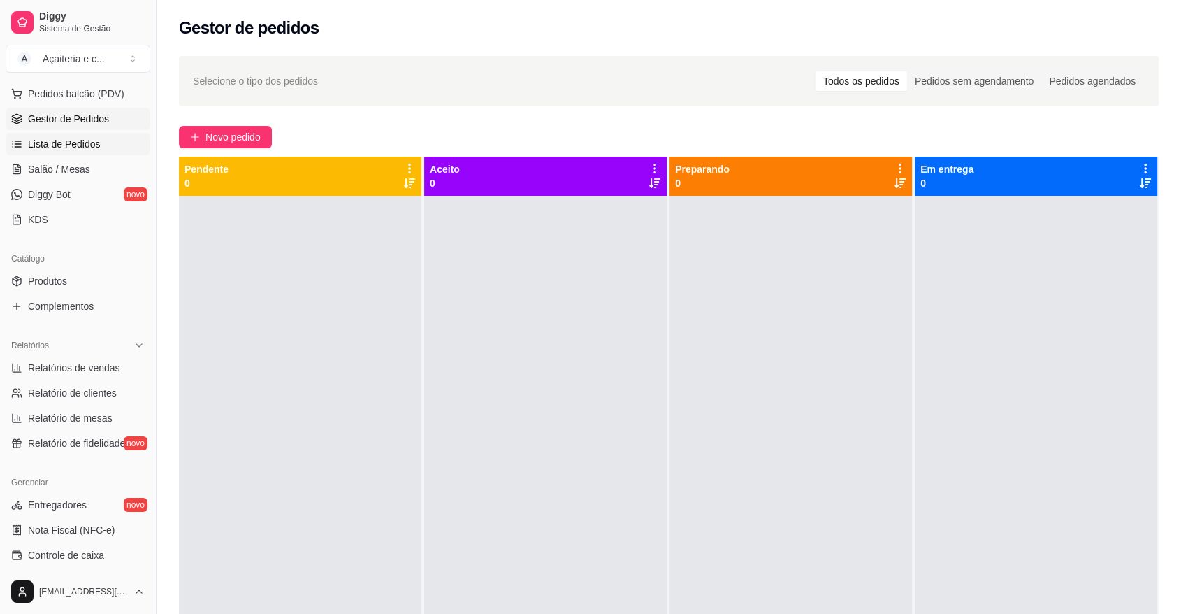
click at [20, 134] on link "Lista de Pedidos" at bounding box center [78, 144] width 145 height 22
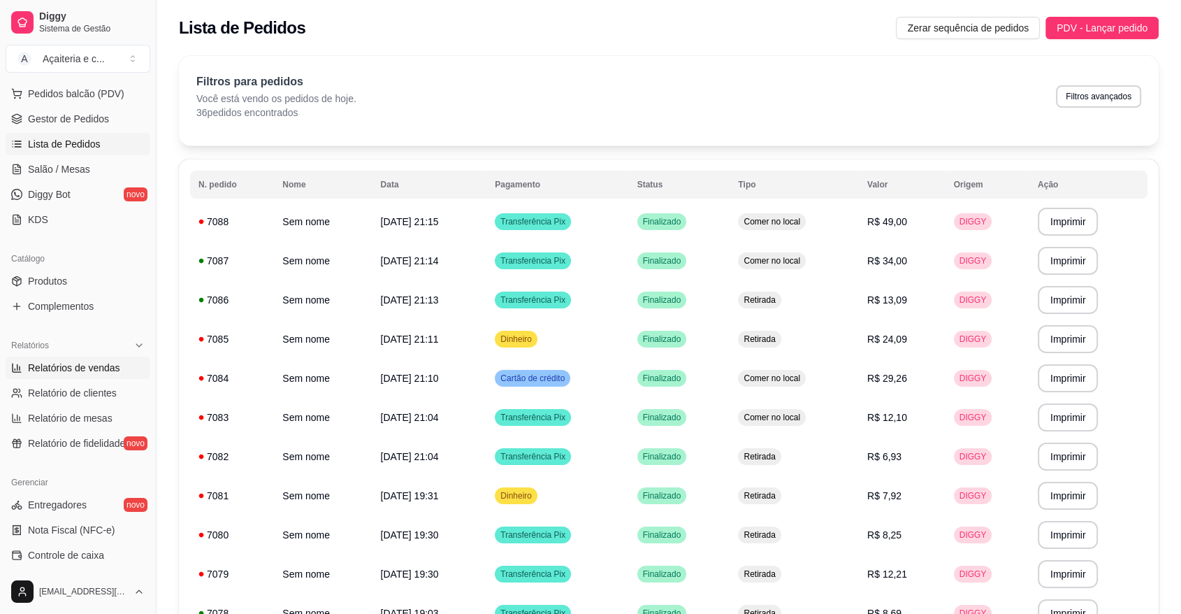
click at [52, 368] on span "Relatórios de vendas" at bounding box center [74, 368] width 92 height 14
select select "ALL"
select select "0"
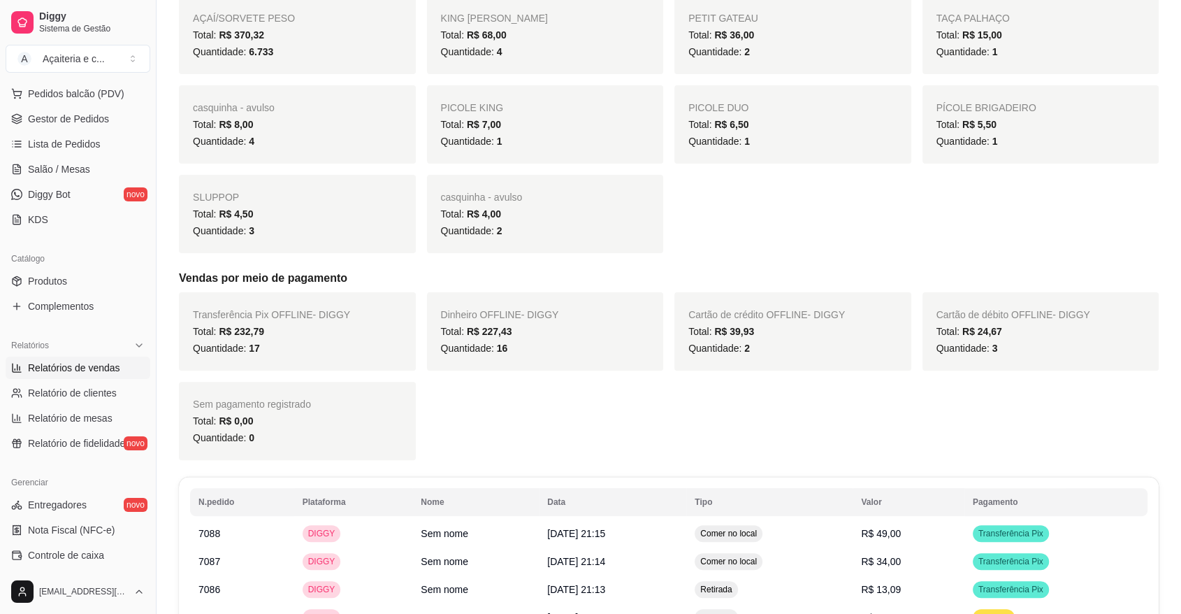
scroll to position [310, 0]
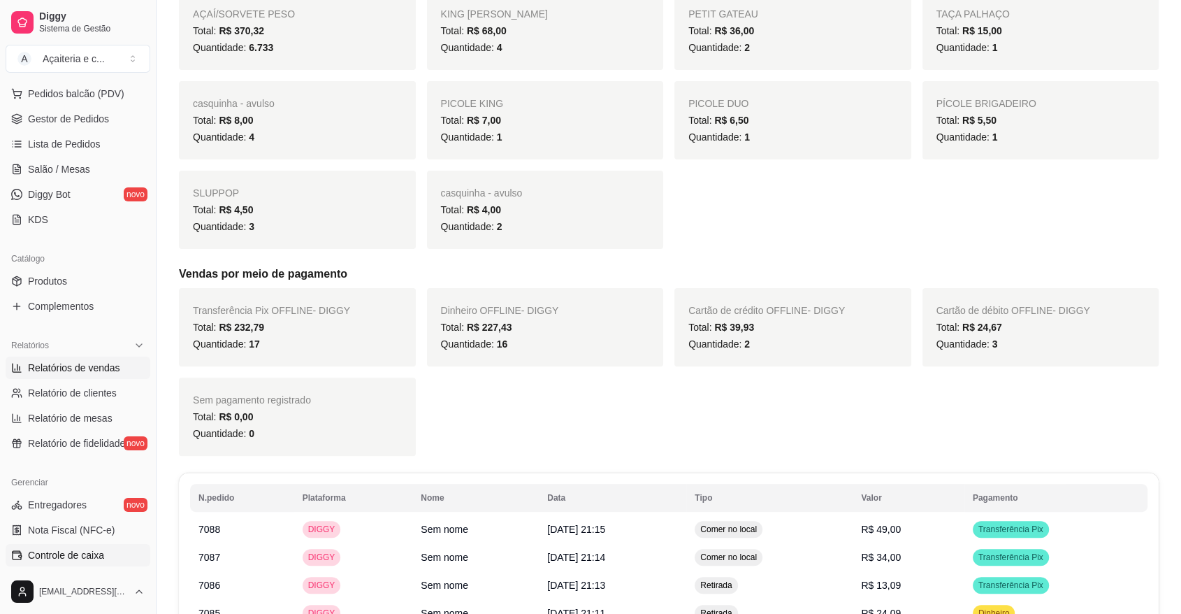
click at [89, 549] on span "Controle de caixa" at bounding box center [66, 555] width 76 height 14
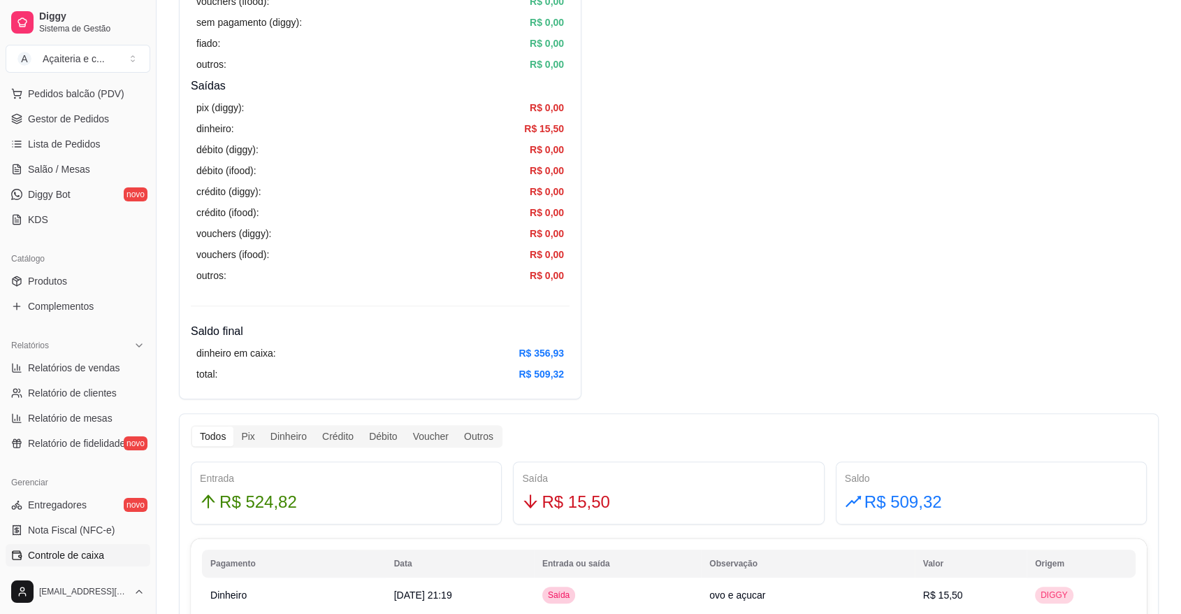
scroll to position [435, 0]
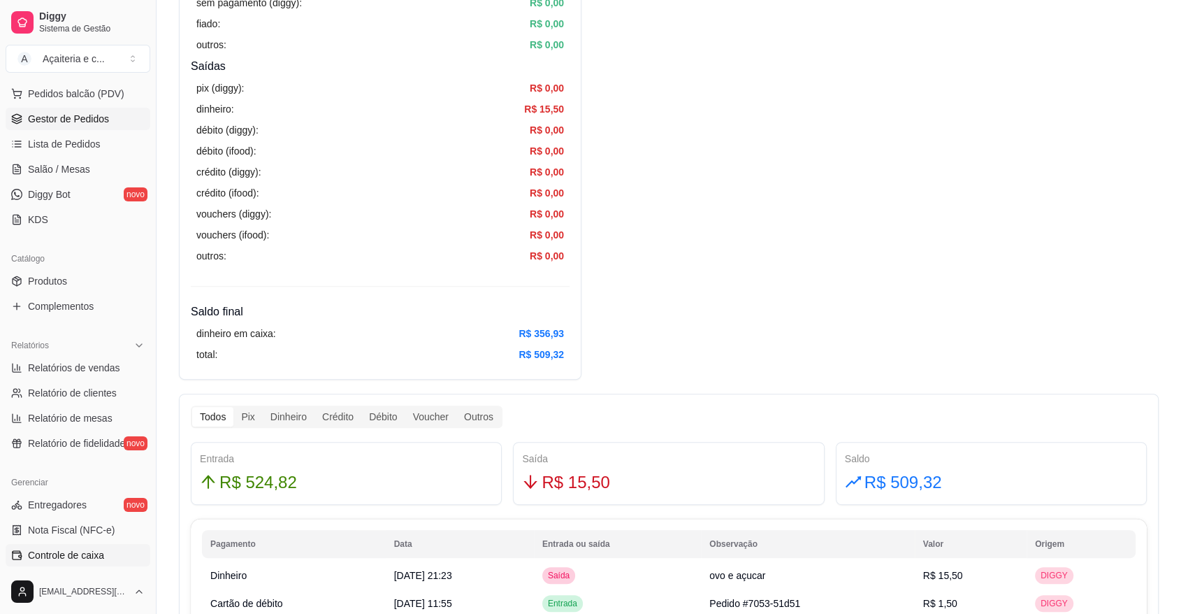
click at [65, 120] on span "Gestor de Pedidos" at bounding box center [68, 119] width 81 height 14
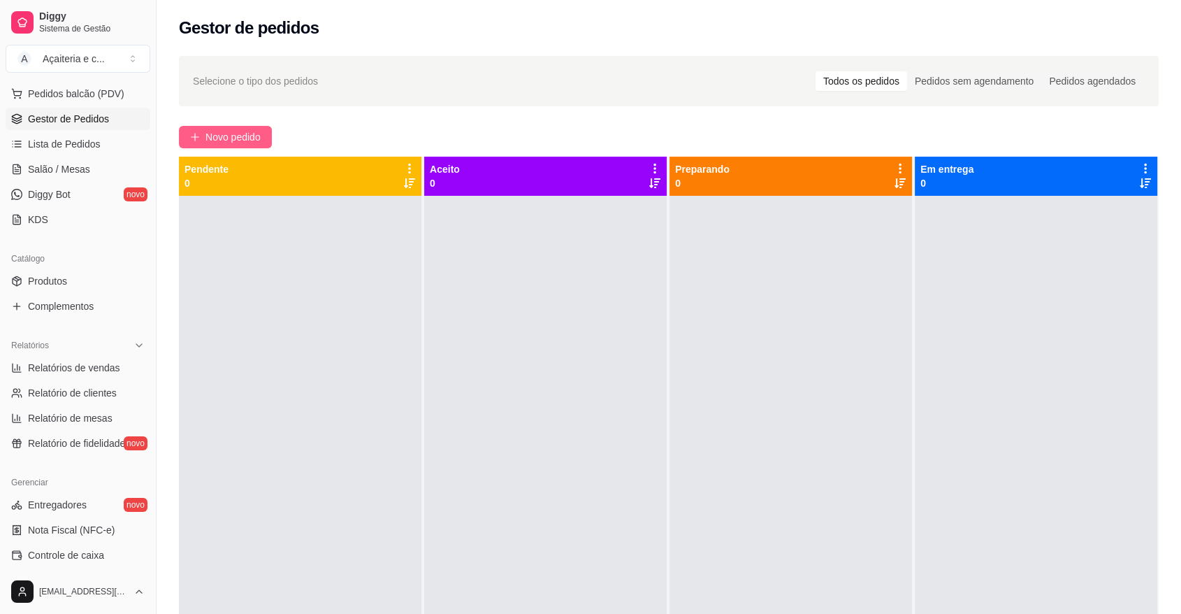
click at [199, 138] on icon "plus" at bounding box center [195, 137] width 10 height 10
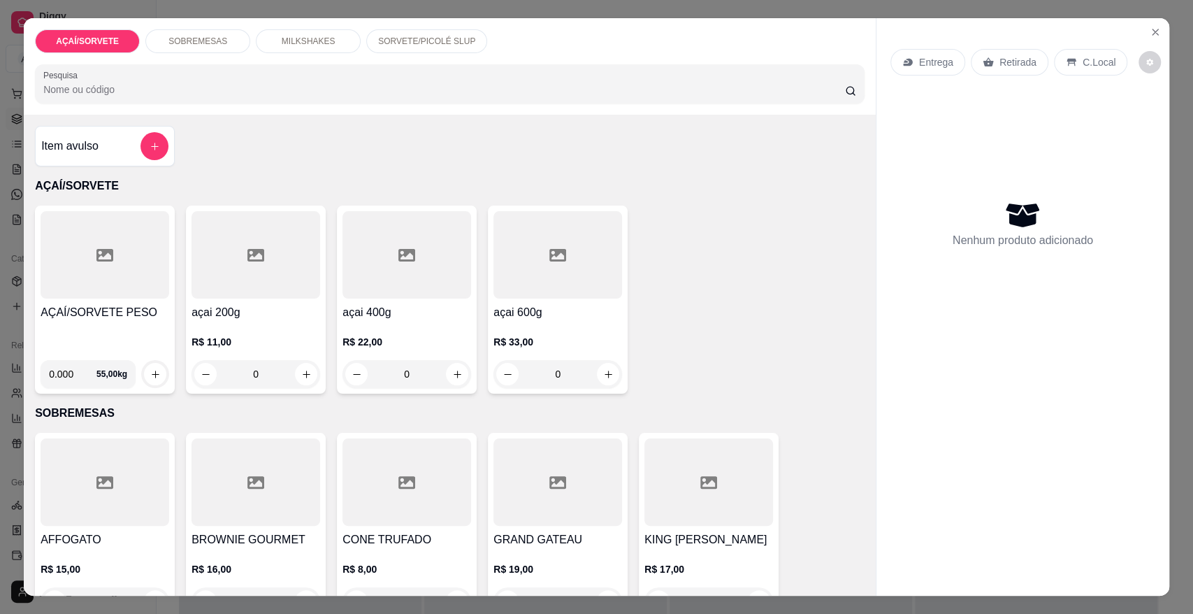
click at [78, 248] on div at bounding box center [105, 254] width 129 height 87
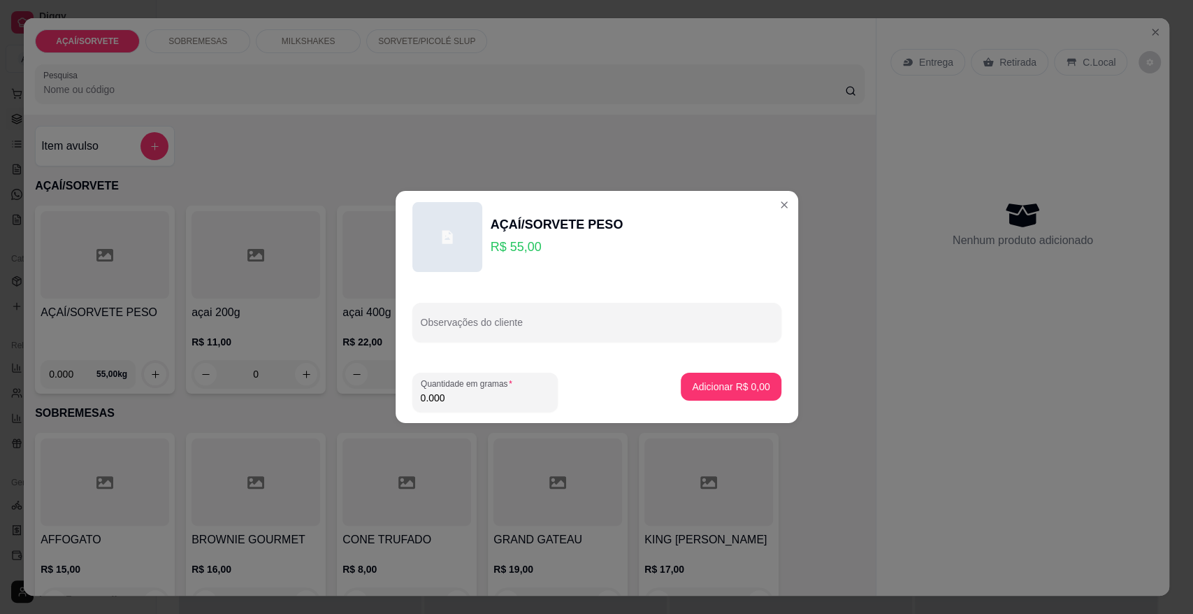
click at [474, 396] on input "0.000" at bounding box center [485, 398] width 129 height 14
type input "0.186"
click at [687, 376] on button "Adicionar R$ 10,23" at bounding box center [728, 386] width 103 height 27
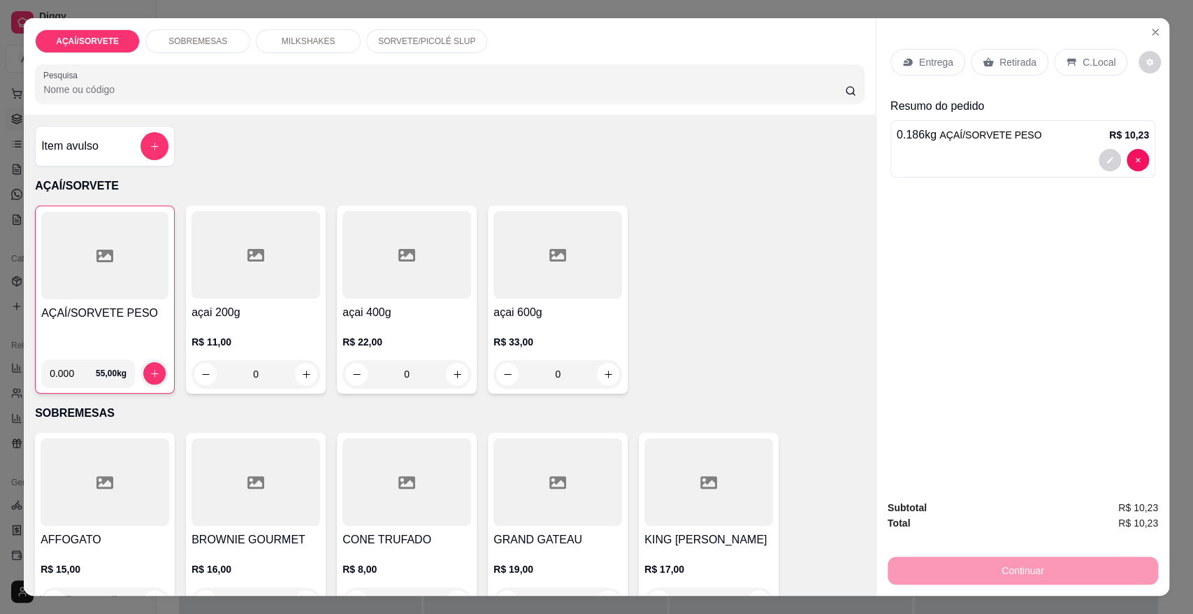
click at [1083, 59] on p "C.Local" at bounding box center [1099, 62] width 33 height 14
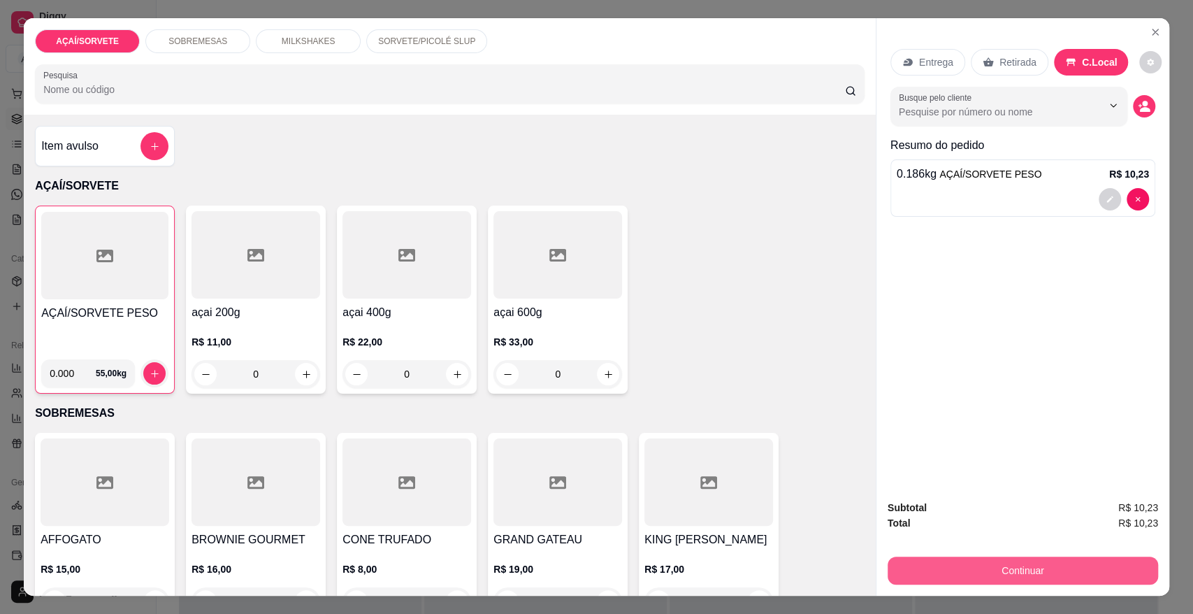
click at [1005, 565] on button "Continuar" at bounding box center [1023, 570] width 271 height 28
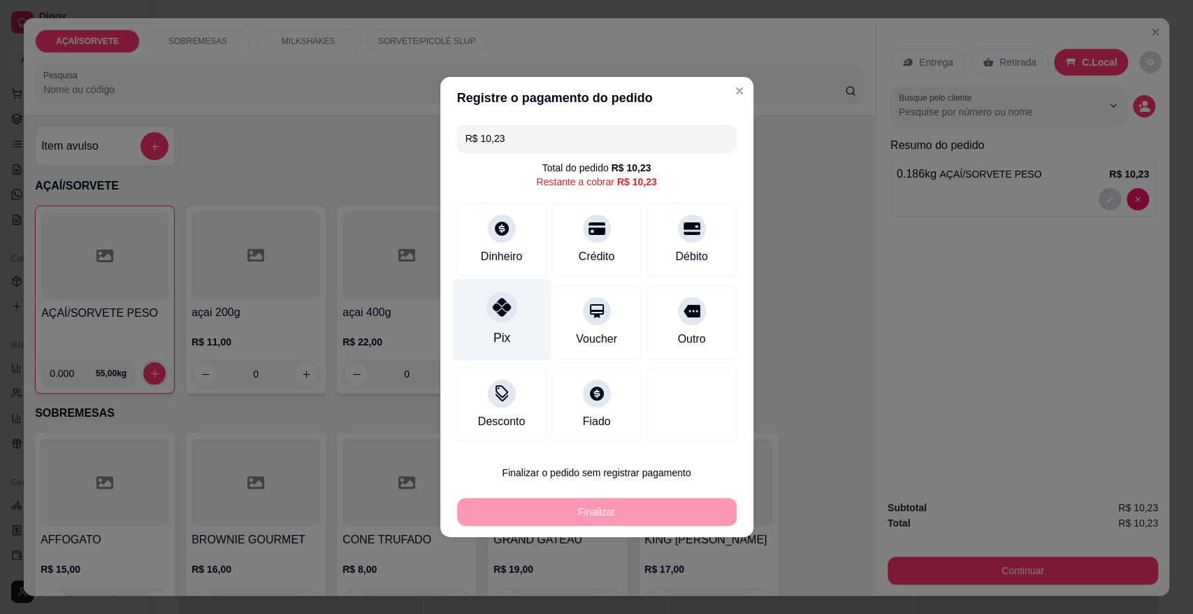
click at [510, 335] on div "Pix" at bounding box center [501, 320] width 99 height 82
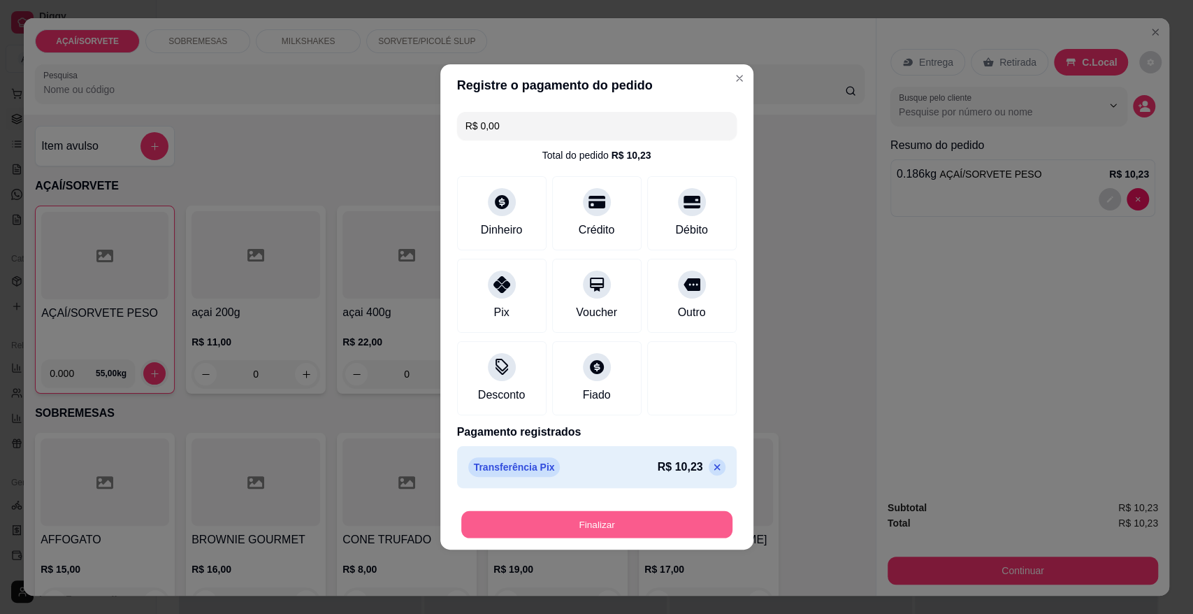
click at [529, 523] on button "Finalizar" at bounding box center [596, 524] width 271 height 27
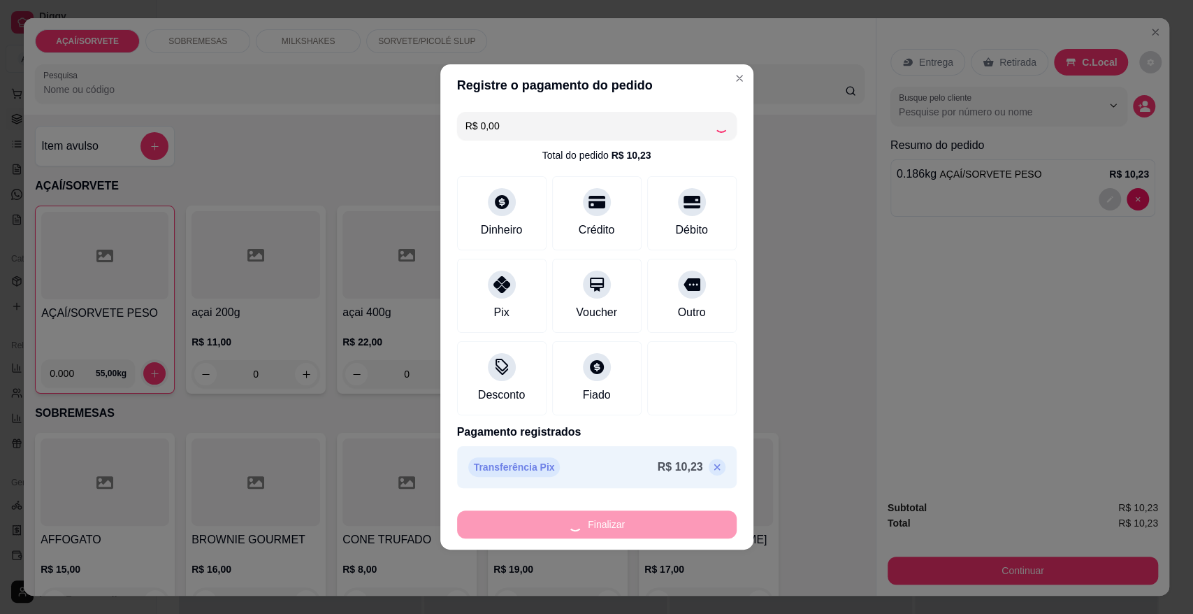
type input "-R$ 10,23"
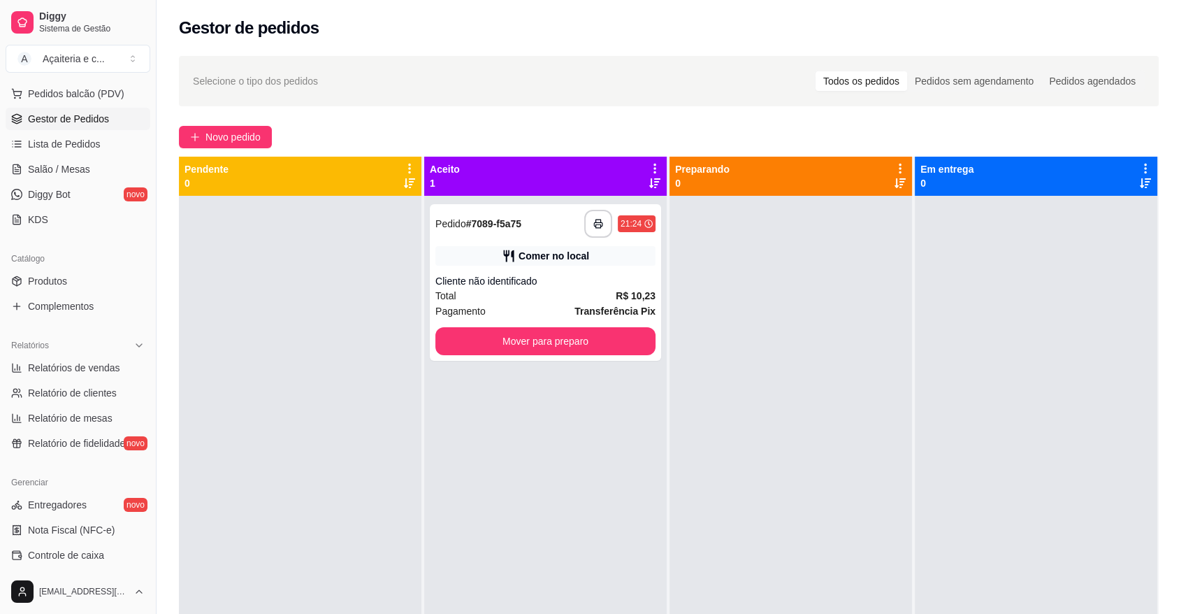
click at [529, 523] on div "**********" at bounding box center [545, 503] width 243 height 614
click at [638, 344] on button "Mover para preparo" at bounding box center [546, 341] width 214 height 27
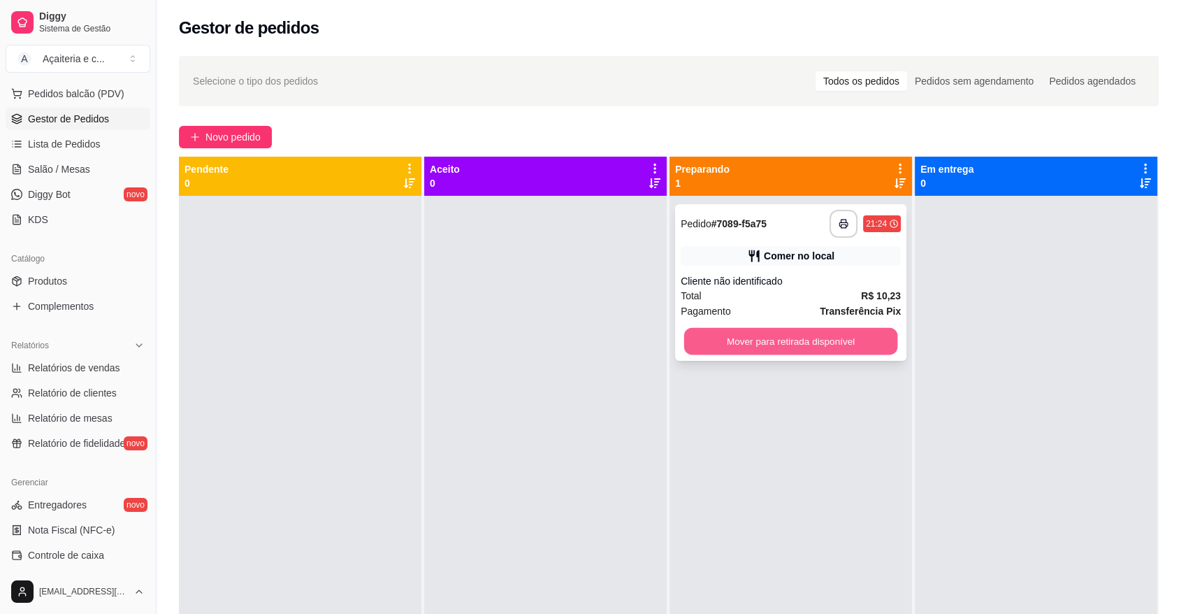
click at [717, 344] on button "Mover para retirada disponível" at bounding box center [791, 341] width 214 height 27
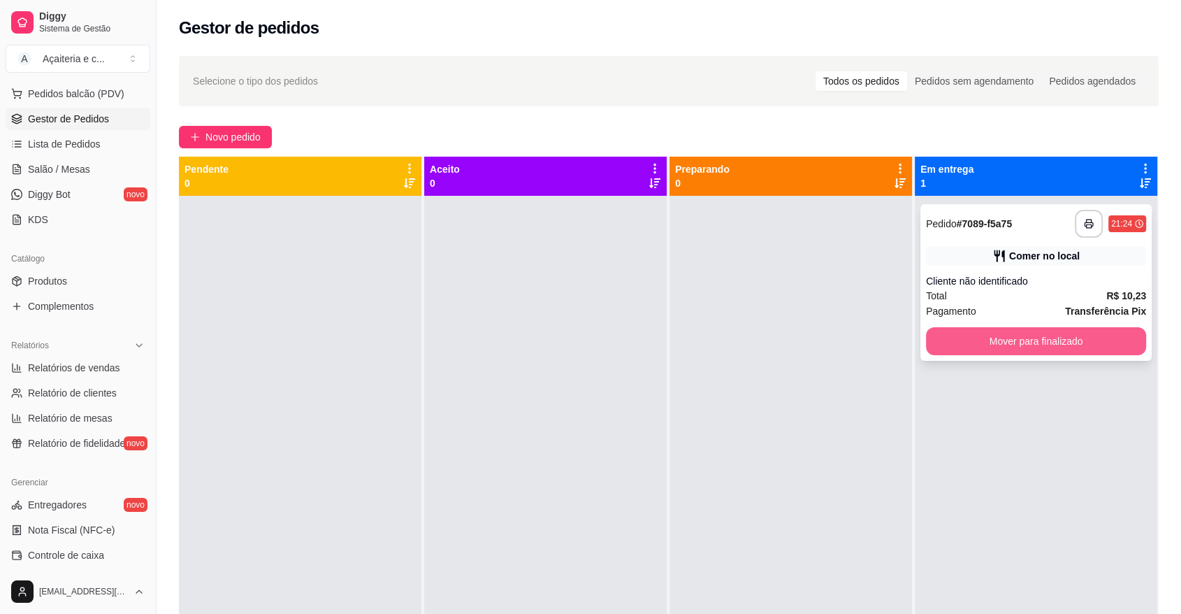
click at [954, 343] on button "Mover para finalizado" at bounding box center [1036, 341] width 220 height 28
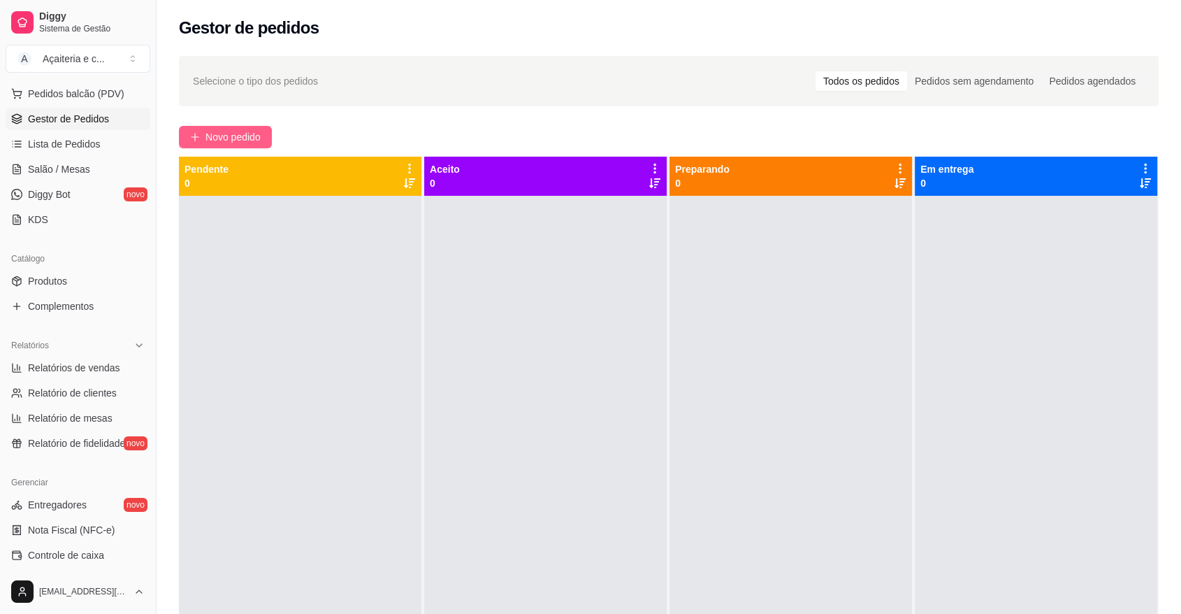
click at [236, 131] on span "Novo pedido" at bounding box center [233, 136] width 55 height 15
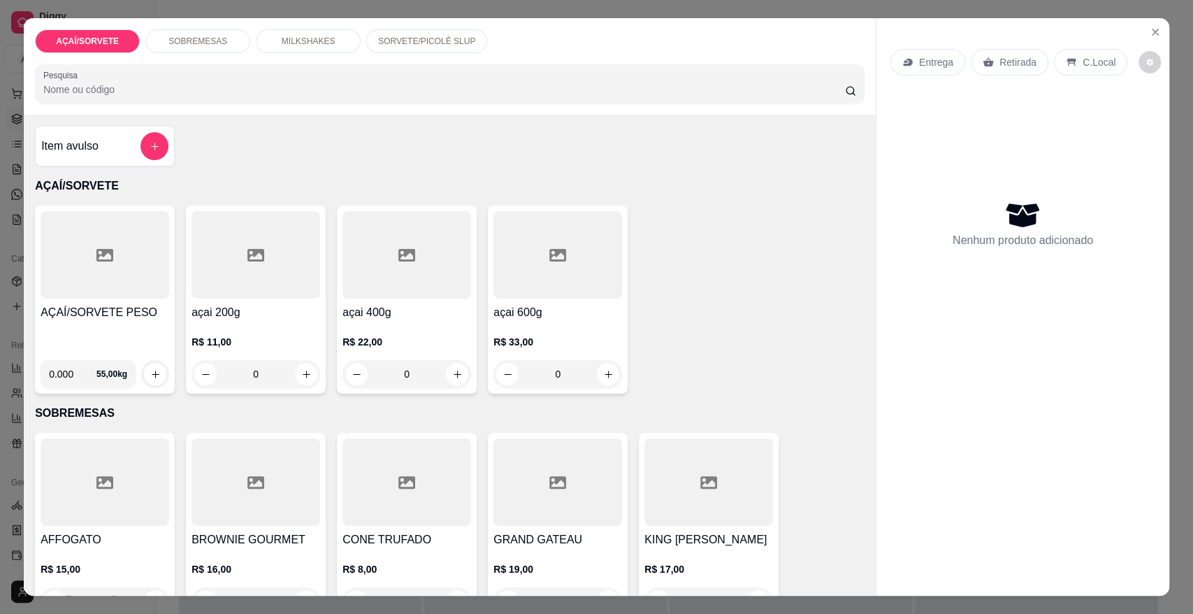
click at [434, 31] on div "SORVETE/PICOLÉ SLUP" at bounding box center [426, 41] width 121 height 24
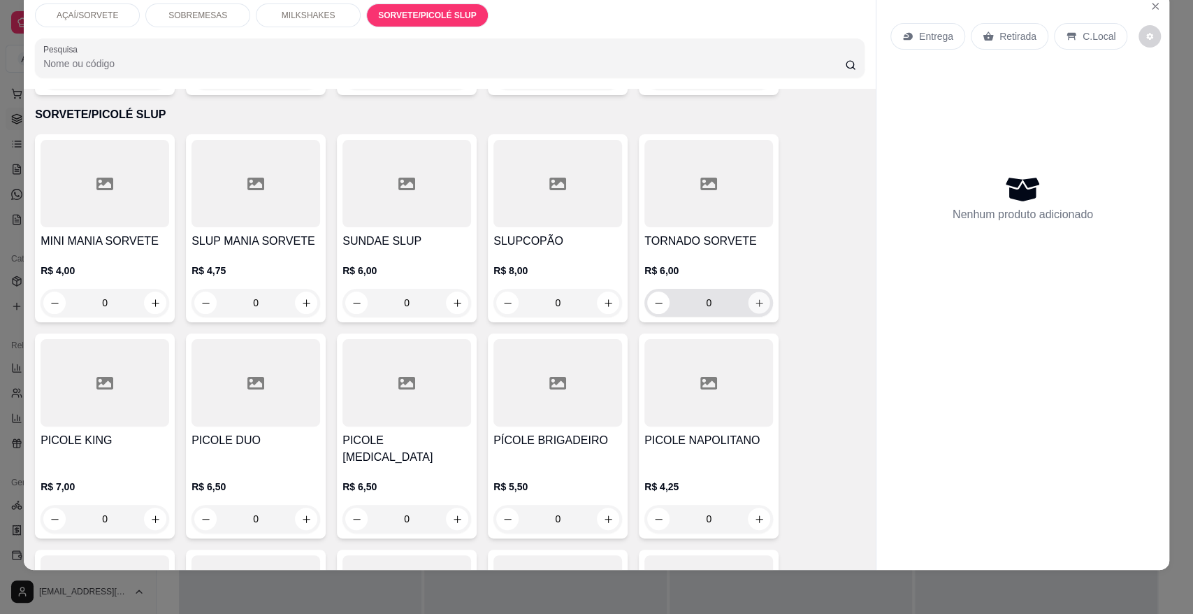
click at [754, 298] on icon "increase-product-quantity" at bounding box center [759, 303] width 10 height 10
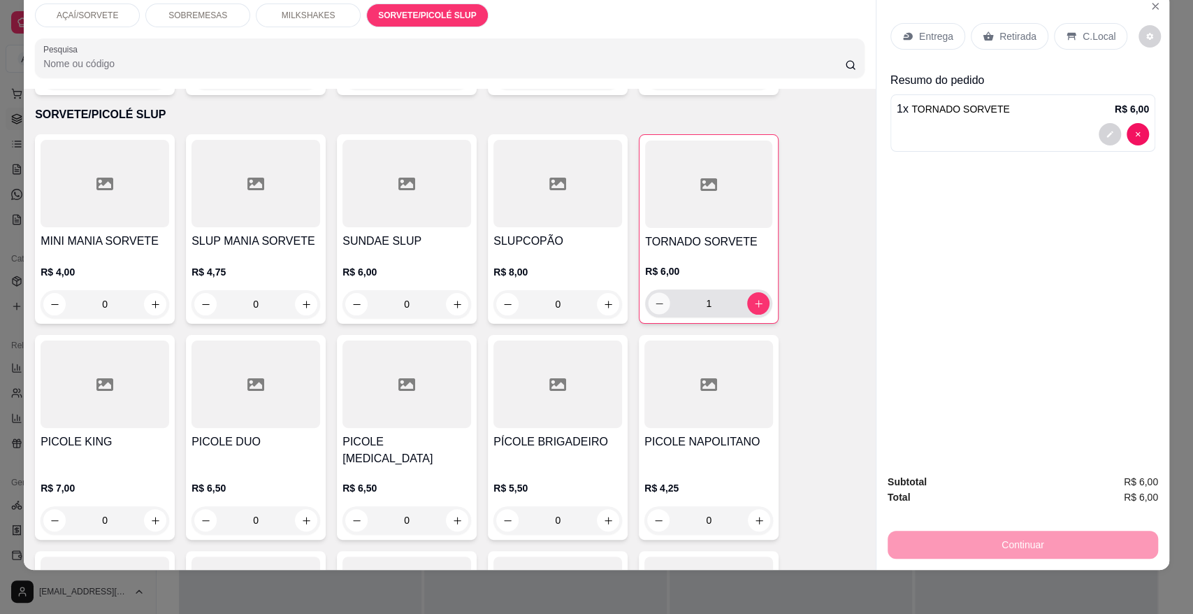
click at [654, 299] on icon "decrease-product-quantity" at bounding box center [659, 304] width 10 height 10
type input "0"
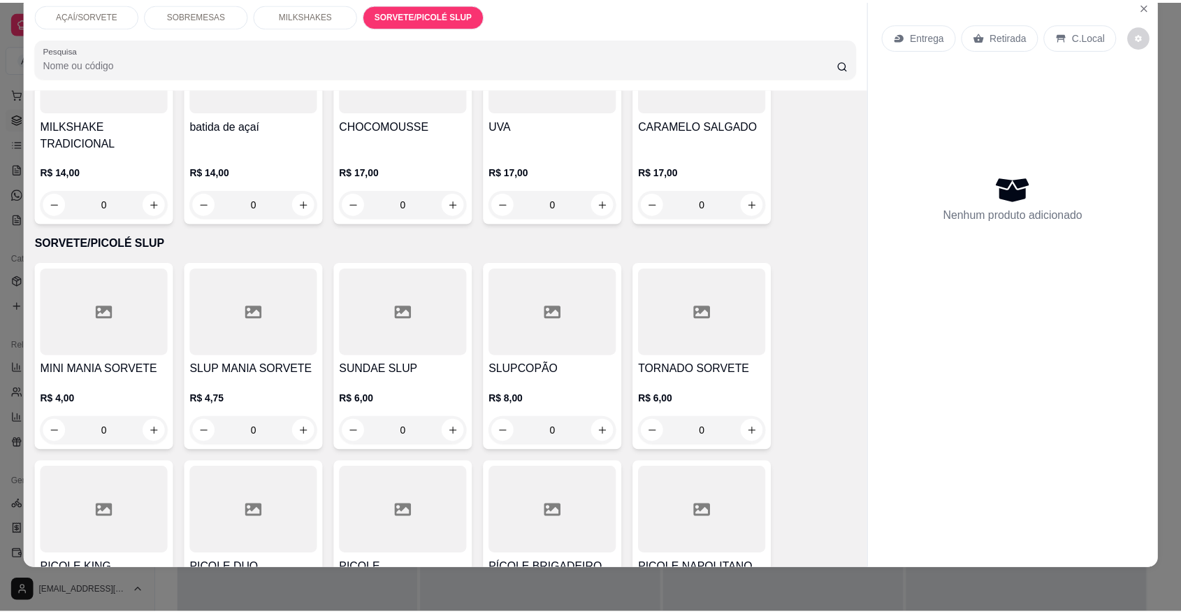
scroll to position [1428, 0]
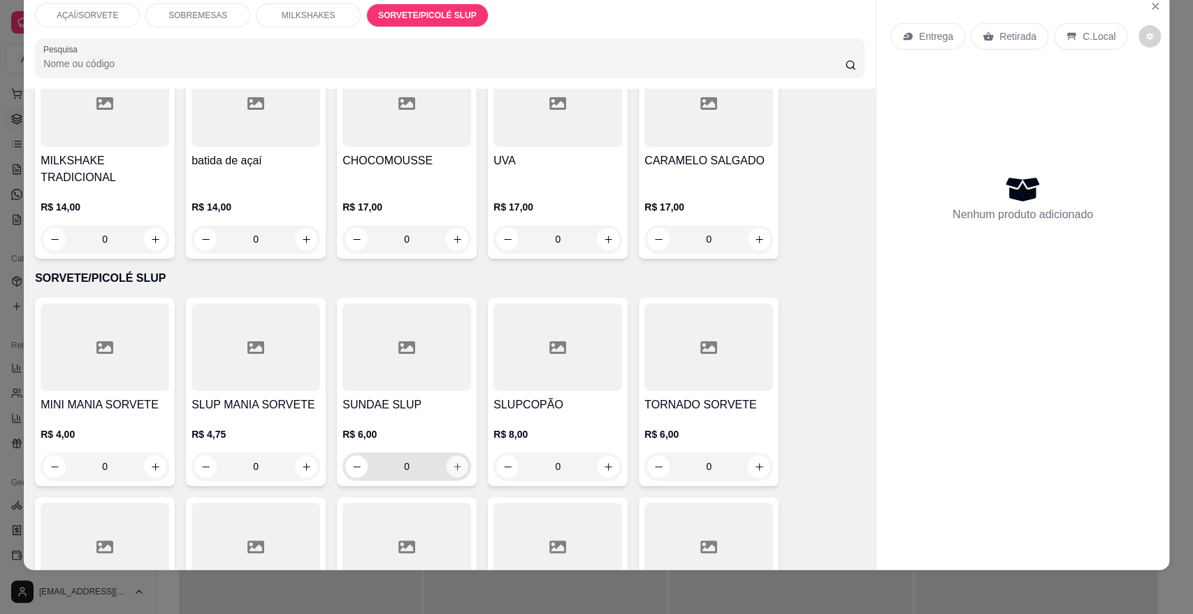
click at [452, 461] on icon "increase-product-quantity" at bounding box center [457, 466] width 10 height 10
type input "1"
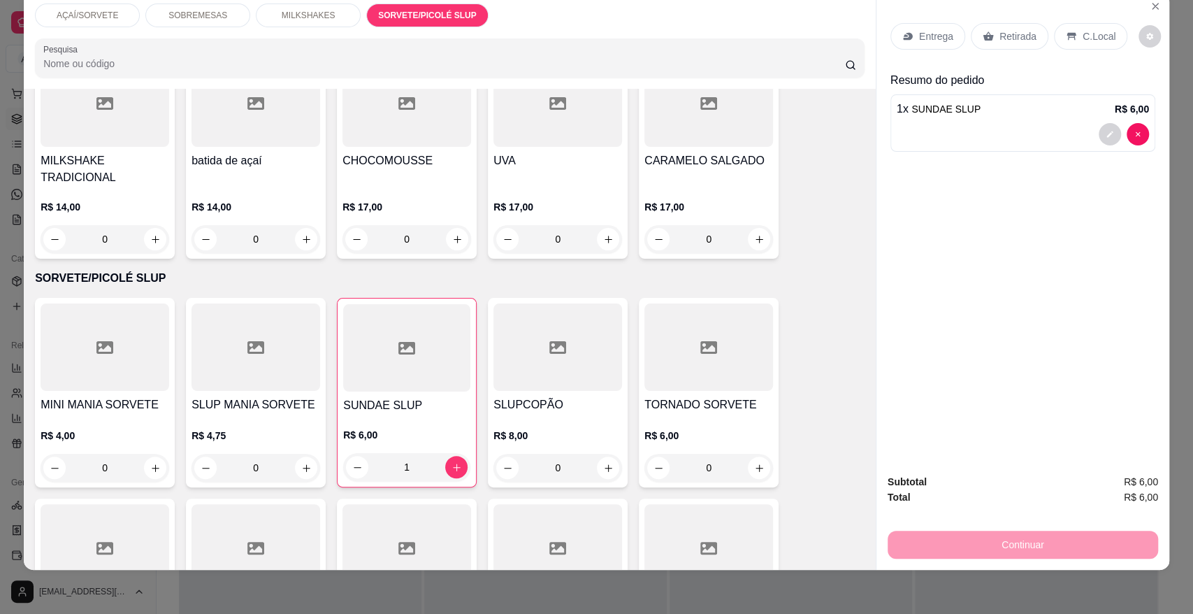
click at [1003, 27] on div "Retirada" at bounding box center [1010, 36] width 78 height 27
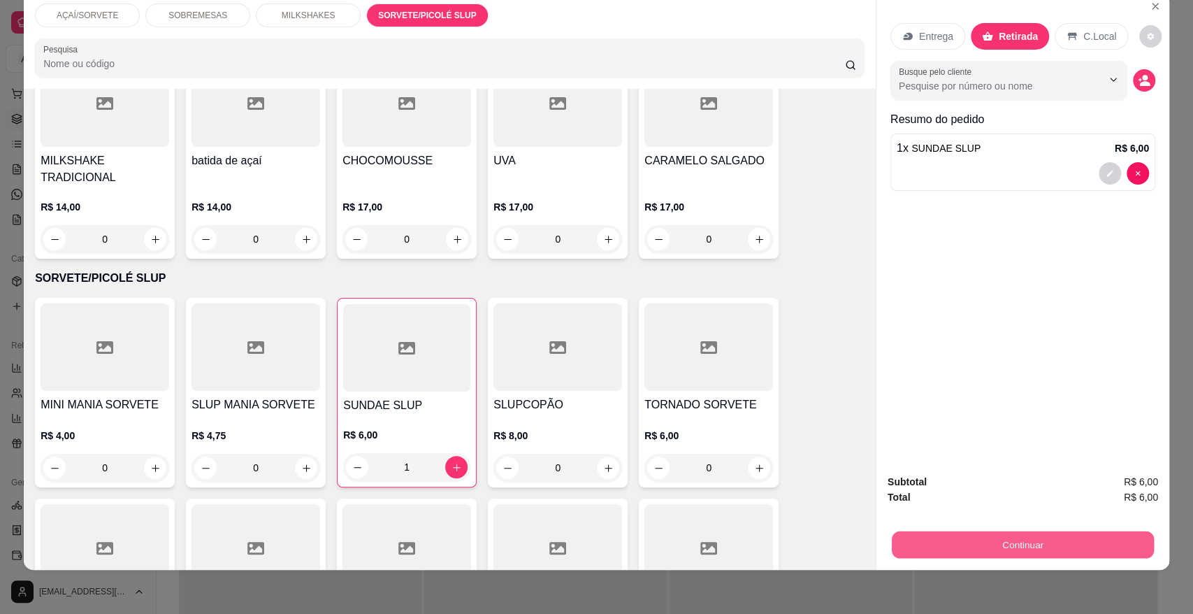
click at [983, 547] on button "Continuar" at bounding box center [1023, 544] width 262 height 27
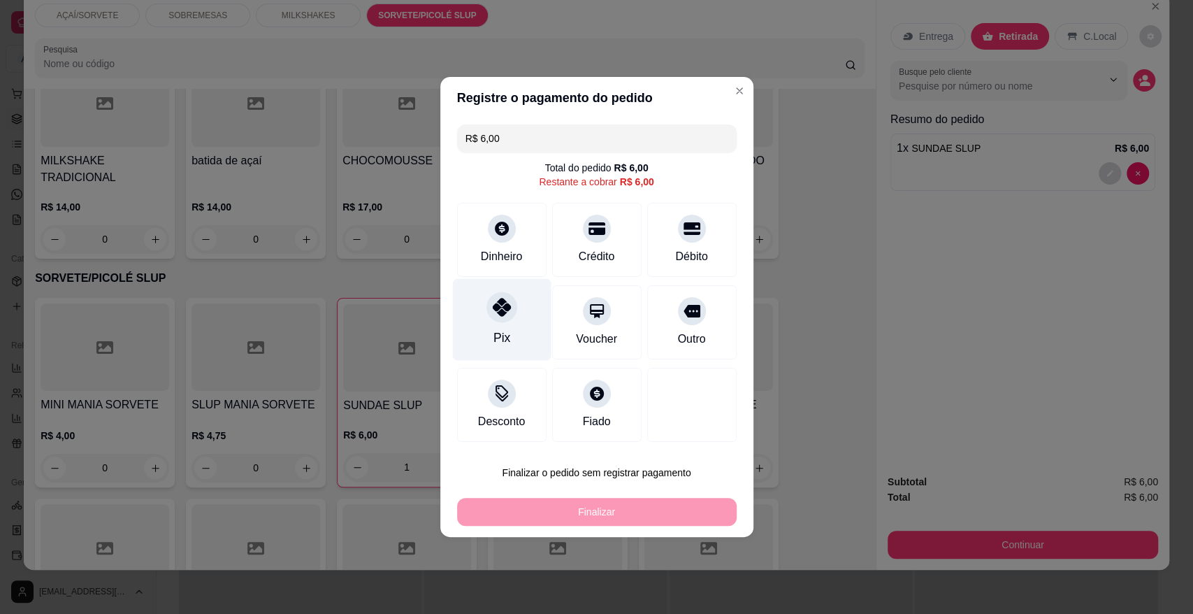
click at [510, 321] on div "Pix" at bounding box center [501, 320] width 99 height 82
type input "R$ 0,00"
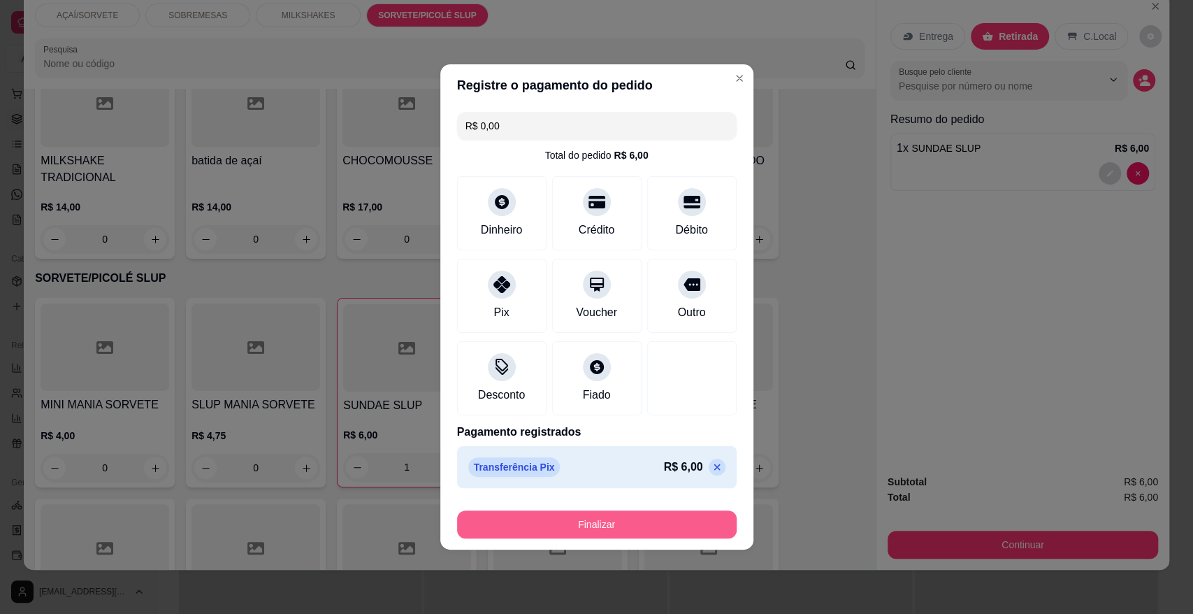
click at [704, 534] on button "Finalizar" at bounding box center [597, 524] width 280 height 28
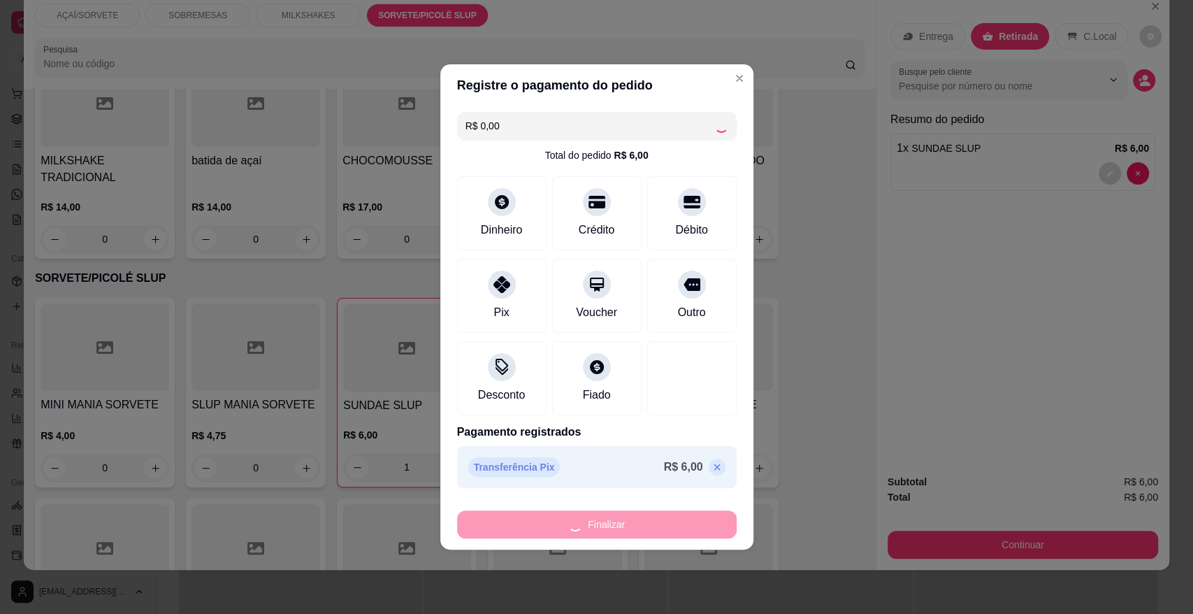
type input "0"
type input "-R$ 6,00"
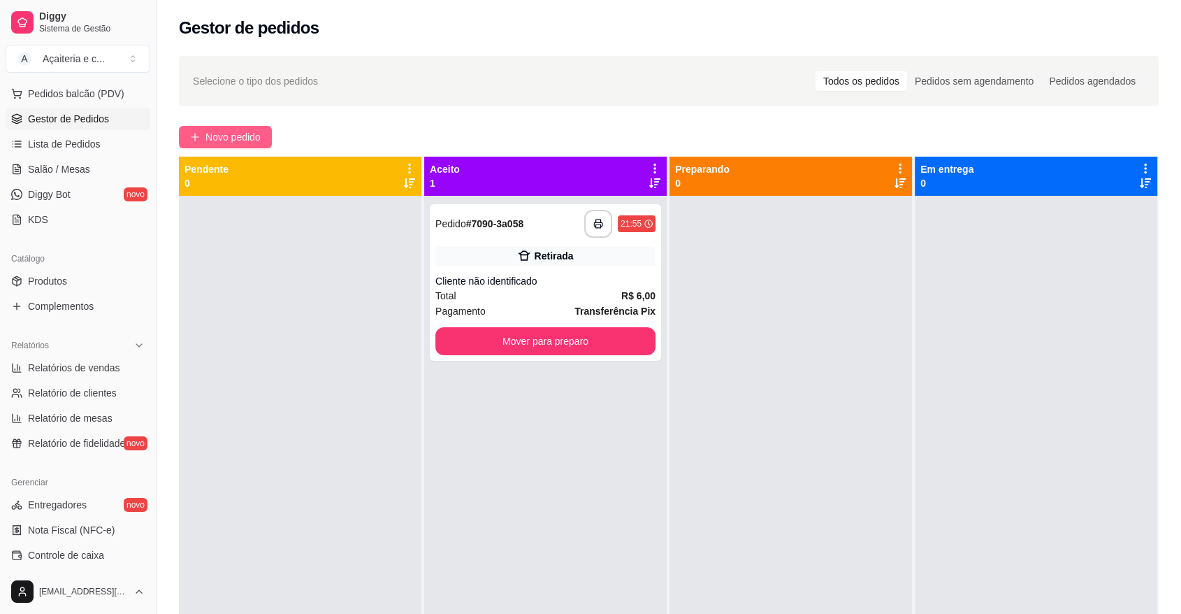
click at [247, 132] on span "Novo pedido" at bounding box center [233, 136] width 55 height 15
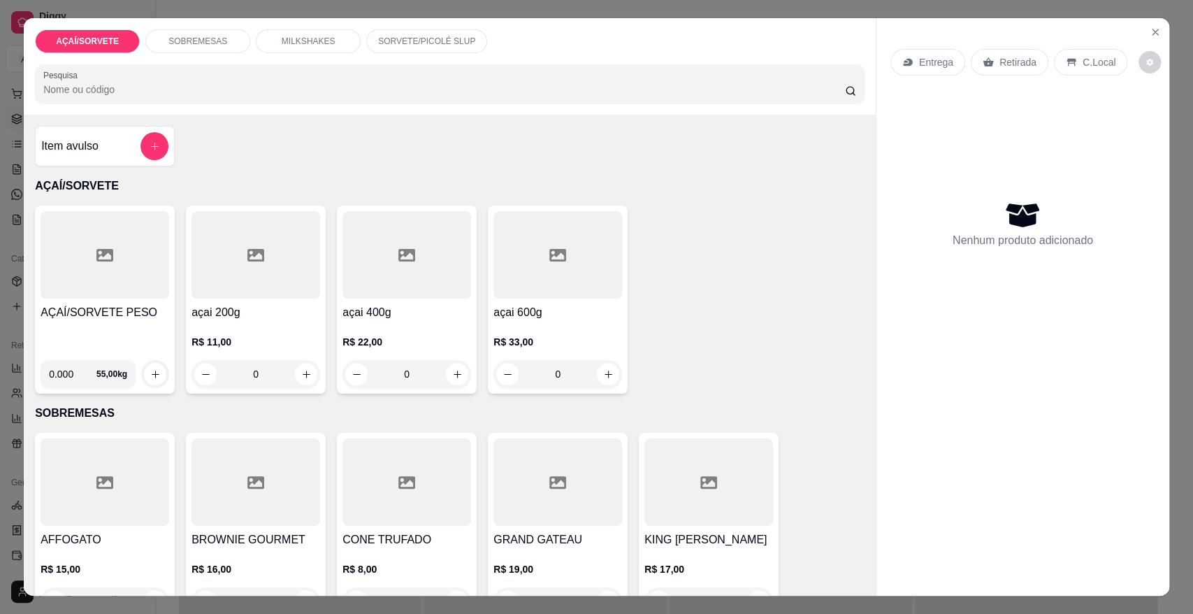
click at [135, 330] on div "AÇAÍ/SORVETE PESO" at bounding box center [105, 326] width 129 height 45
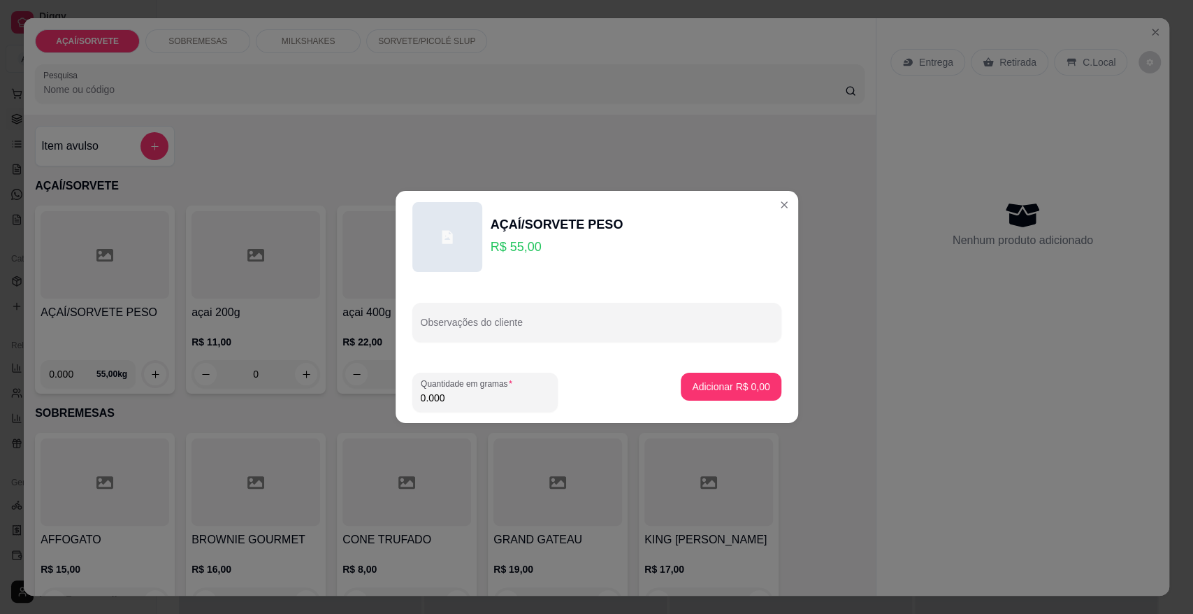
click at [456, 401] on input "0.000" at bounding box center [485, 398] width 129 height 14
type input "0.342"
click at [716, 384] on p "Adicionar R$ 18,81" at bounding box center [728, 386] width 81 height 13
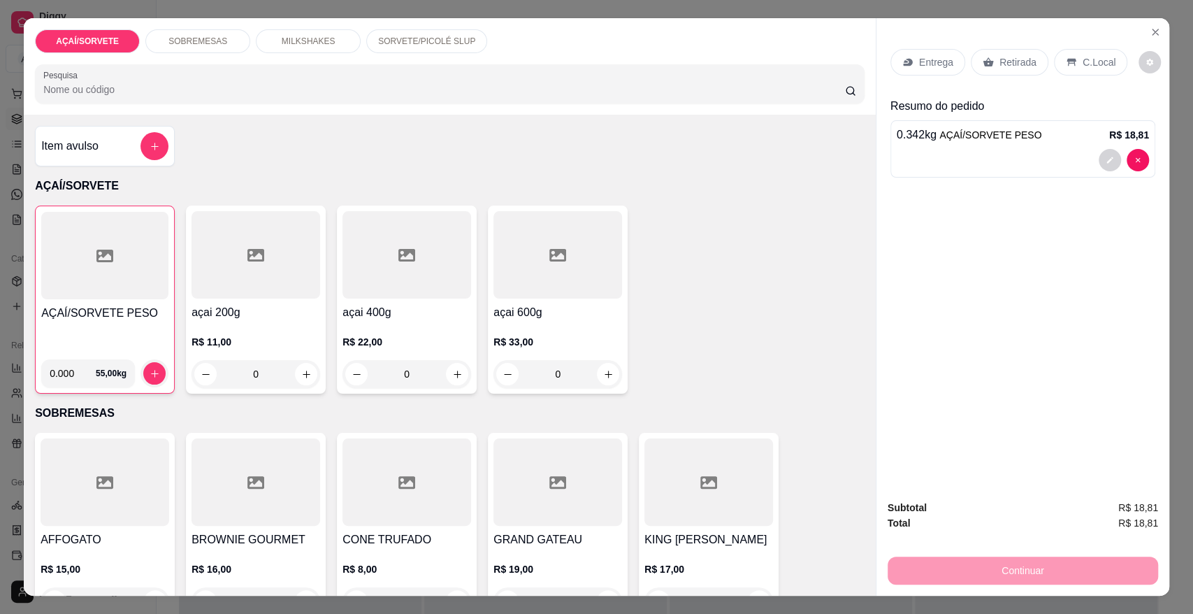
click at [995, 53] on div "Retirada" at bounding box center [1010, 62] width 78 height 27
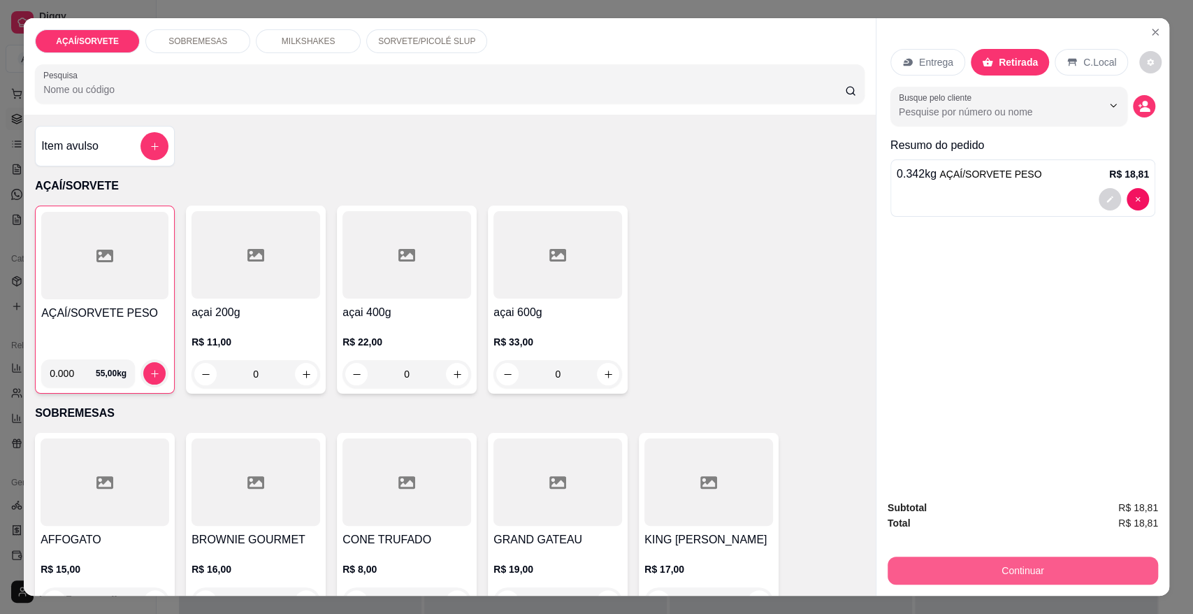
click at [962, 568] on button "Continuar" at bounding box center [1023, 570] width 271 height 28
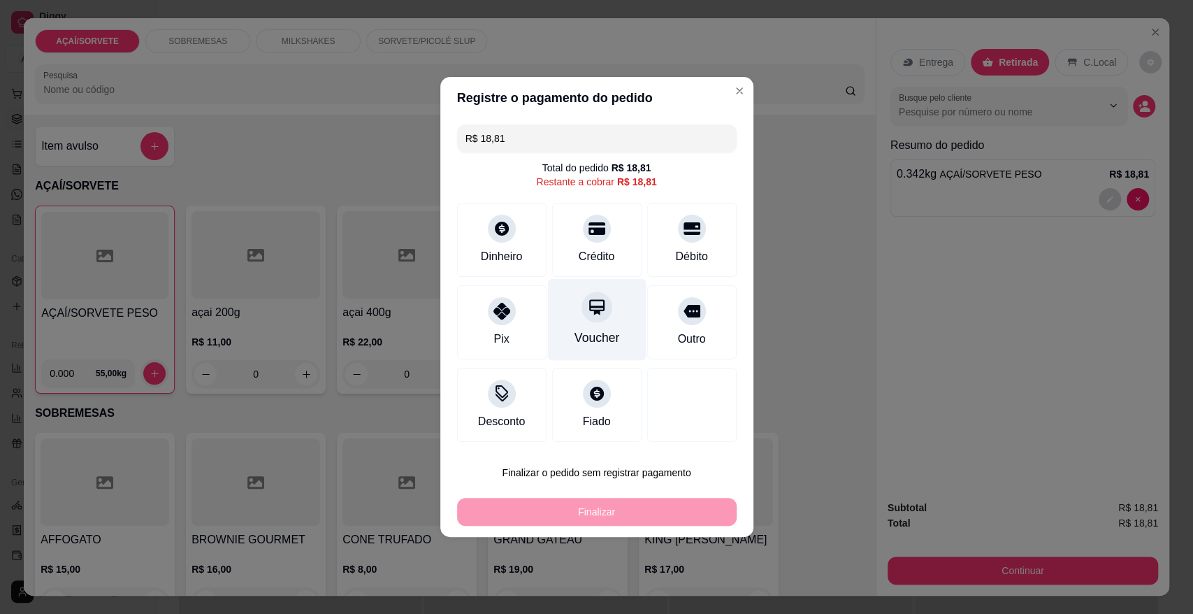
click at [591, 259] on div "Crédito" at bounding box center [597, 256] width 36 height 17
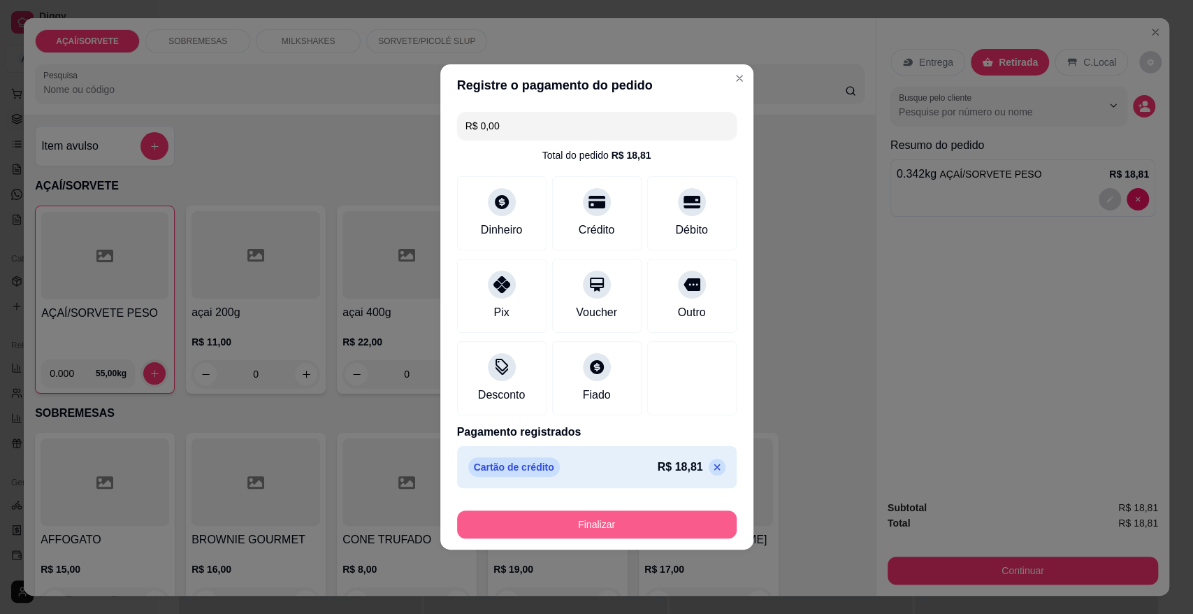
click at [671, 529] on button "Finalizar" at bounding box center [597, 524] width 280 height 28
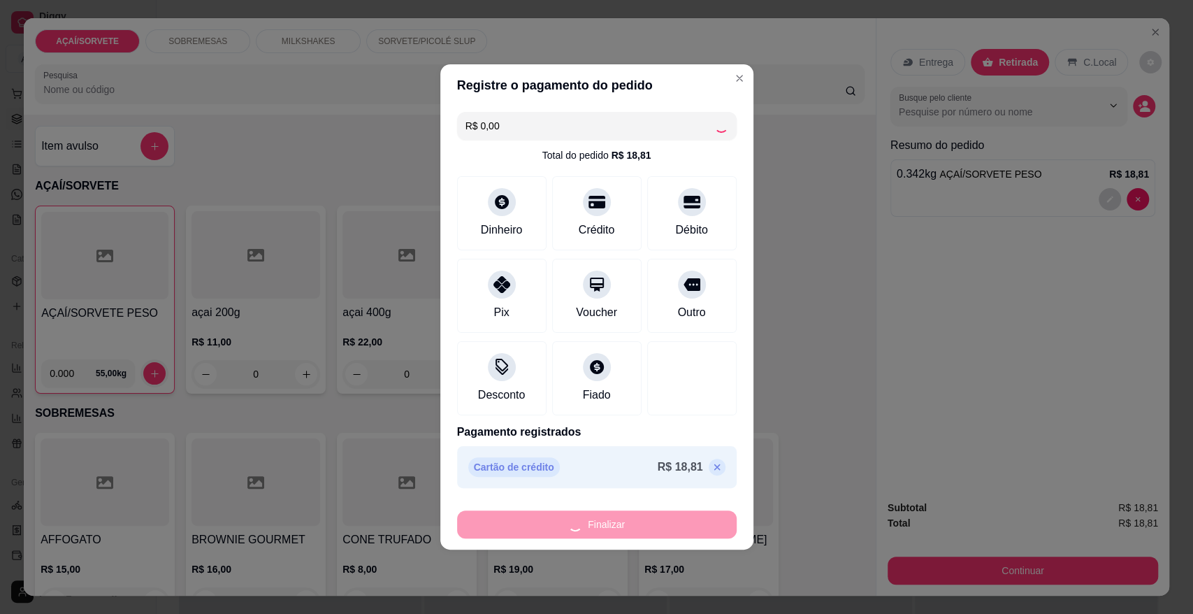
type input "-R$ 18,81"
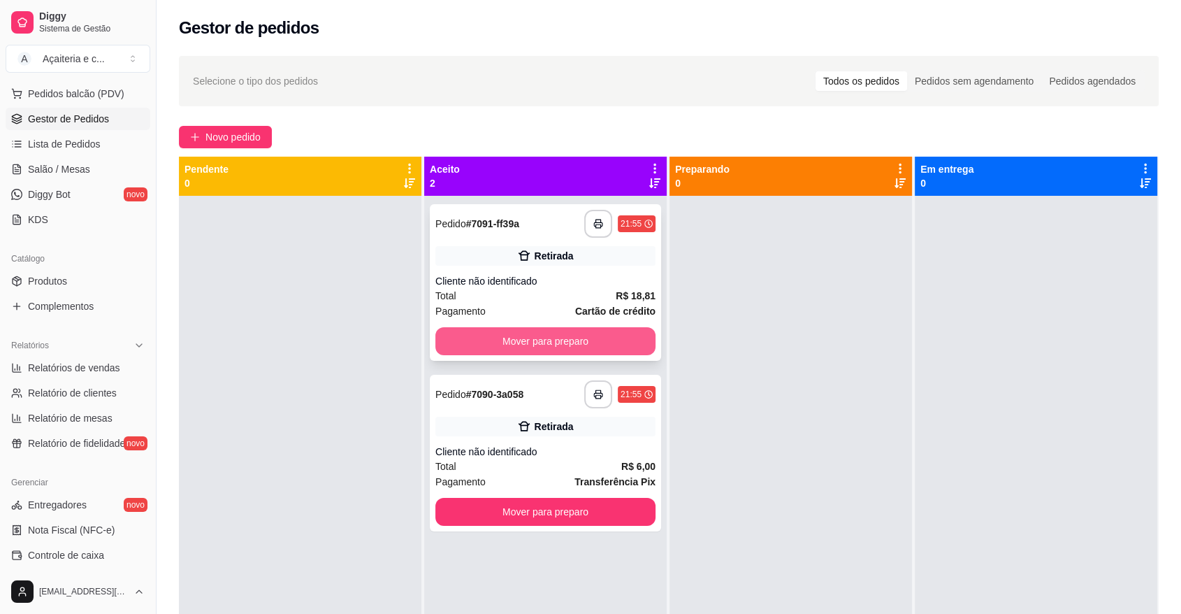
click at [596, 335] on button "Mover para preparo" at bounding box center [546, 341] width 220 height 28
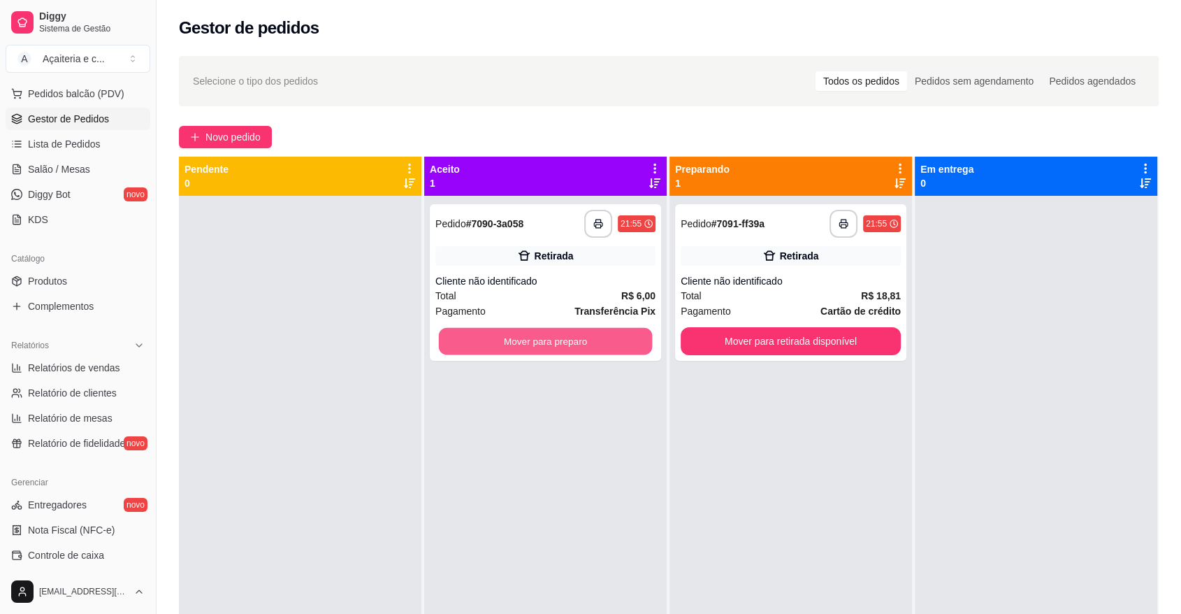
click at [596, 335] on button "Mover para preparo" at bounding box center [546, 341] width 214 height 27
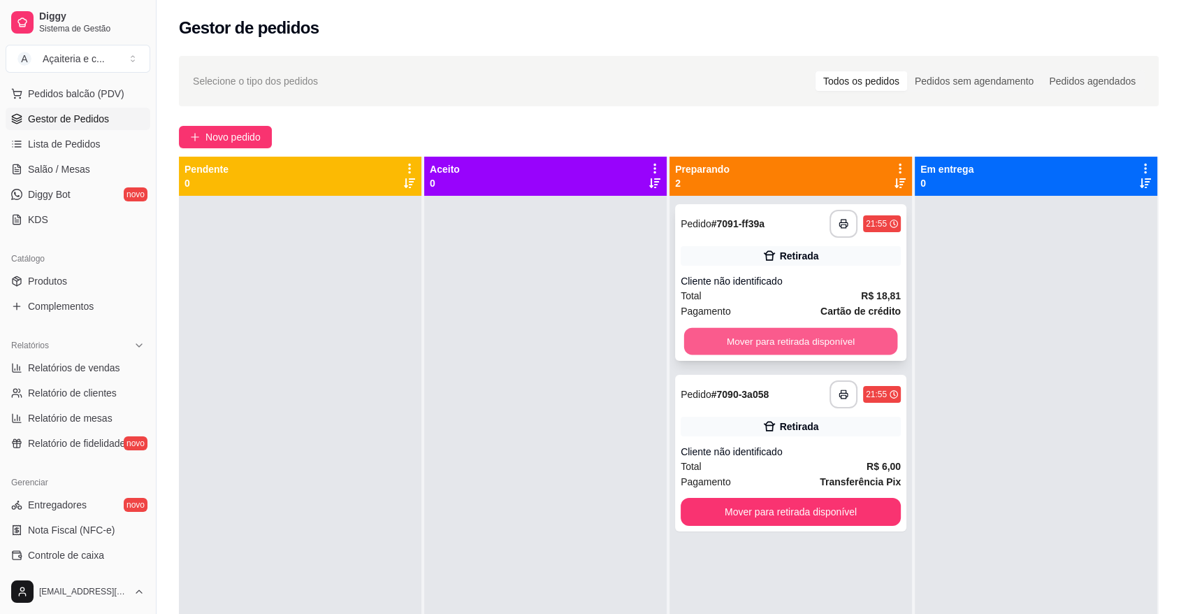
click at [724, 345] on button "Mover para retirada disponível" at bounding box center [791, 341] width 214 height 27
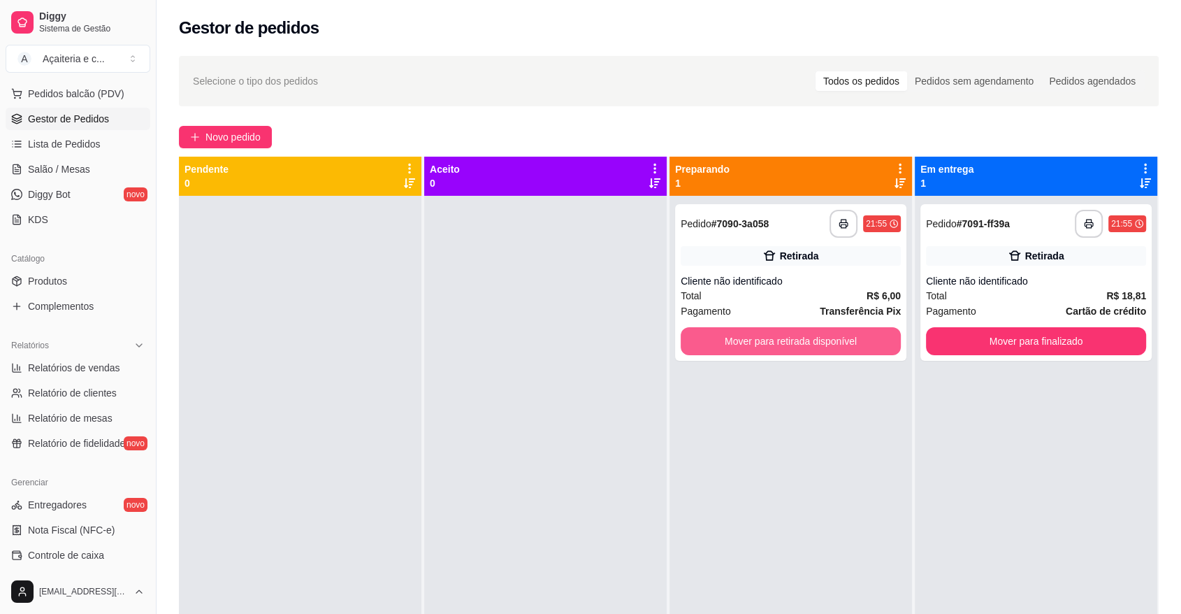
click at [724, 345] on button "Mover para retirada disponível" at bounding box center [791, 341] width 220 height 28
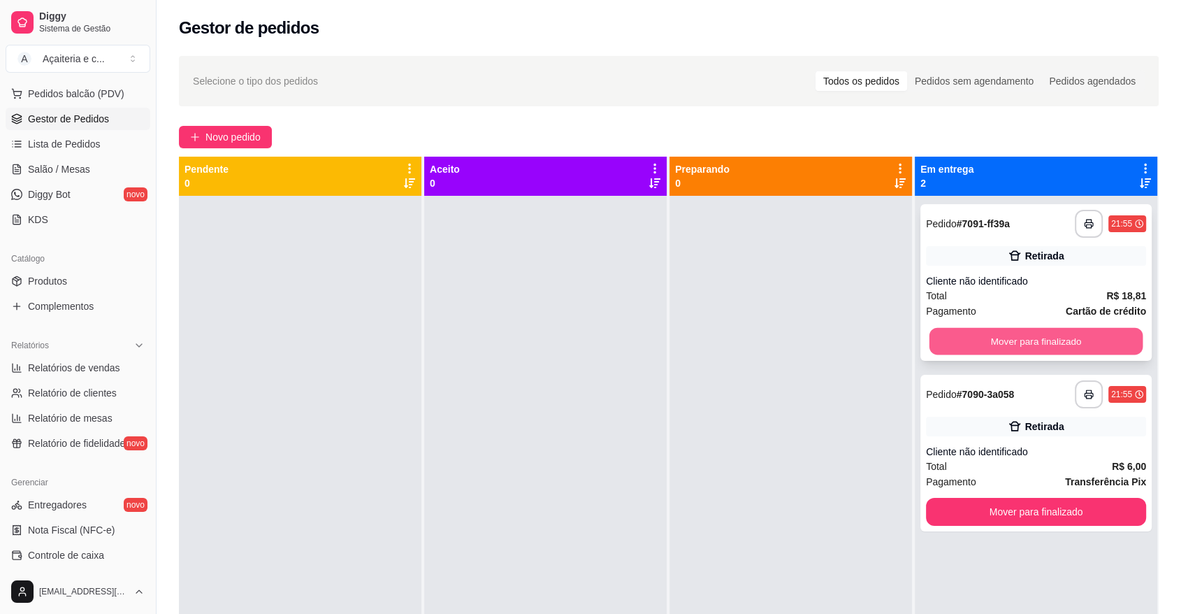
click at [1087, 342] on button "Mover para finalizado" at bounding box center [1037, 341] width 214 height 27
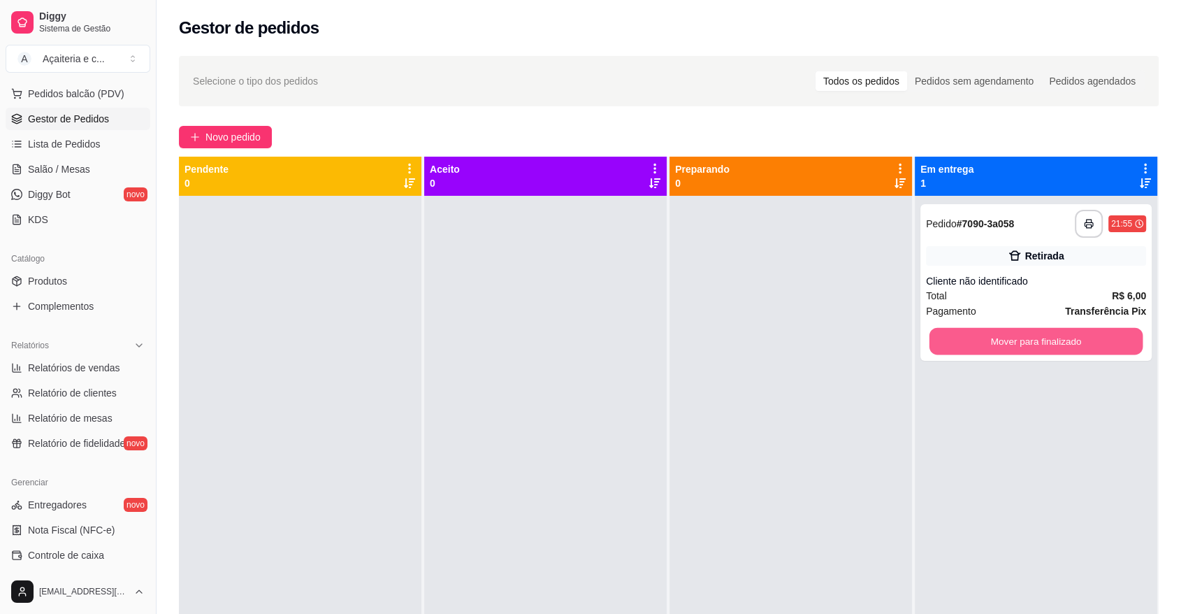
click at [1087, 342] on button "Mover para finalizado" at bounding box center [1037, 341] width 214 height 27
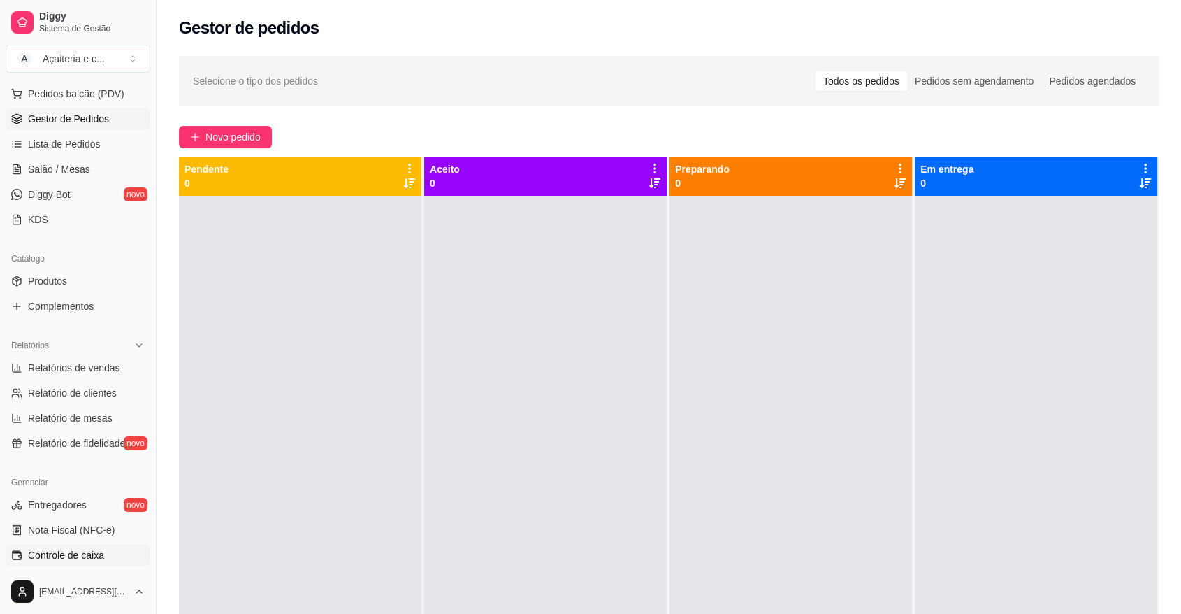
click at [106, 554] on link "Controle de caixa" at bounding box center [78, 555] width 145 height 22
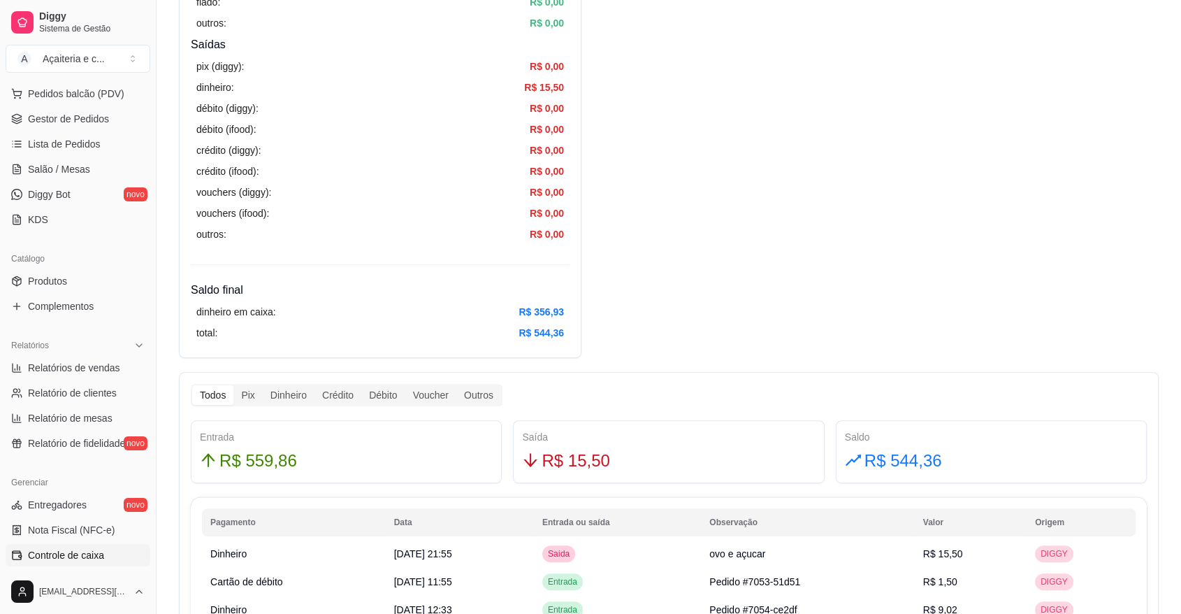
scroll to position [447, 0]
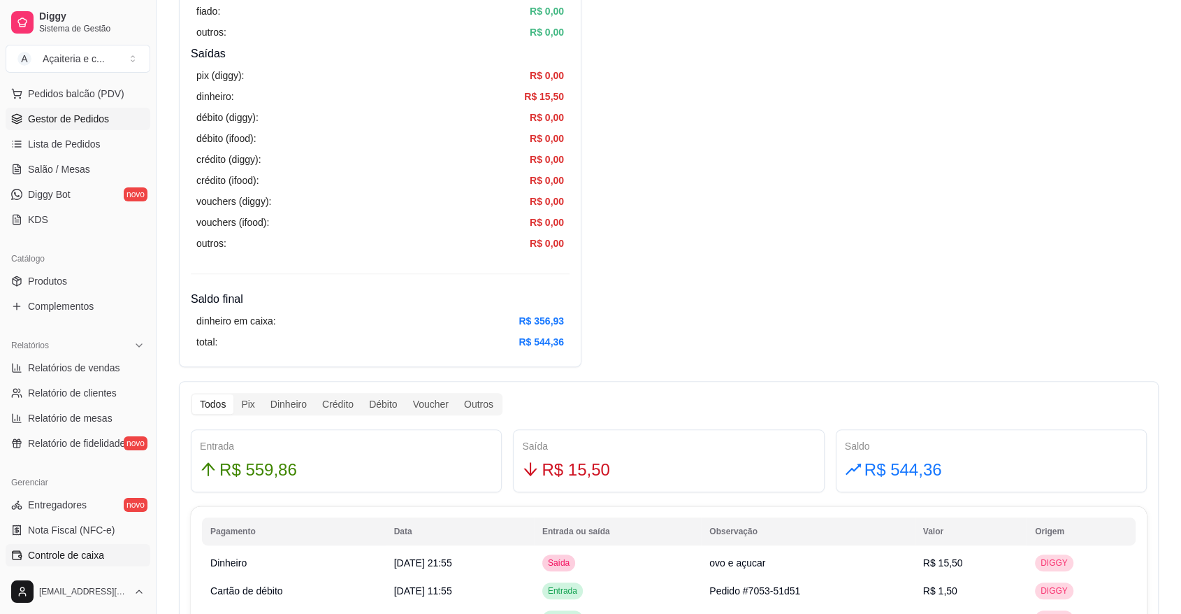
click at [87, 114] on span "Gestor de Pedidos" at bounding box center [68, 119] width 81 height 14
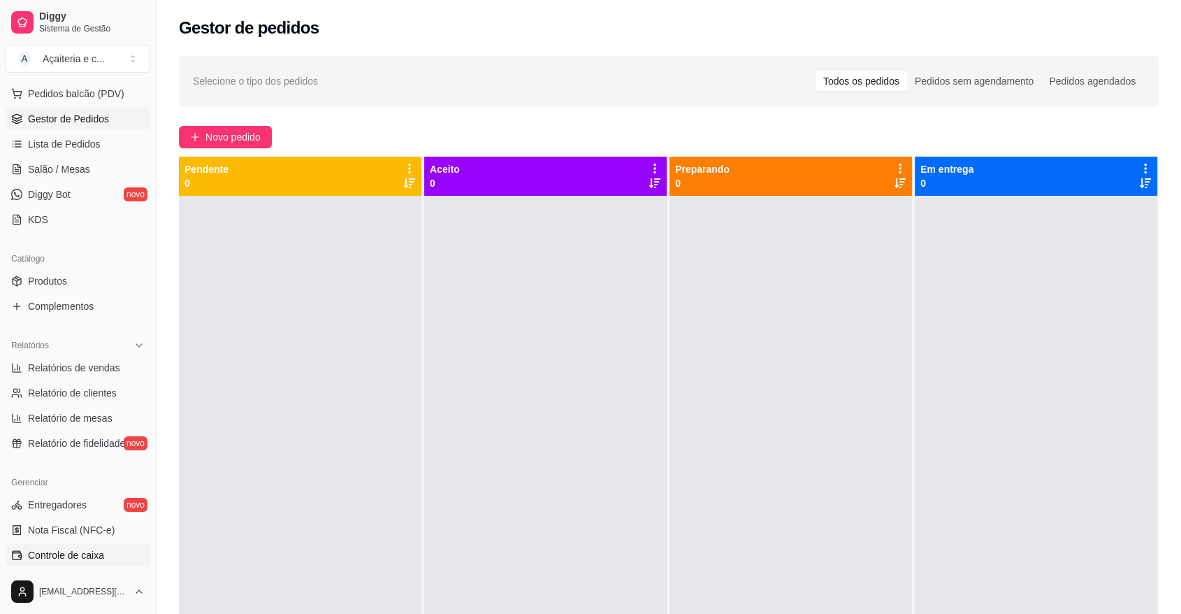
click at [105, 545] on link "Controle de caixa" at bounding box center [78, 555] width 145 height 22
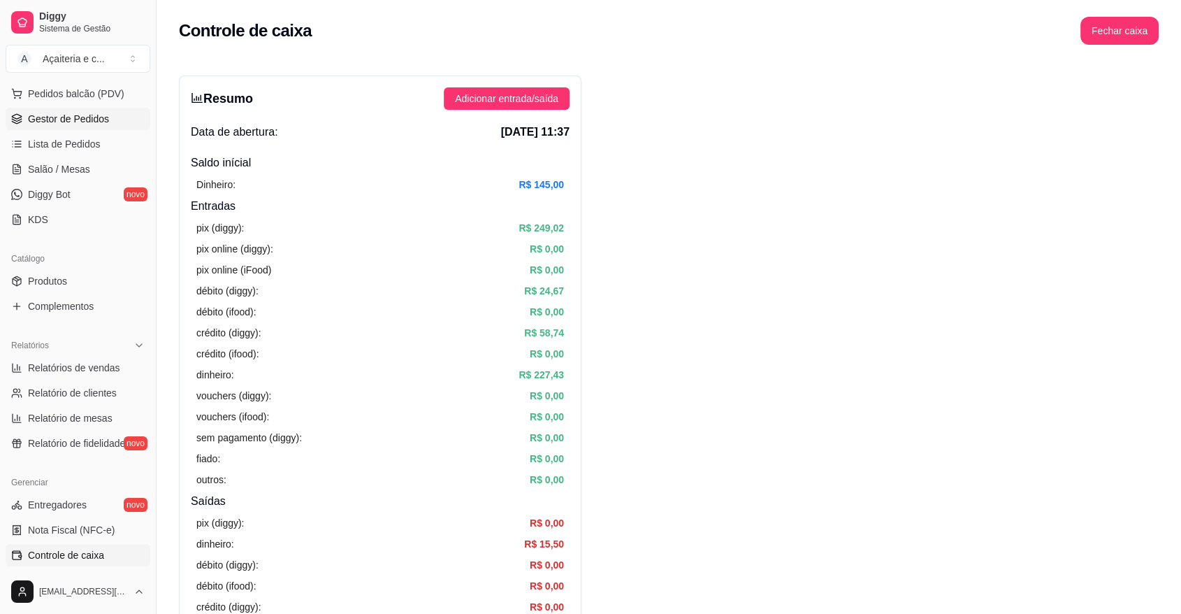
click at [120, 127] on link "Gestor de Pedidos" at bounding box center [78, 119] width 145 height 22
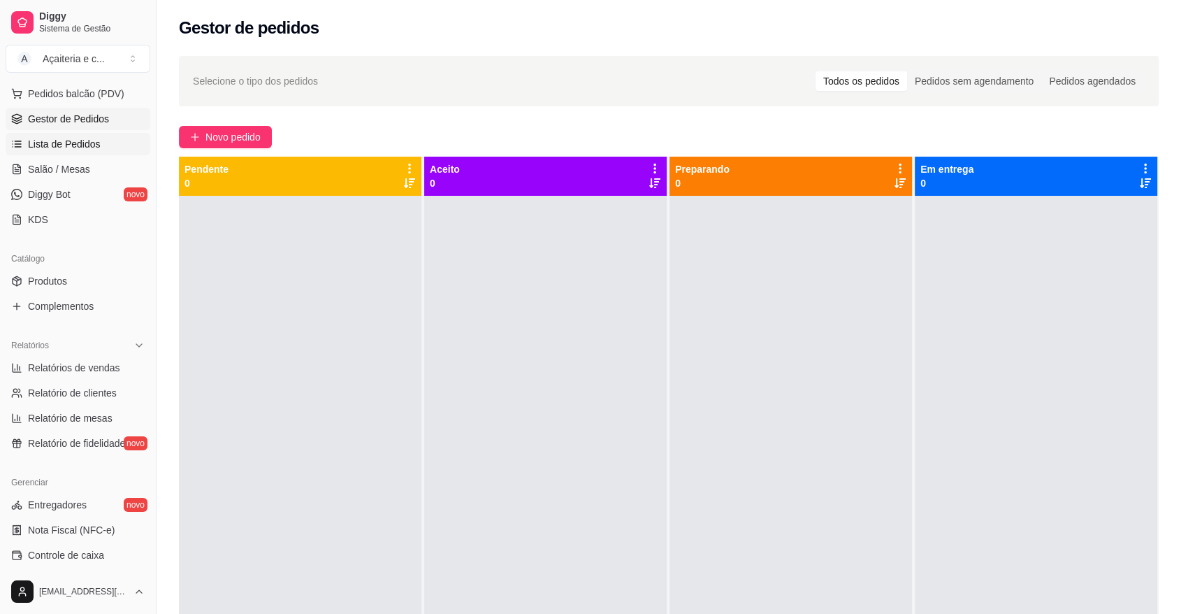
click at [106, 154] on link "Lista de Pedidos" at bounding box center [78, 144] width 145 height 22
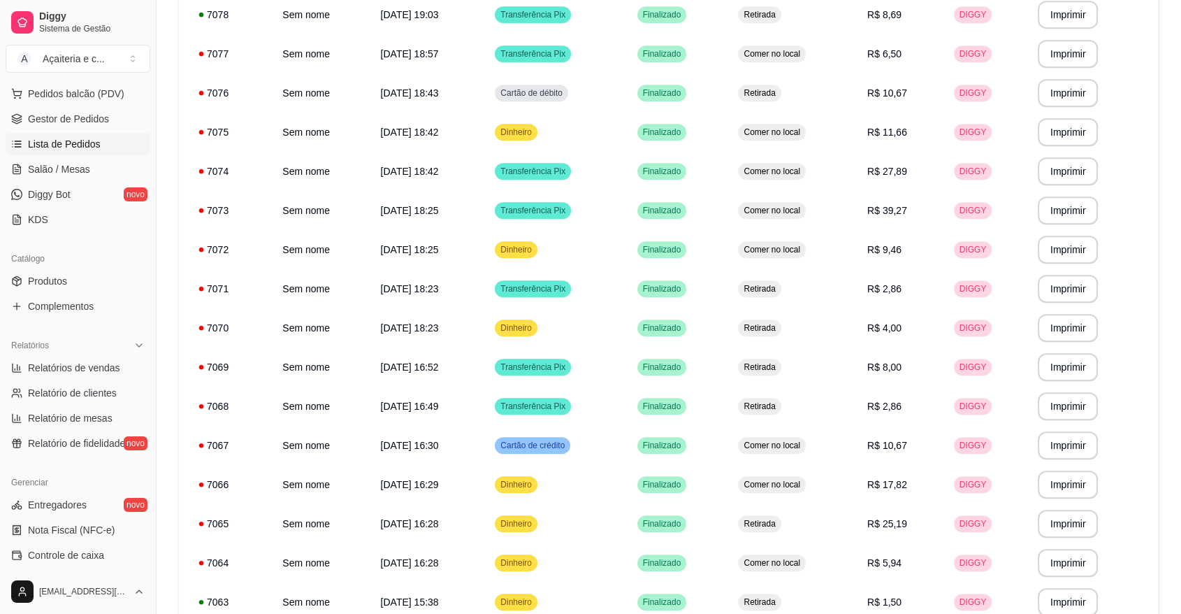
scroll to position [863, 0]
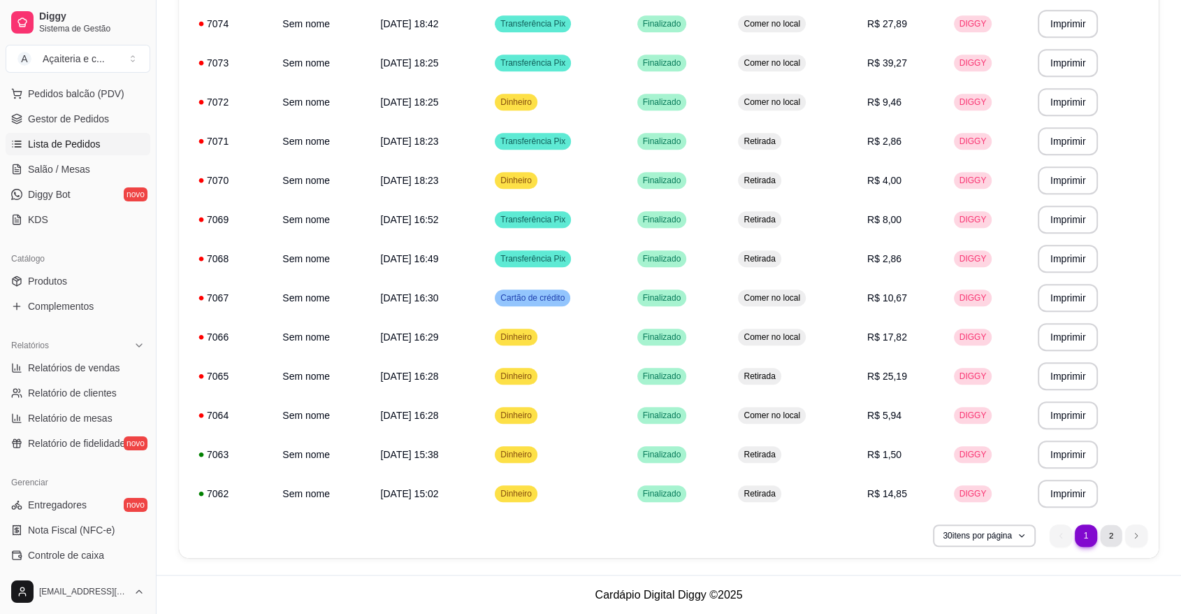
click at [1111, 538] on li "2" at bounding box center [1111, 535] width 22 height 22
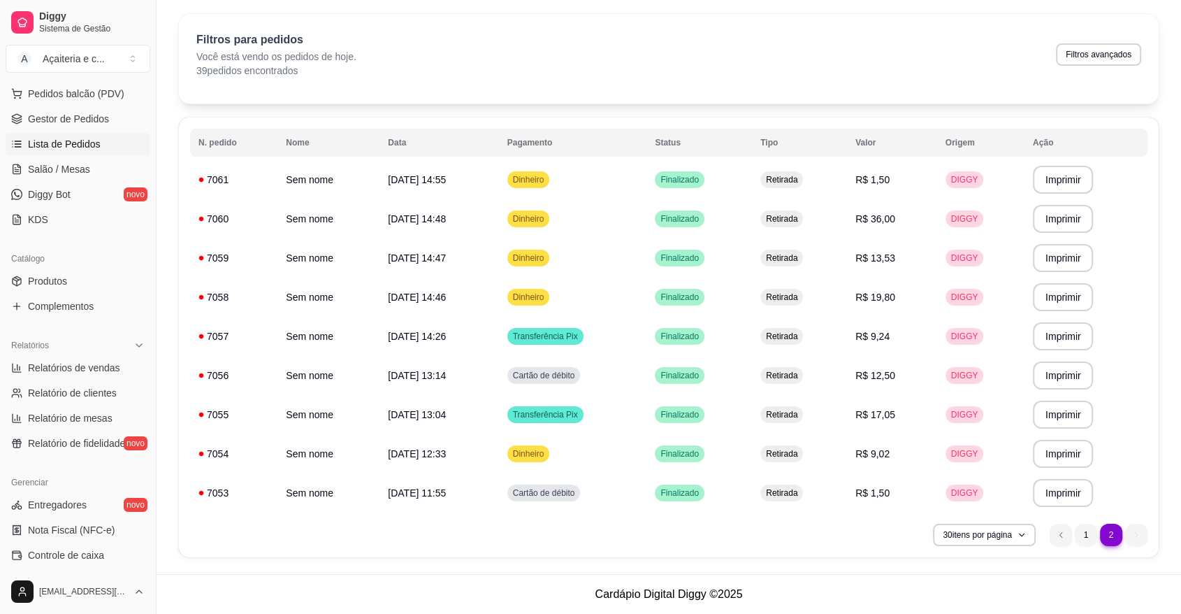
scroll to position [41, 0]
click at [800, 297] on span "Retirada" at bounding box center [781, 297] width 37 height 11
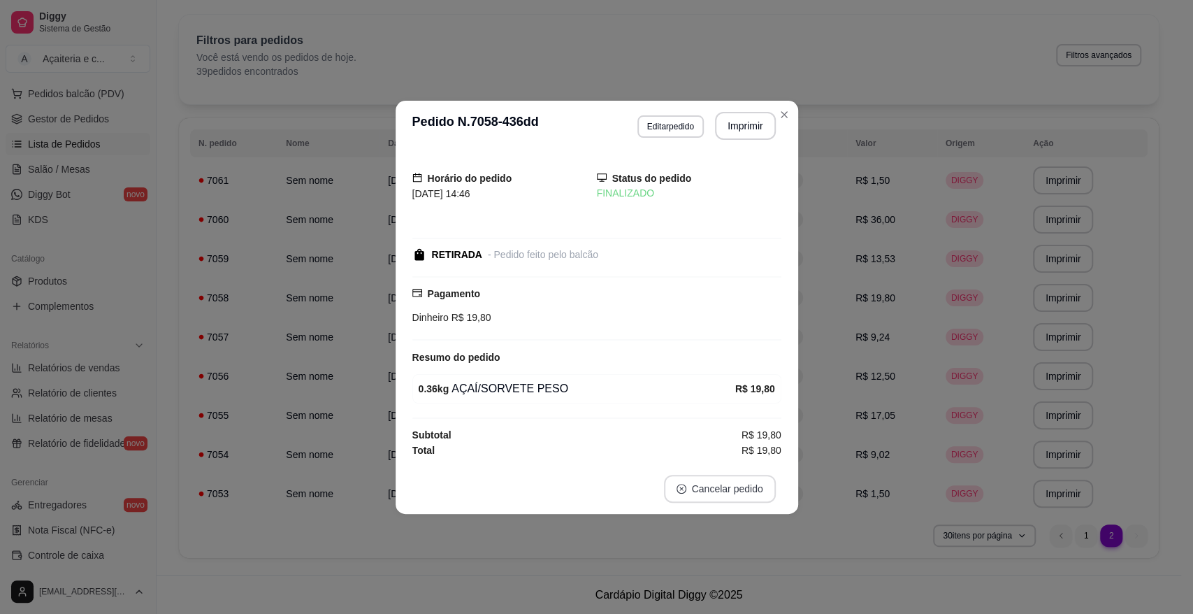
click at [730, 489] on button "Cancelar pedido" at bounding box center [720, 489] width 112 height 28
click at [749, 450] on button "Sim" at bounding box center [759, 453] width 55 height 27
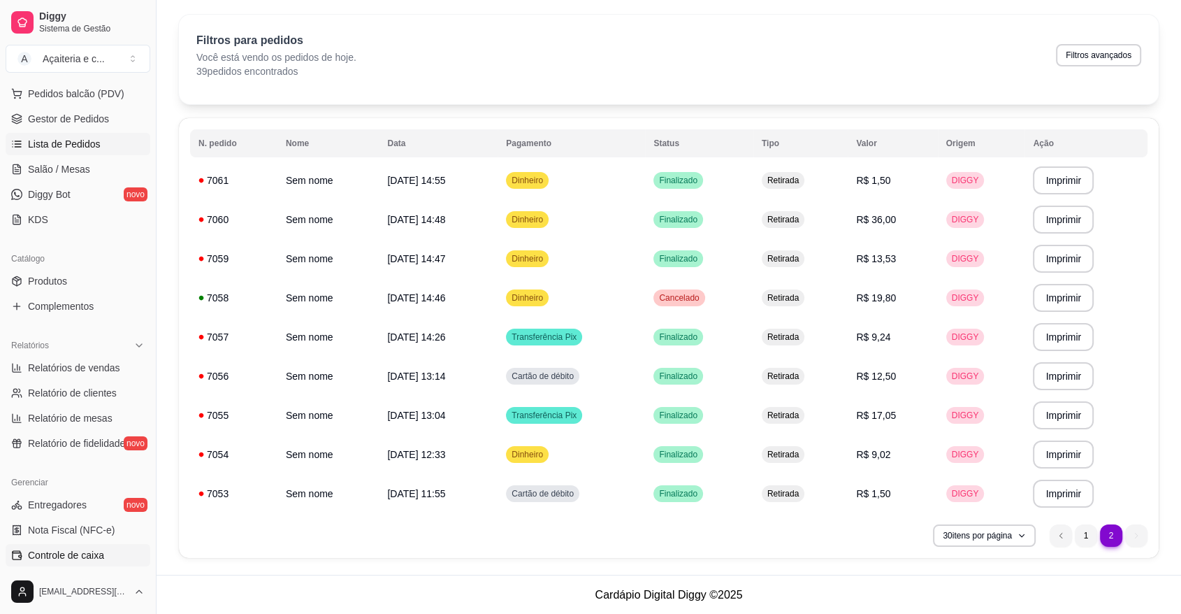
click at [101, 548] on span "Controle de caixa" at bounding box center [66, 555] width 76 height 14
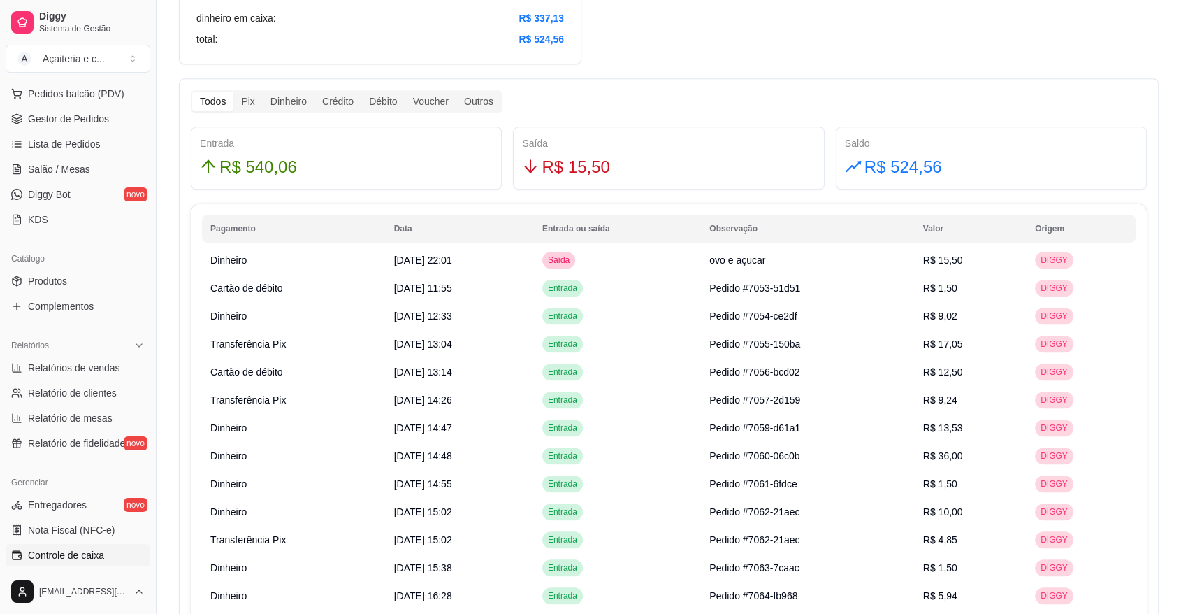
scroll to position [742, 0]
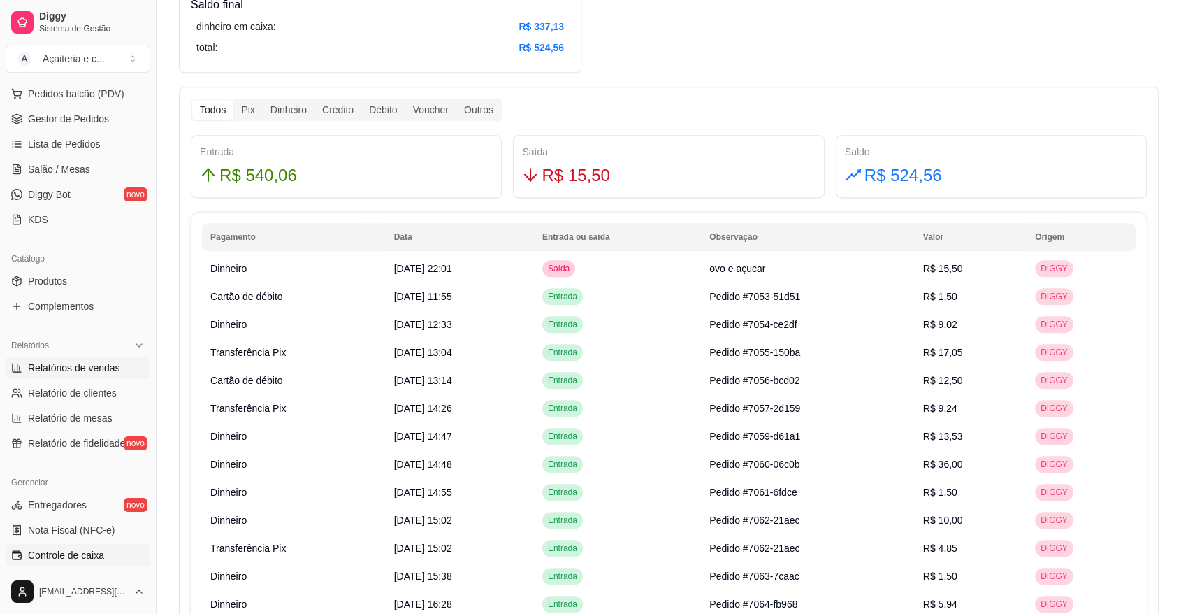
click at [103, 367] on span "Relatórios de vendas" at bounding box center [74, 368] width 92 height 14
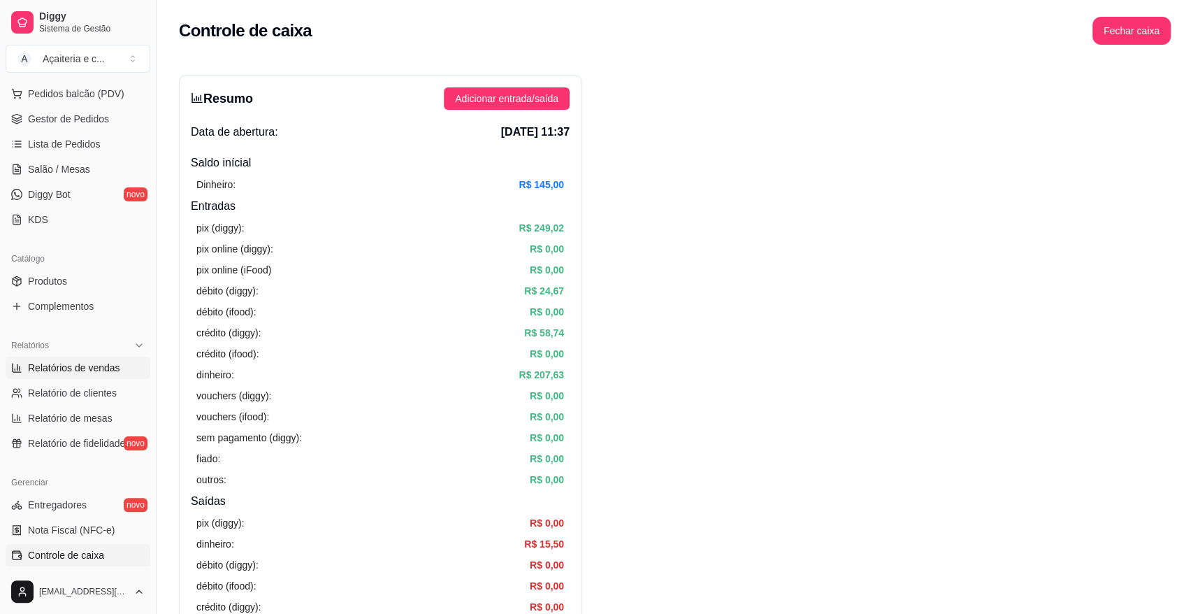
select select "ALL"
select select "0"
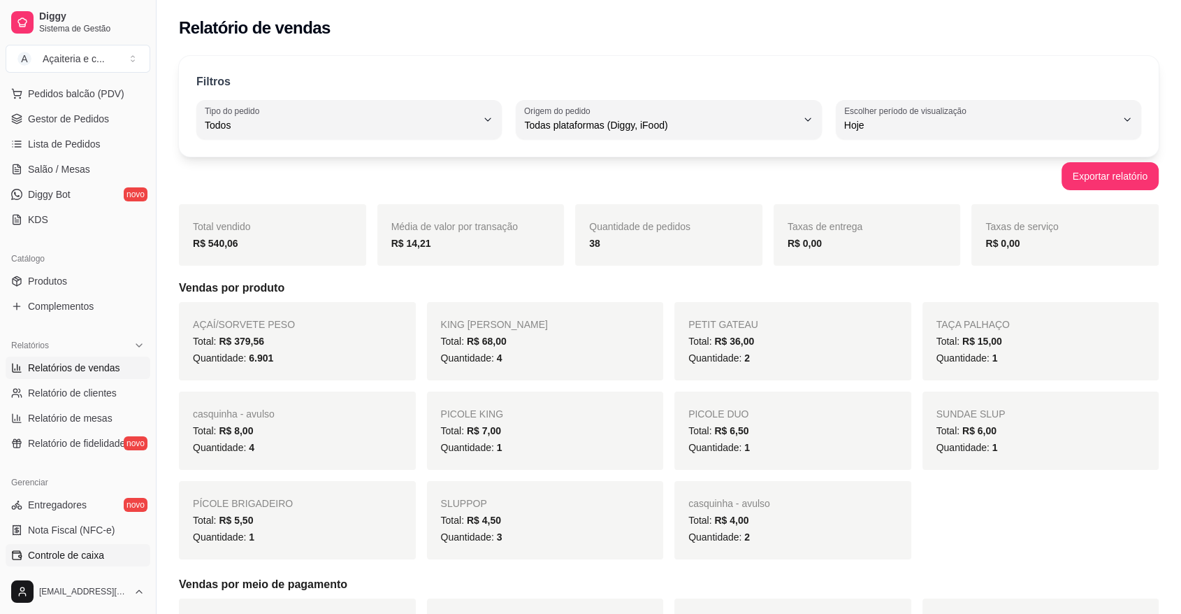
click at [103, 547] on link "Controle de caixa" at bounding box center [78, 555] width 145 height 22
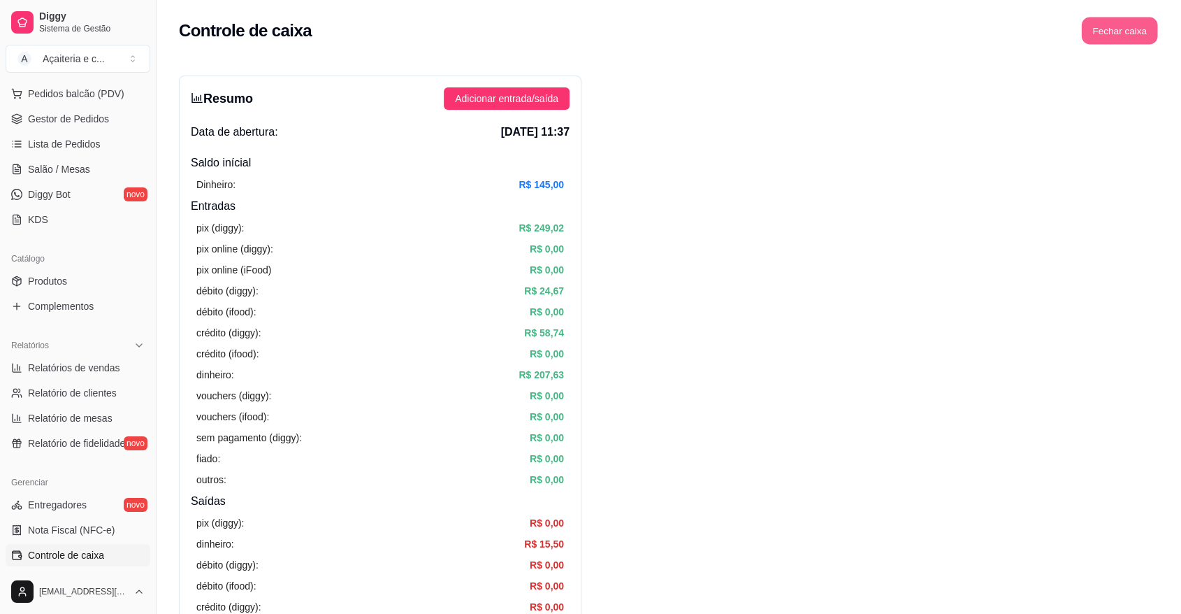
click at [1124, 18] on button "Fechar caixa" at bounding box center [1120, 30] width 76 height 27
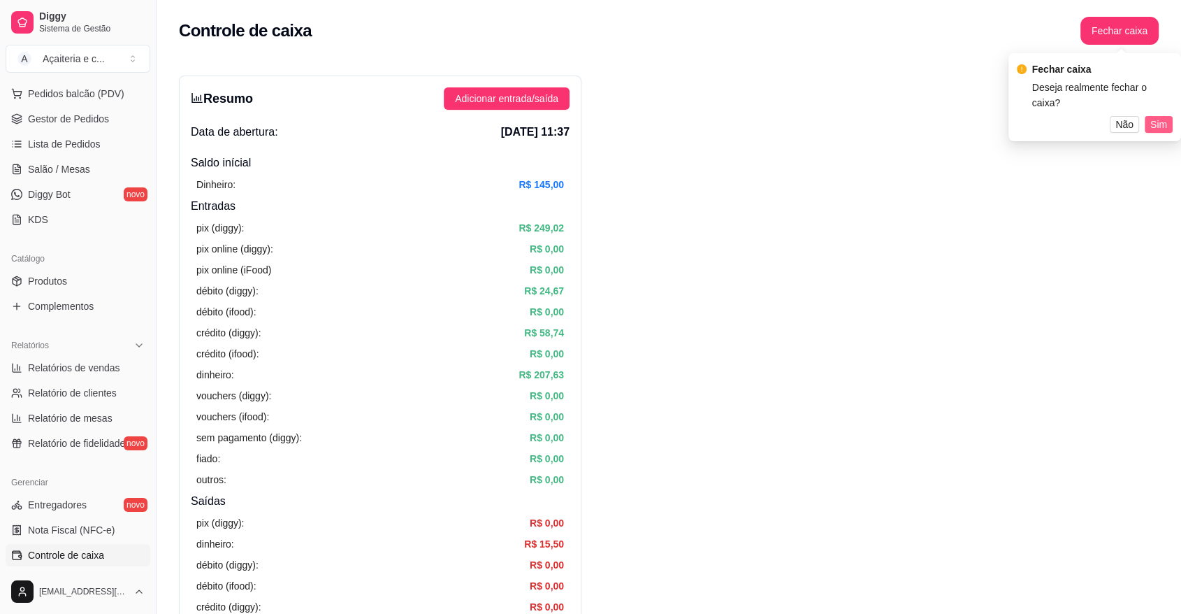
click at [1158, 127] on span "Sim" at bounding box center [1159, 124] width 17 height 15
